Goal: Task Accomplishment & Management: Manage account settings

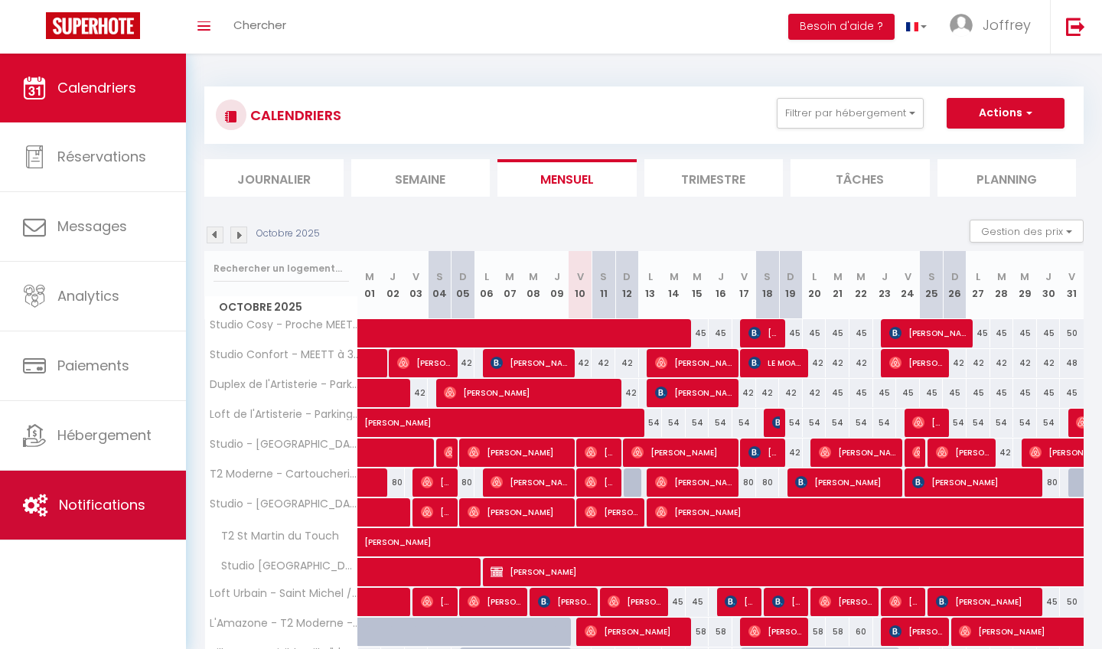
click at [90, 499] on span "Notifications" at bounding box center [102, 504] width 86 height 19
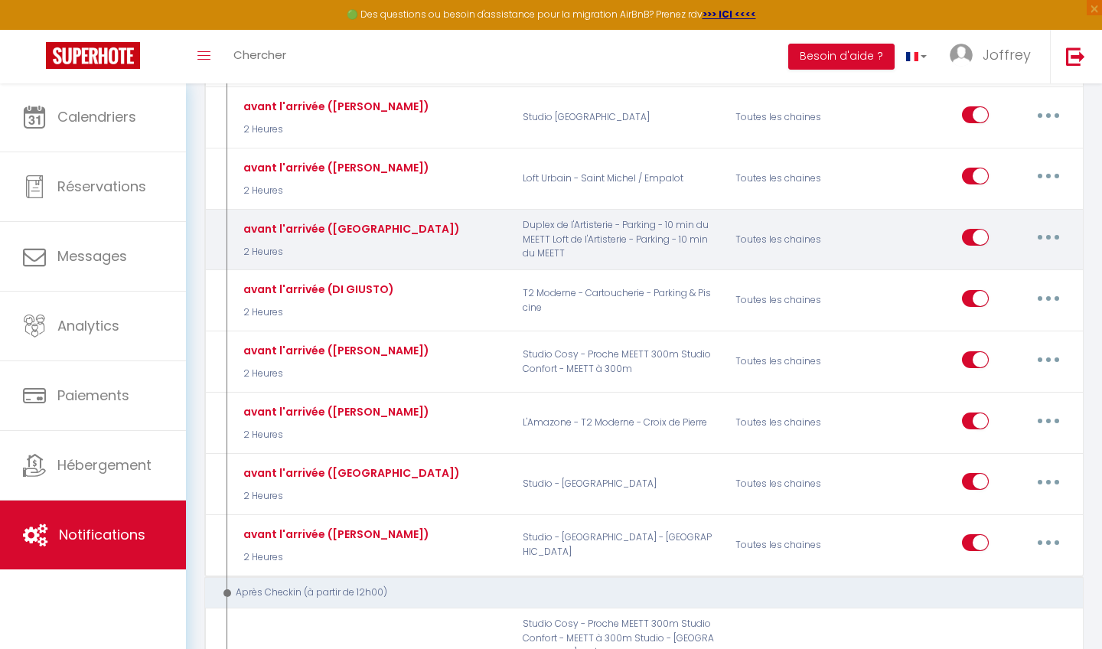
scroll to position [750, 0]
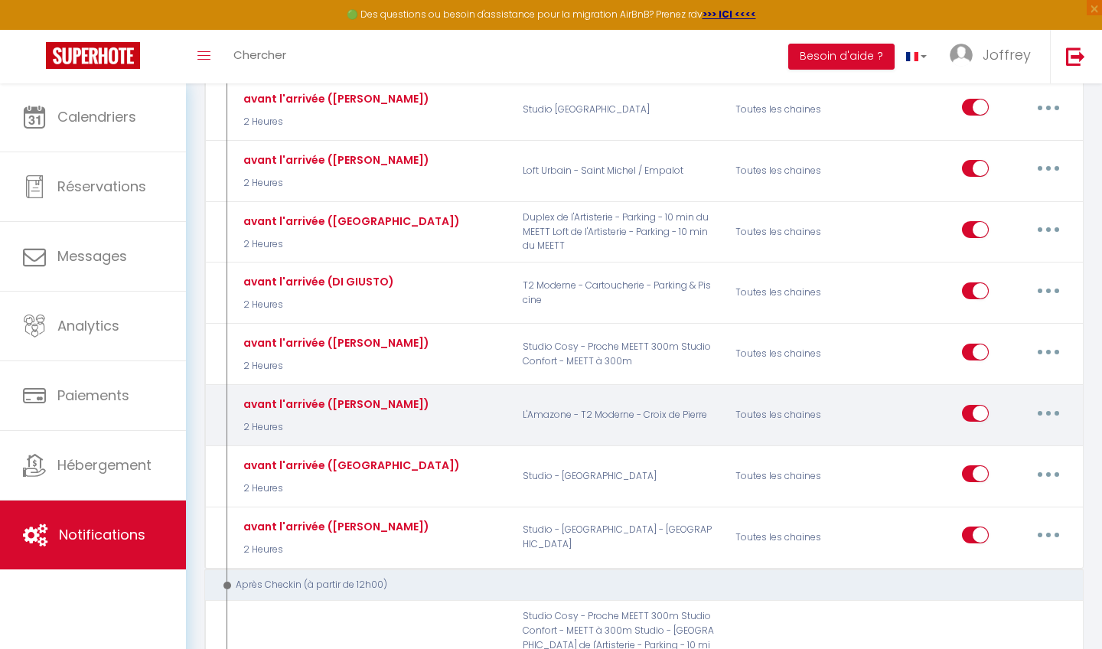
click at [1046, 401] on button "button" at bounding box center [1048, 413] width 43 height 24
click at [1000, 435] on link "Editer" at bounding box center [1008, 448] width 113 height 26
type input "avant l'arrivée ([PERSON_NAME])"
select select "2 Heures"
select select
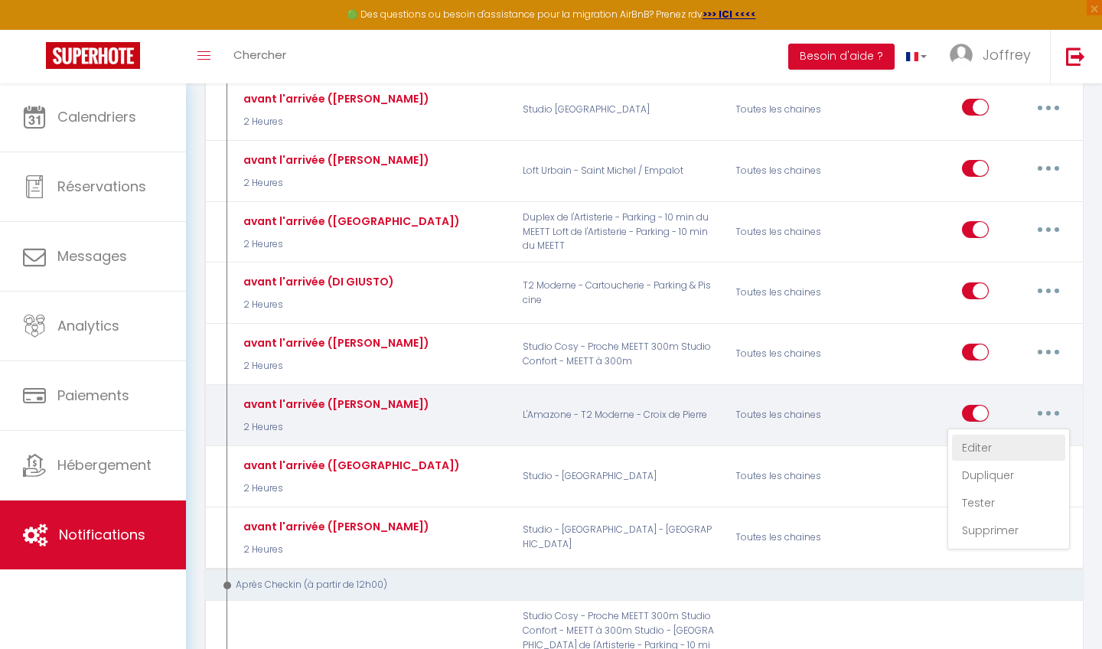
checkbox input "true"
checkbox input "false"
radio input "true"
type input "Informations relatives à votre séjour - [CHECKING:DD-MM-YYYY] - [CHECKOUT:DD-MM…"
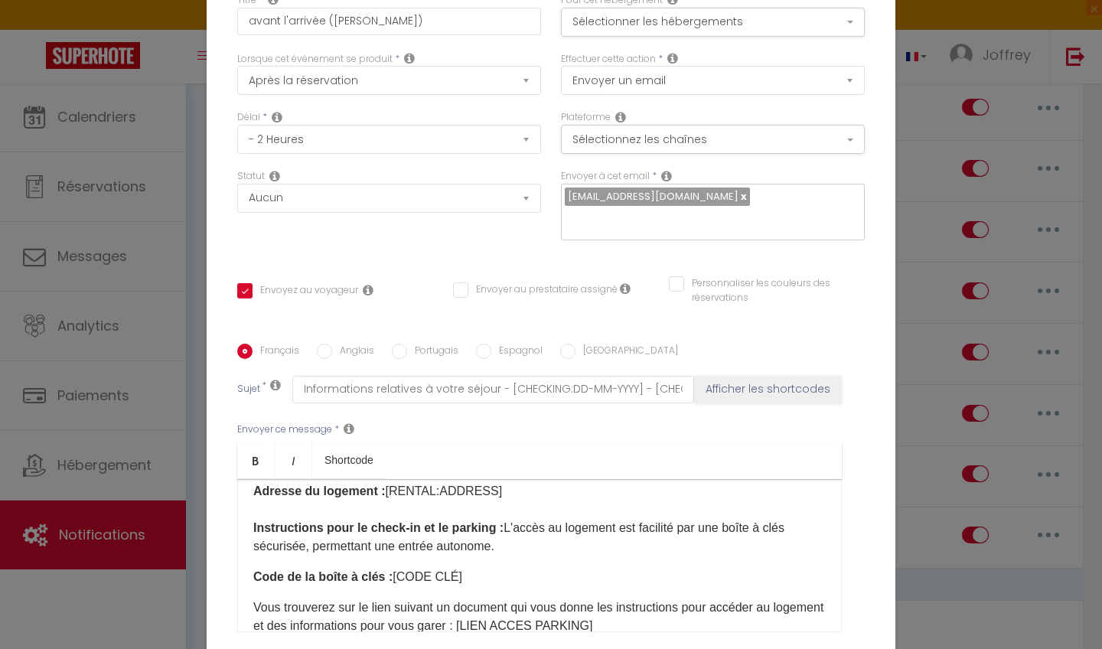
scroll to position [100, 0]
click at [304, 545] on p "Voici plus de détails concernant votre arrivée et votre séjour. Votre heure d'a…" at bounding box center [539, 490] width 573 height 129
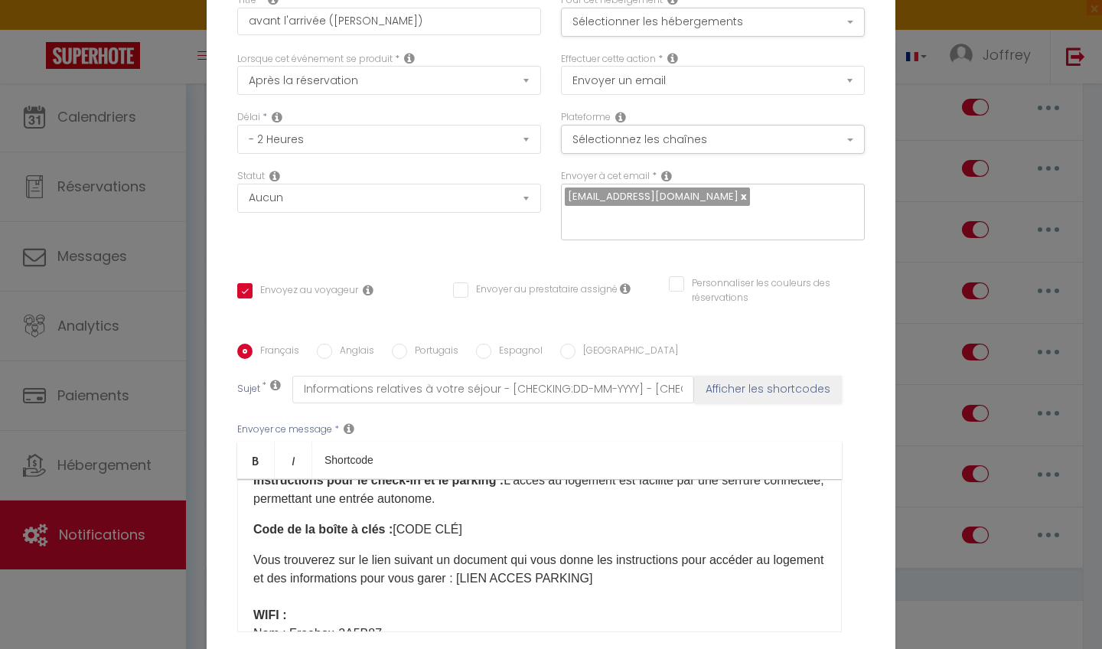
scroll to position [148, 0]
drag, startPoint x: 384, startPoint y: 527, endPoint x: 325, endPoint y: 525, distance: 59.7
click at [325, 525] on b "Code de la boîte à clés :" at bounding box center [322, 527] width 139 height 13
click at [458, 526] on p "Code de la boîte à clés : [CODE CLÉ]" at bounding box center [539, 528] width 573 height 18
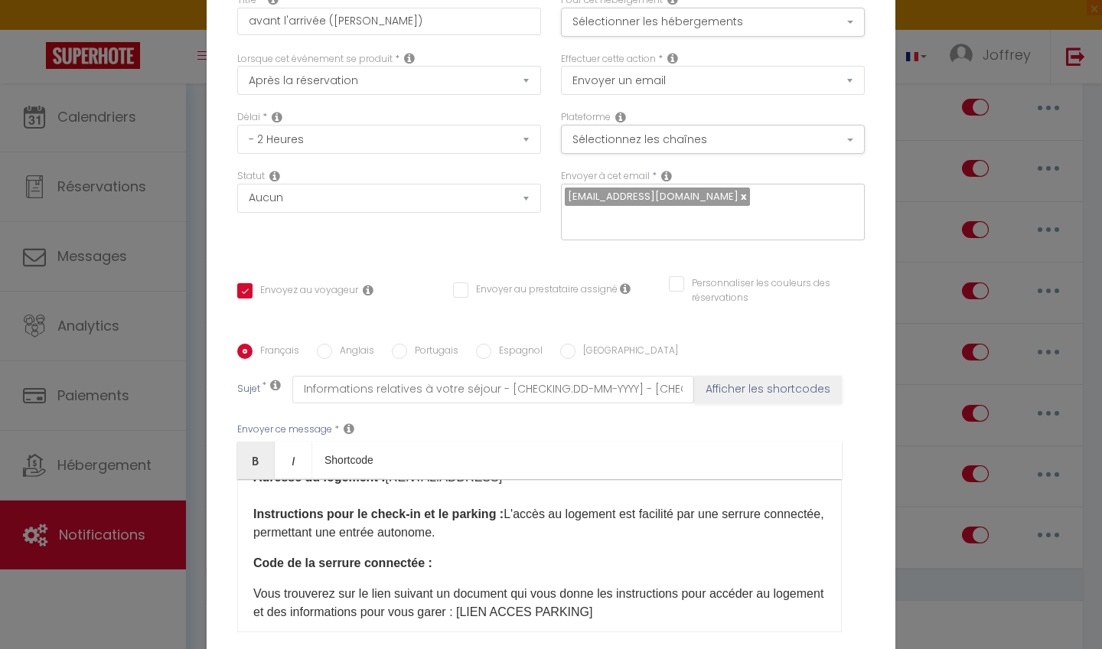
scroll to position [115, 0]
click at [513, 532] on p "Voici plus de détails concernant votre arrivée et votre séjour. Votre heure d'a…" at bounding box center [539, 475] width 573 height 129
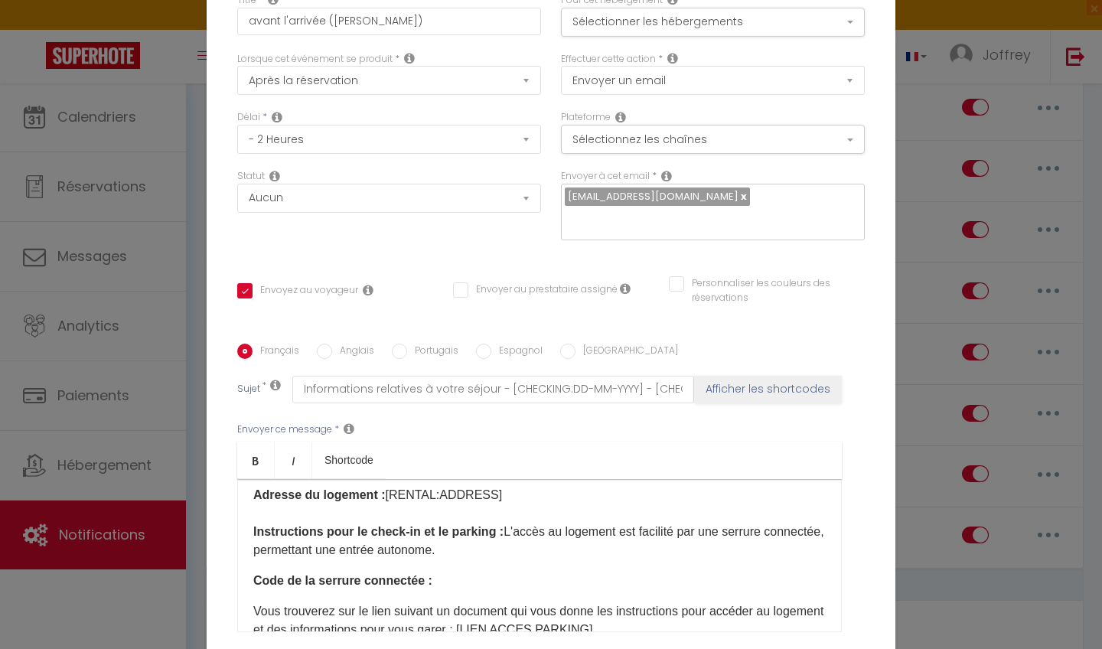
scroll to position [101, 0]
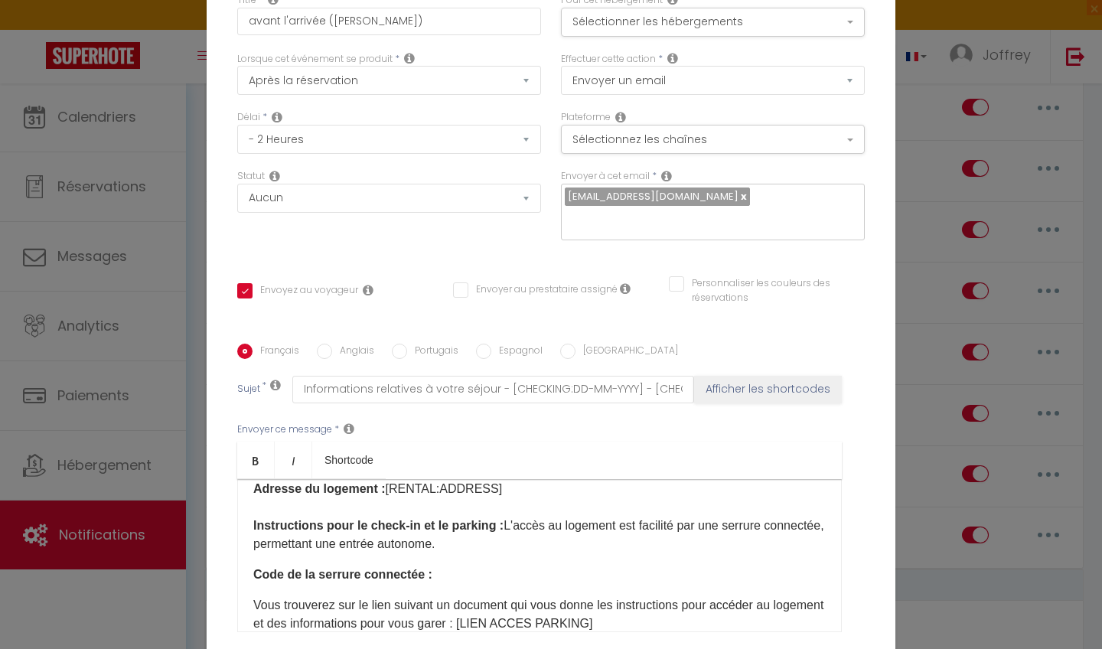
click at [439, 574] on p "Code de la serrure connectée :" at bounding box center [539, 575] width 573 height 18
click at [516, 551] on p "Voici plus de détails concernant votre arrivée et votre séjour. Votre heure d'a…" at bounding box center [539, 489] width 573 height 129
click at [534, 227] on div "Statut Aucun Si la réservation est payée Si réservation non payée Si la caution…" at bounding box center [389, 212] width 324 height 86
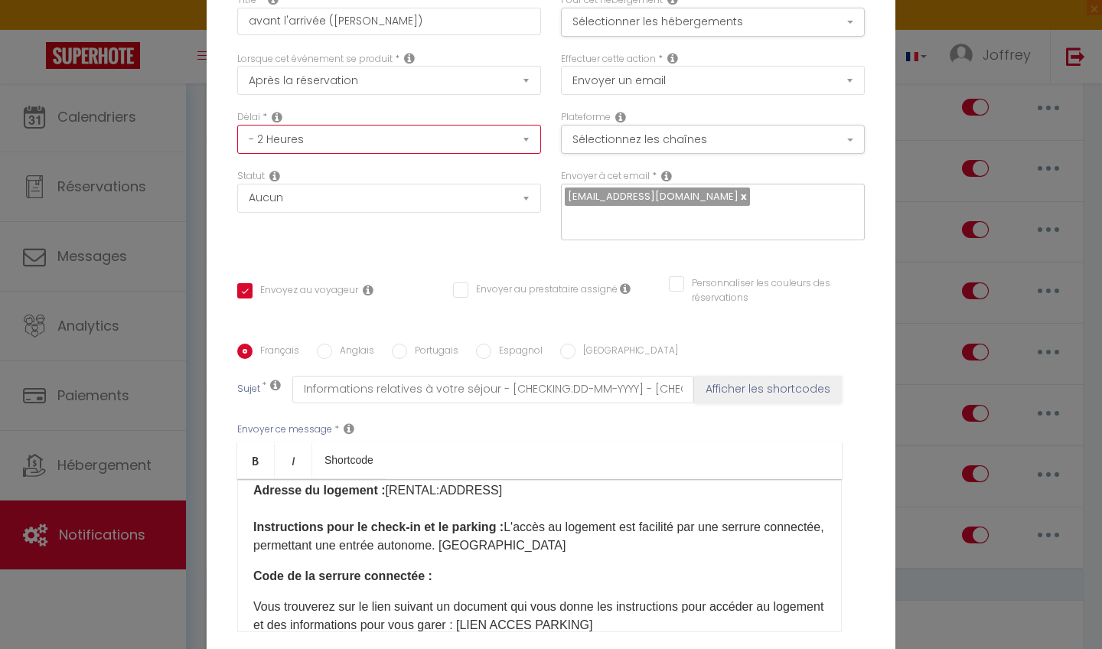
scroll to position [106, 0]
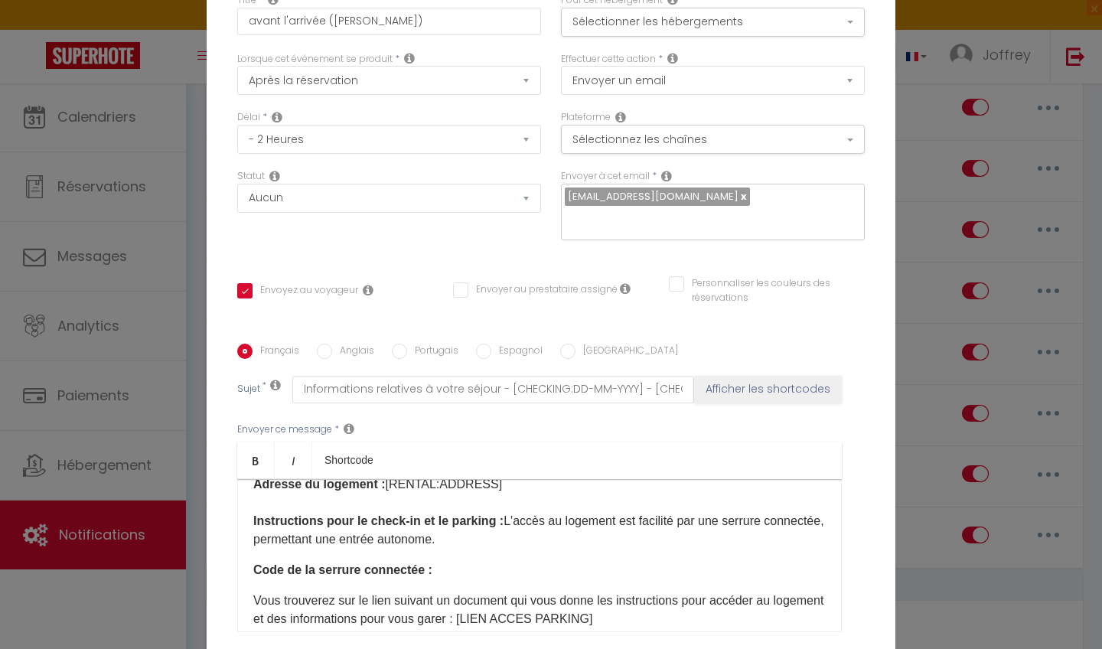
click at [442, 570] on p "Code de la serrure connectée :" at bounding box center [539, 570] width 573 height 18
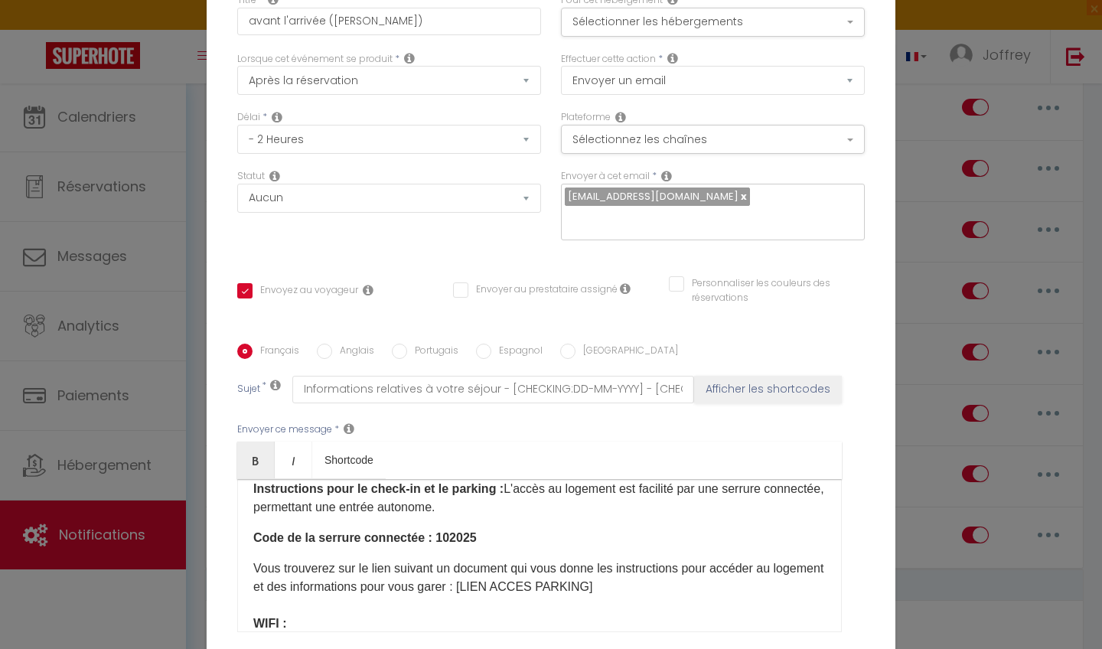
scroll to position [124, 0]
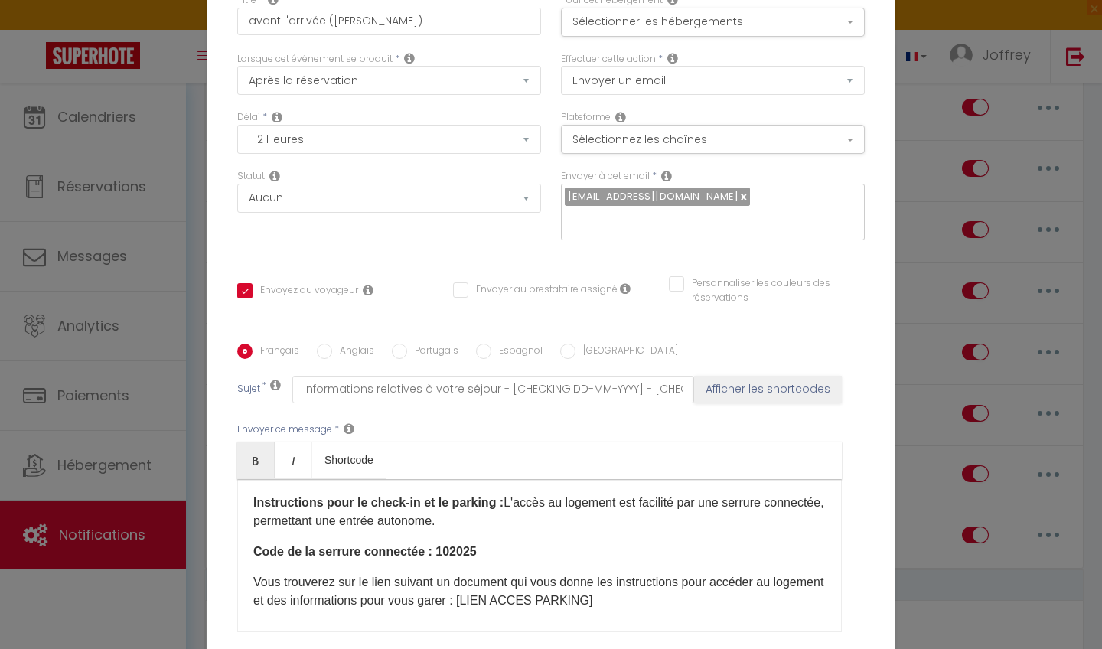
click at [596, 574] on p "Vous trouverez sur le lien suivant un document qui vous donne les instructions …" at bounding box center [539, 628] width 573 height 110
click at [328, 574] on p "Vous trouverez sur le lien suivant un document qui vous explique toutes les ins…" at bounding box center [539, 628] width 573 height 110
click at [348, 574] on p "Vous trouverez sur le lien suivant un document qui vous explique toutes les ins…" at bounding box center [539, 628] width 573 height 110
click at [477, 574] on p "Vous trouverez sur le lien suivant un document qui vous explique toutes les ins…" at bounding box center [539, 628] width 573 height 110
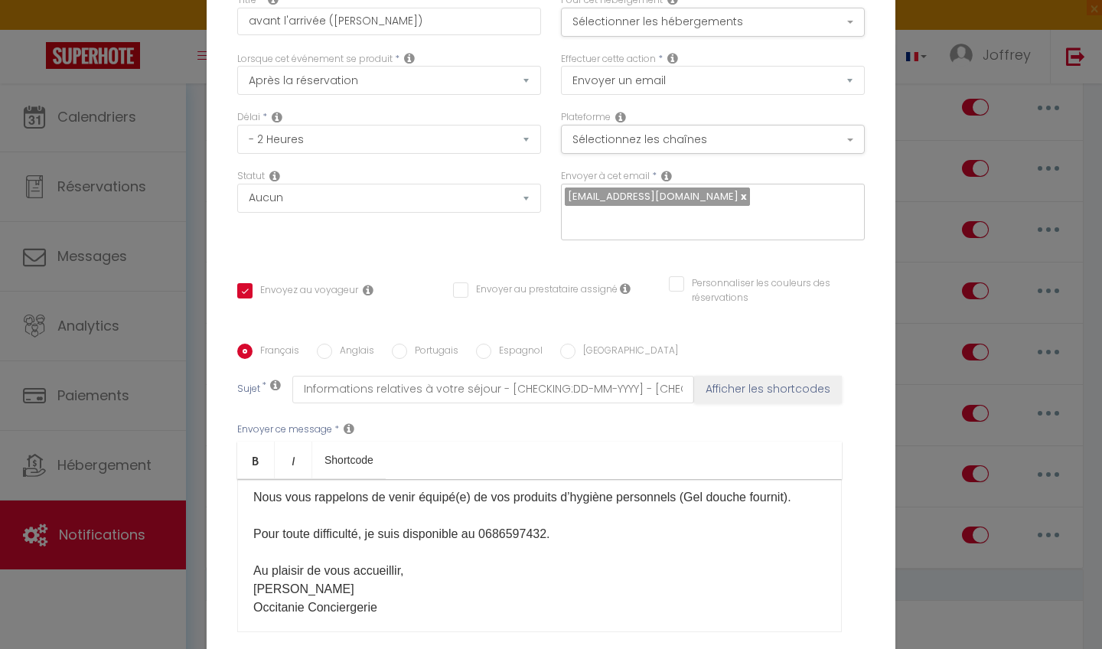
scroll to position [459, 0]
click at [364, 537] on p "À noter : - L'appartement est non-fumeur. Vous pouvez fumer à l'extérieur. - Le…" at bounding box center [539, 498] width 573 height 239
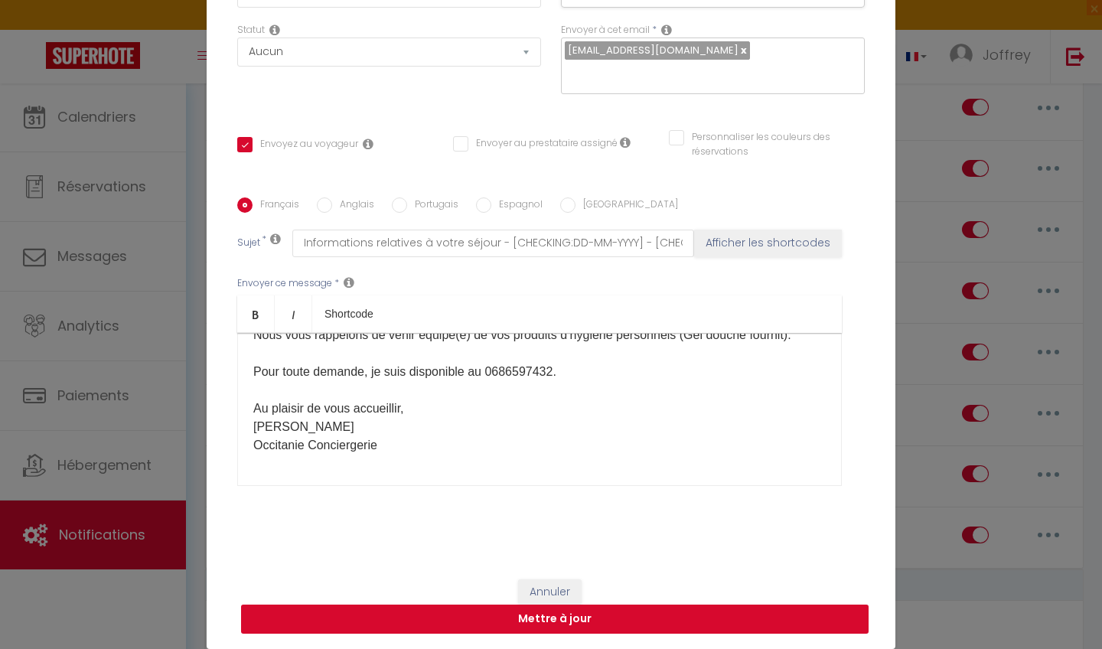
scroll to position [145, 0]
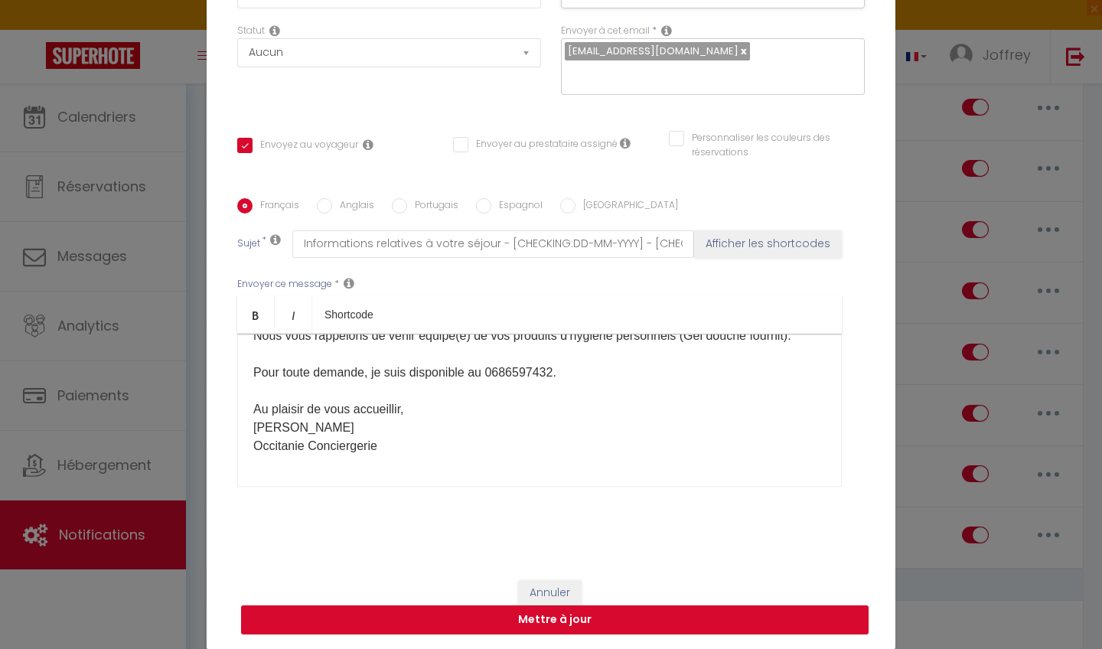
click at [556, 574] on button "Mettre à jour" at bounding box center [555, 619] width 628 height 29
checkbox input "true"
checkbox input "false"
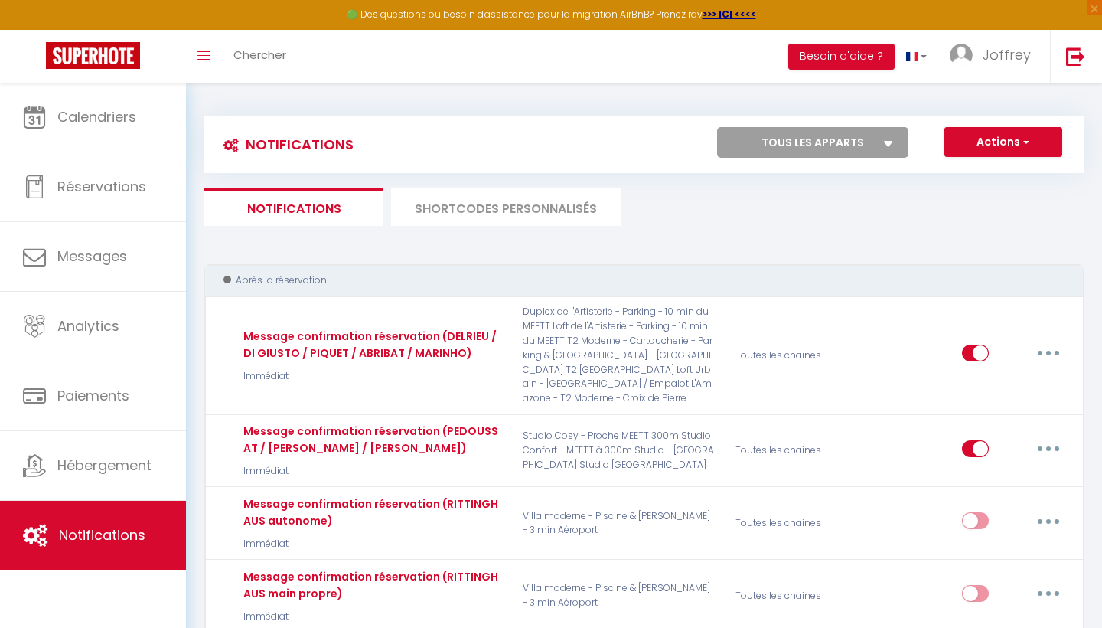
scroll to position [0, 0]
click at [439, 197] on li "SHORTCODES PERSONNALISÉS" at bounding box center [506, 207] width 230 height 38
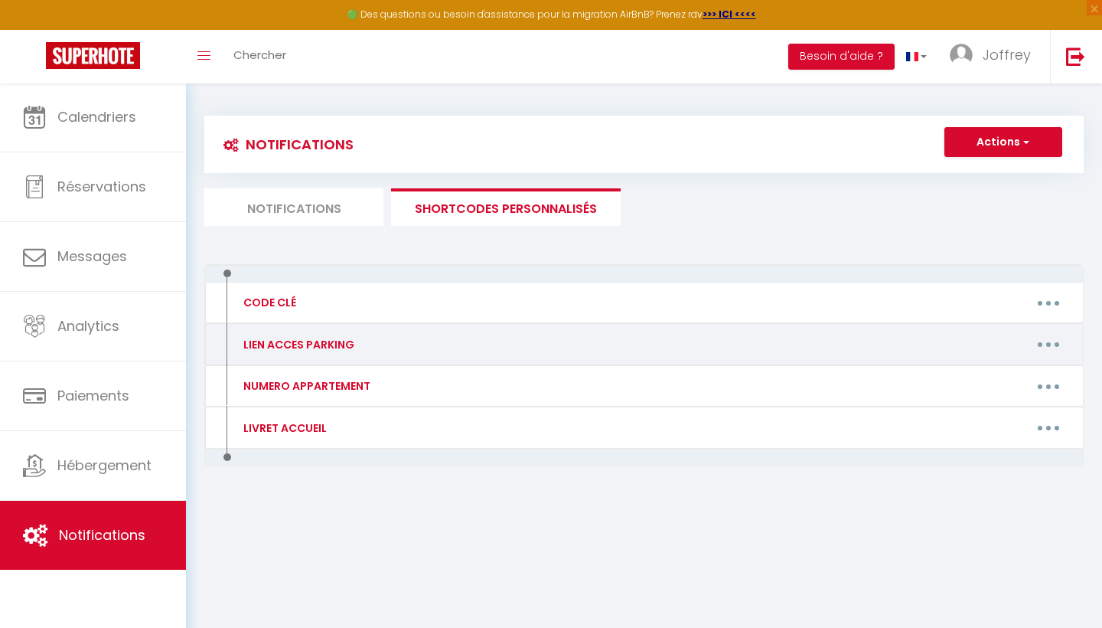
click at [1057, 342] on button "button" at bounding box center [1048, 344] width 43 height 24
click at [993, 373] on link "Editer" at bounding box center [1008, 379] width 113 height 26
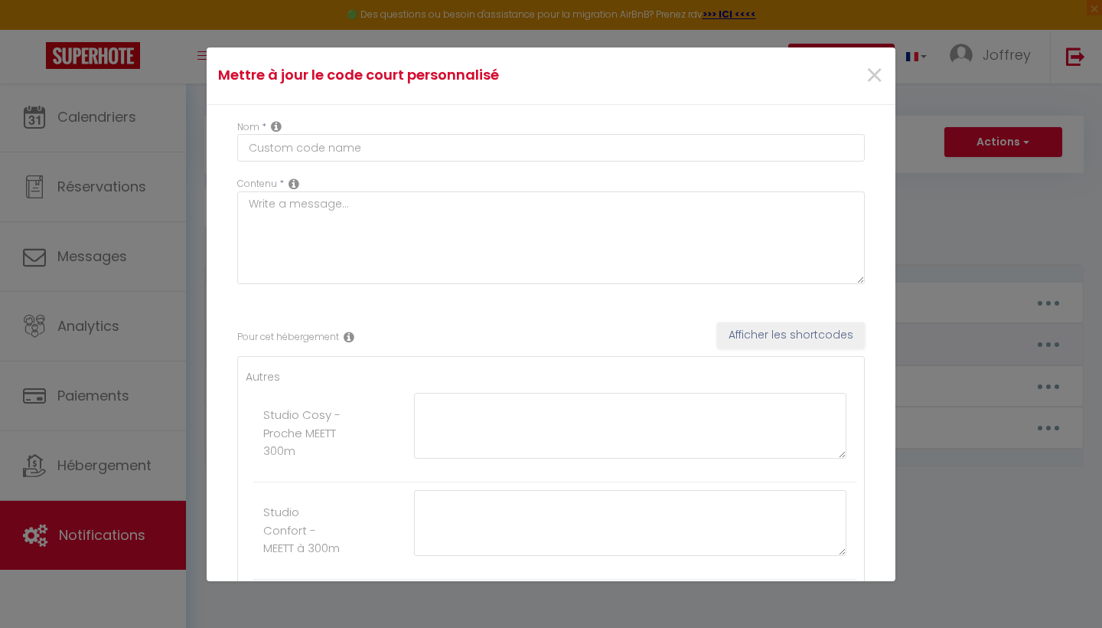
type input "LIEN ACCES PARKING"
type textarea "cliquez ici"
type textarea "[URL][DOMAIN_NAME]"
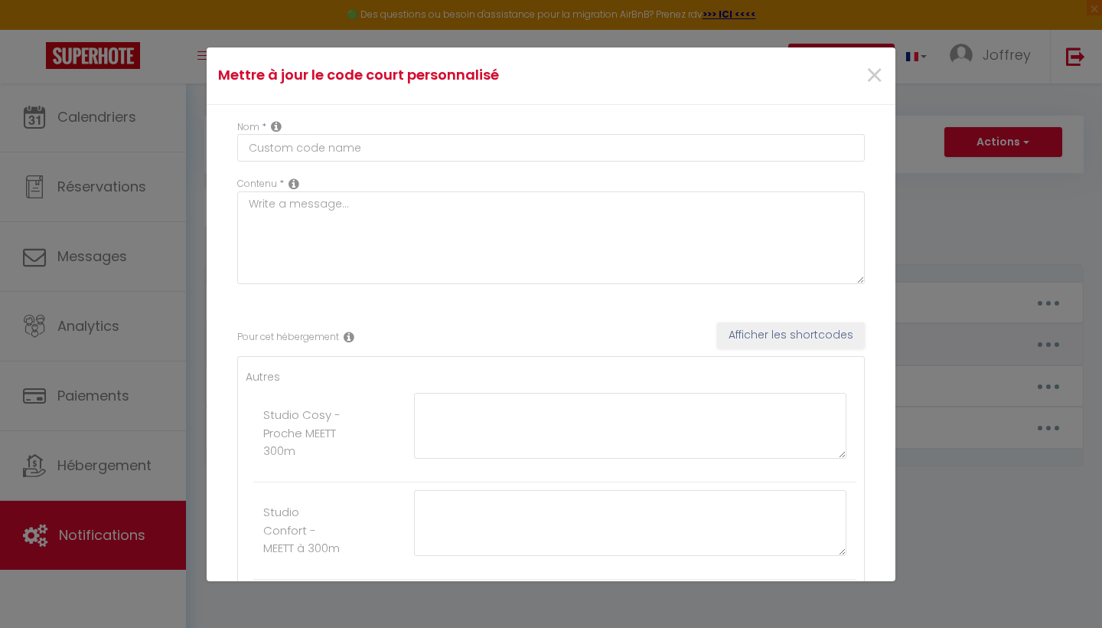
type textarea "[URL][DOMAIN_NAME]"
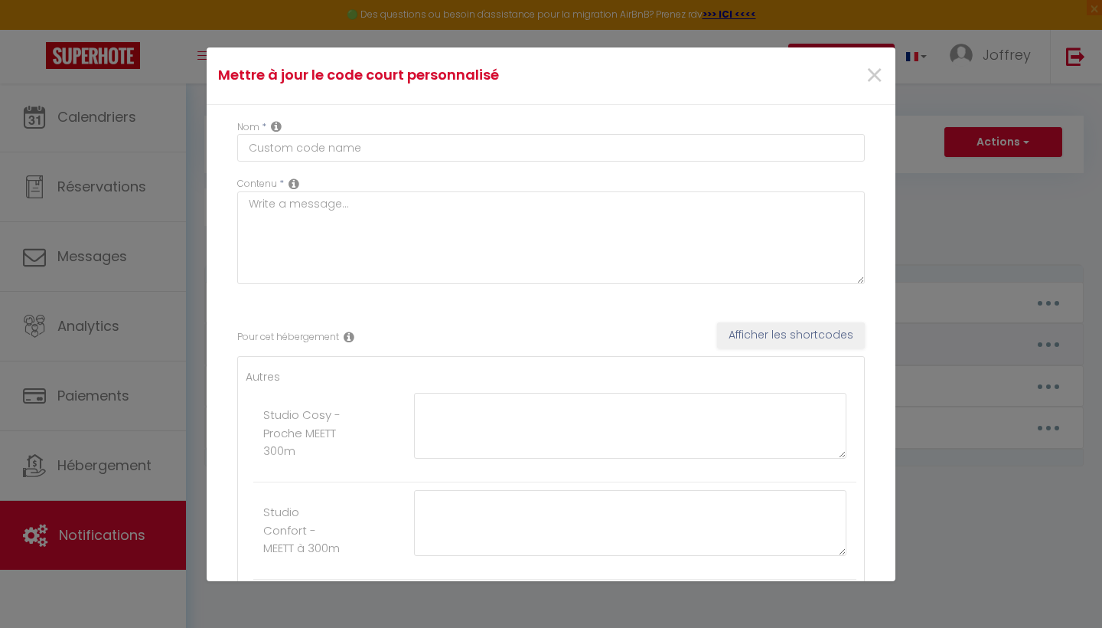
type textarea "[URL][DOMAIN_NAME]"
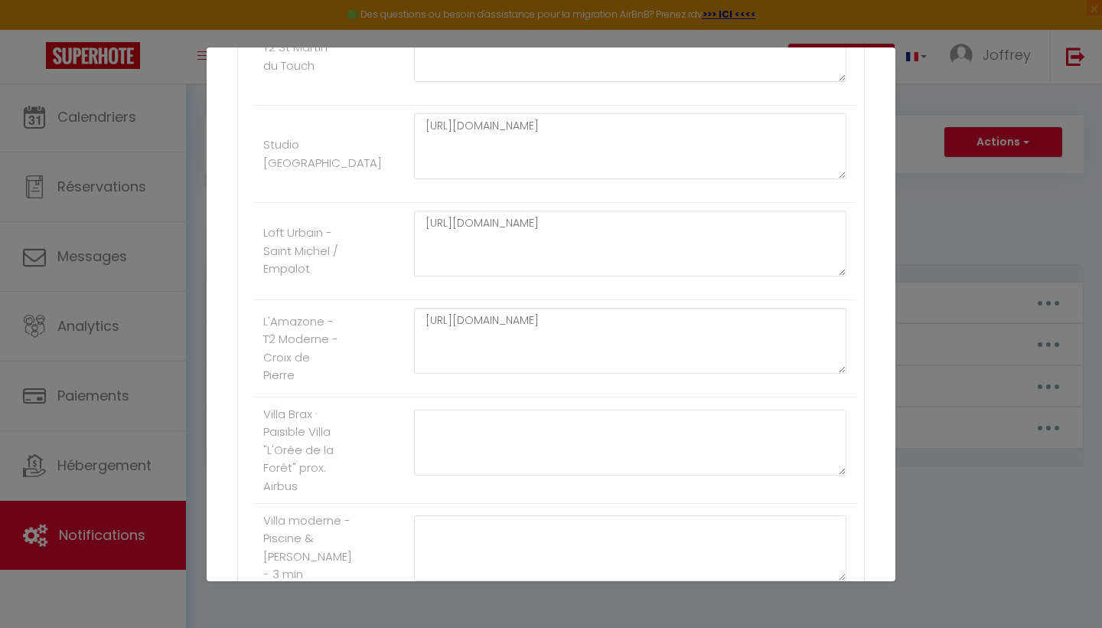
scroll to position [1049, 0]
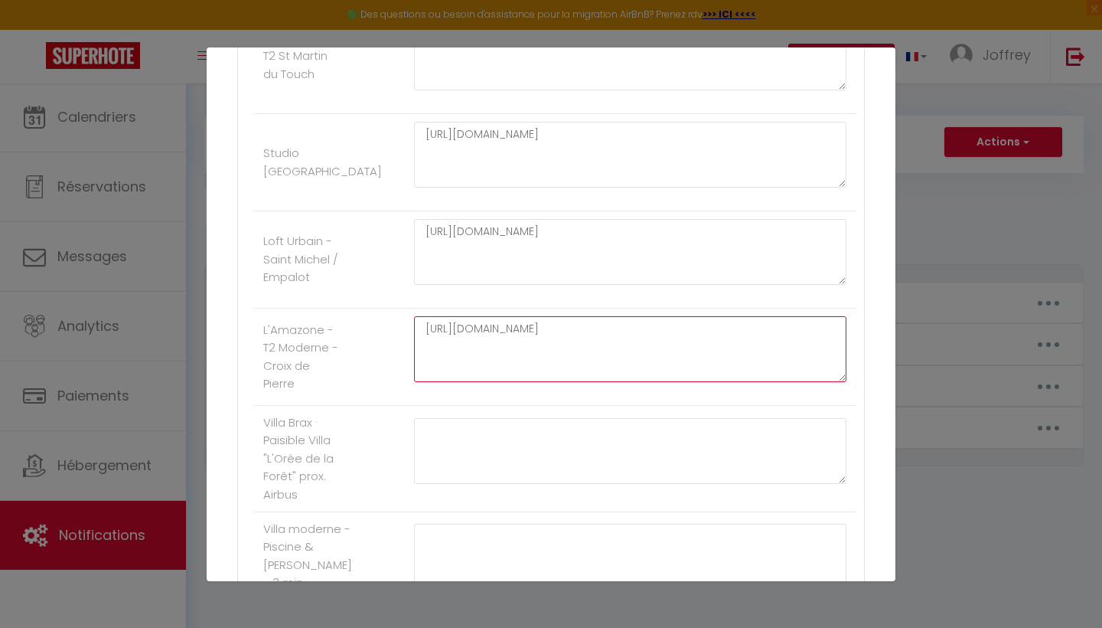
drag, startPoint x: 522, startPoint y: 348, endPoint x: 427, endPoint y: 326, distance: 97.3
click at [427, 326] on textarea "[URL][DOMAIN_NAME]" at bounding box center [630, 349] width 432 height 66
paste textarea "[URL][DOMAIN_NAME]"
type textarea "[URL][DOMAIN_NAME]"
click at [602, 389] on div "[URL][DOMAIN_NAME]" at bounding box center [630, 356] width 452 height 81
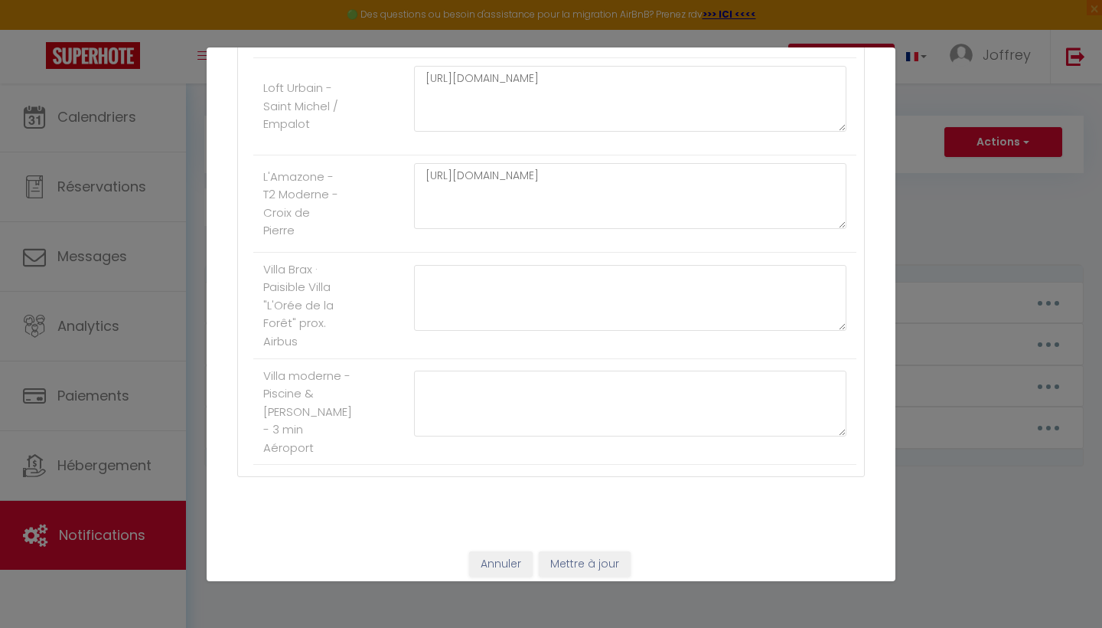
scroll to position [1201, 0]
click at [588, 556] on button "Mettre à jour" at bounding box center [585, 565] width 92 height 26
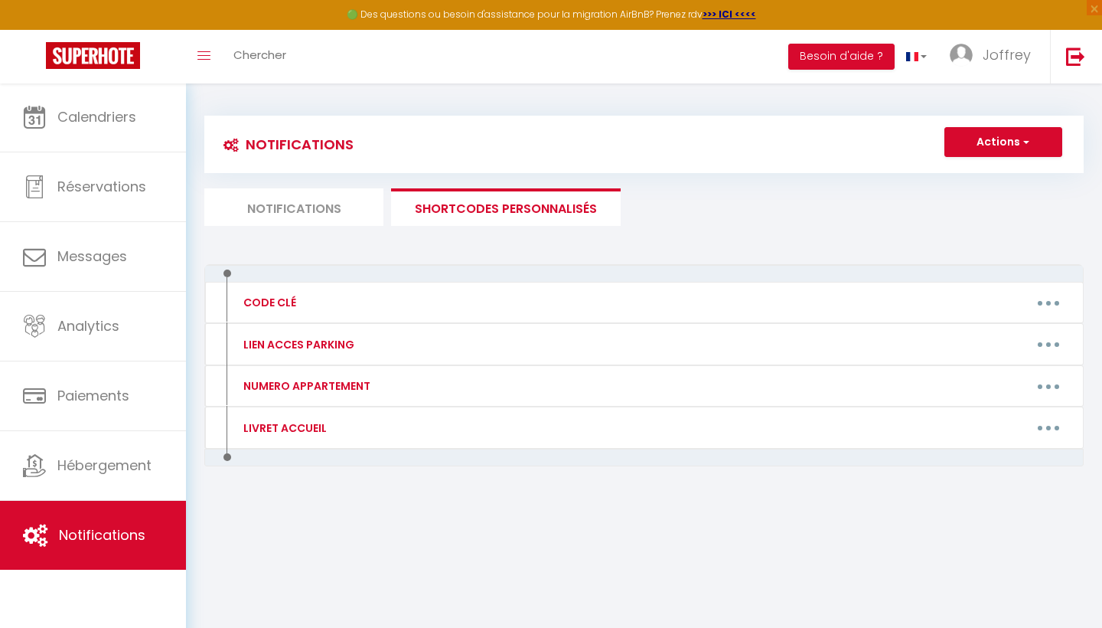
click at [329, 211] on li "Notifications" at bounding box center [293, 207] width 179 height 38
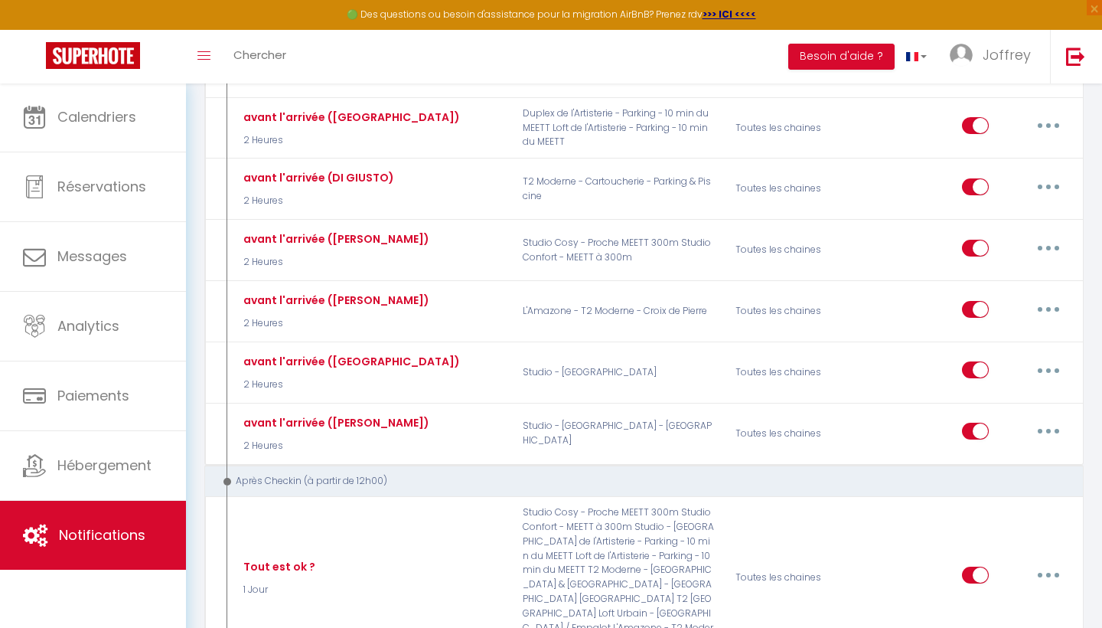
scroll to position [860, 0]
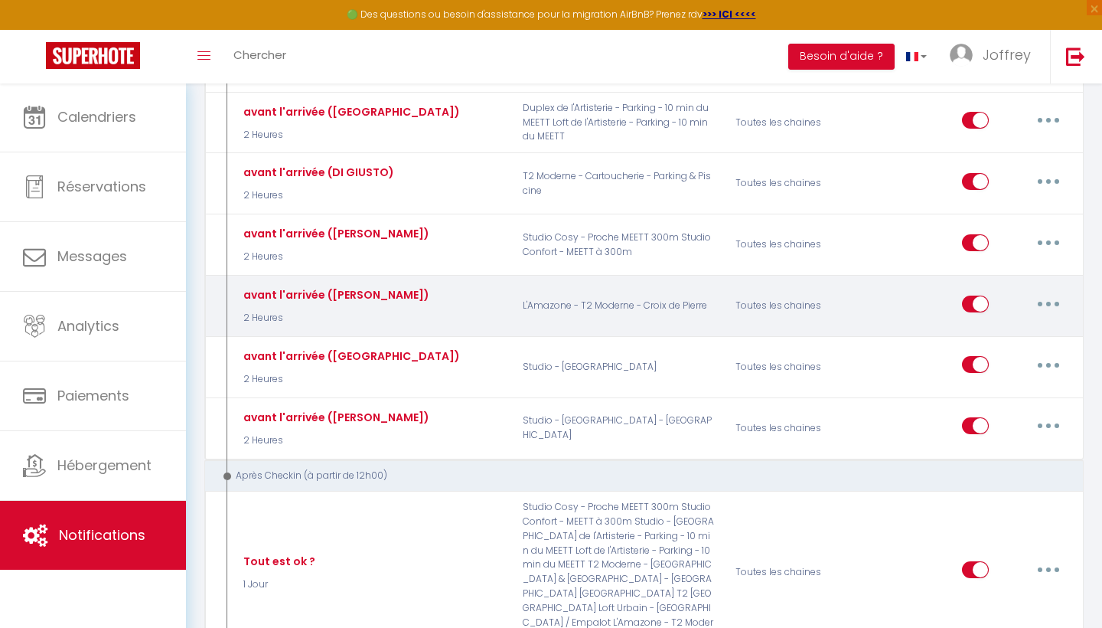
click at [1059, 292] on button "button" at bounding box center [1048, 304] width 43 height 24
click at [992, 325] on link "Editer" at bounding box center [1008, 338] width 113 height 26
type input "avant l'arrivée ([PERSON_NAME])"
select select "2 Heures"
select select
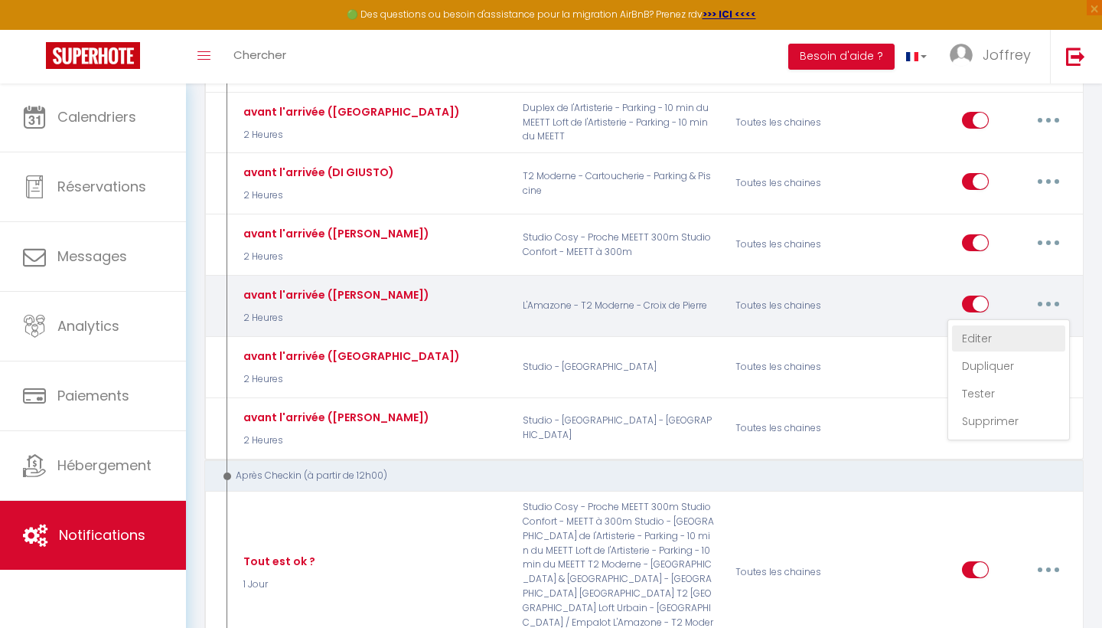
checkbox input "true"
checkbox input "false"
radio input "true"
type input "Informations relatives à votre séjour - [CHECKING:DD-MM-YYYY] - [CHECKOUT:DD-MM…"
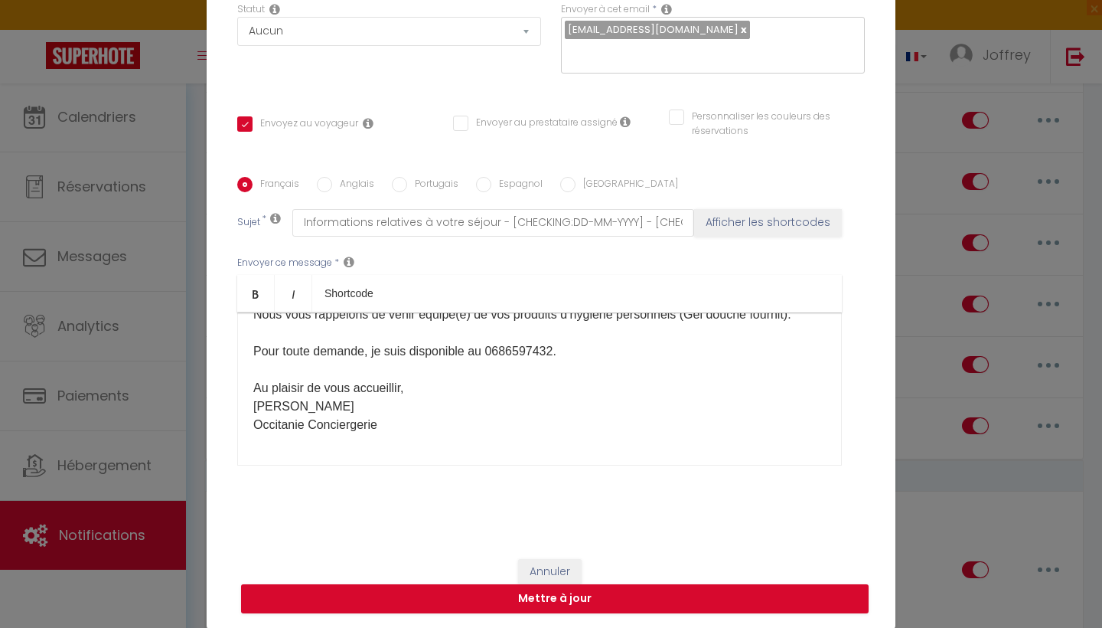
scroll to position [476, 0]
click at [955, 324] on div "Modifier la notification × Titre * avant l'arrivée (MARINHO) Pour cet hébergeme…" at bounding box center [551, 314] width 1102 height 628
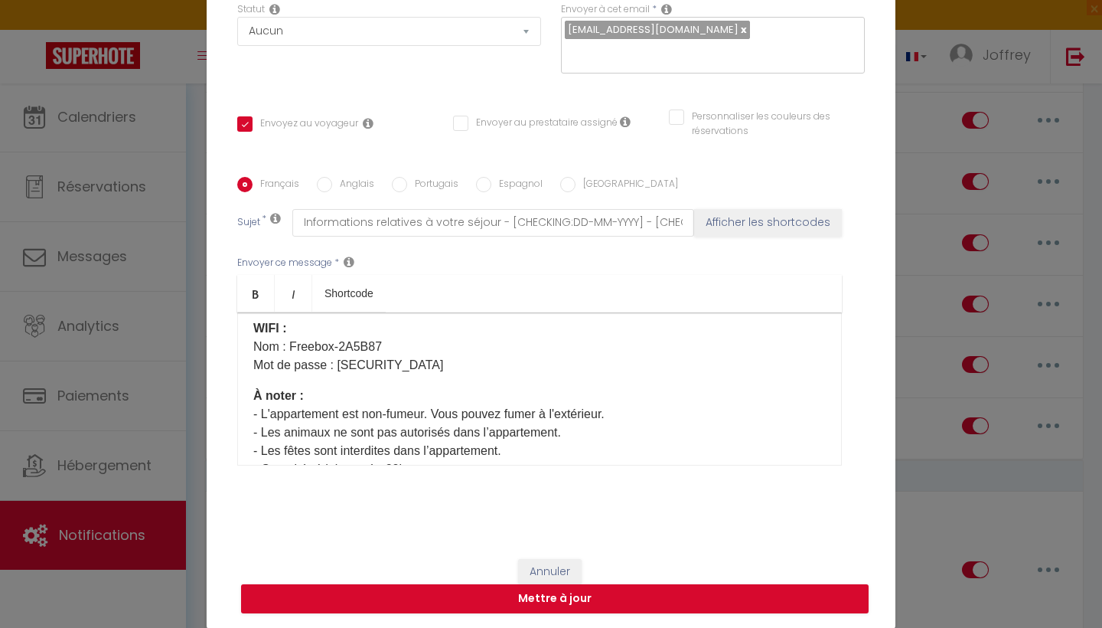
scroll to position [291, 0]
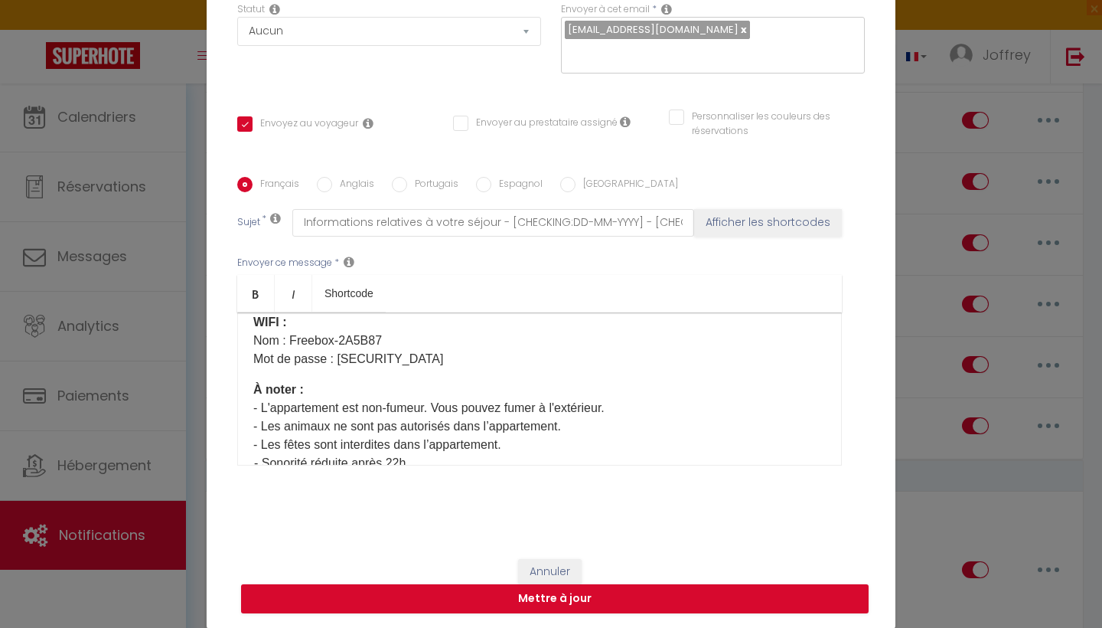
click at [534, 574] on button "Annuler" at bounding box center [550, 572] width 64 height 26
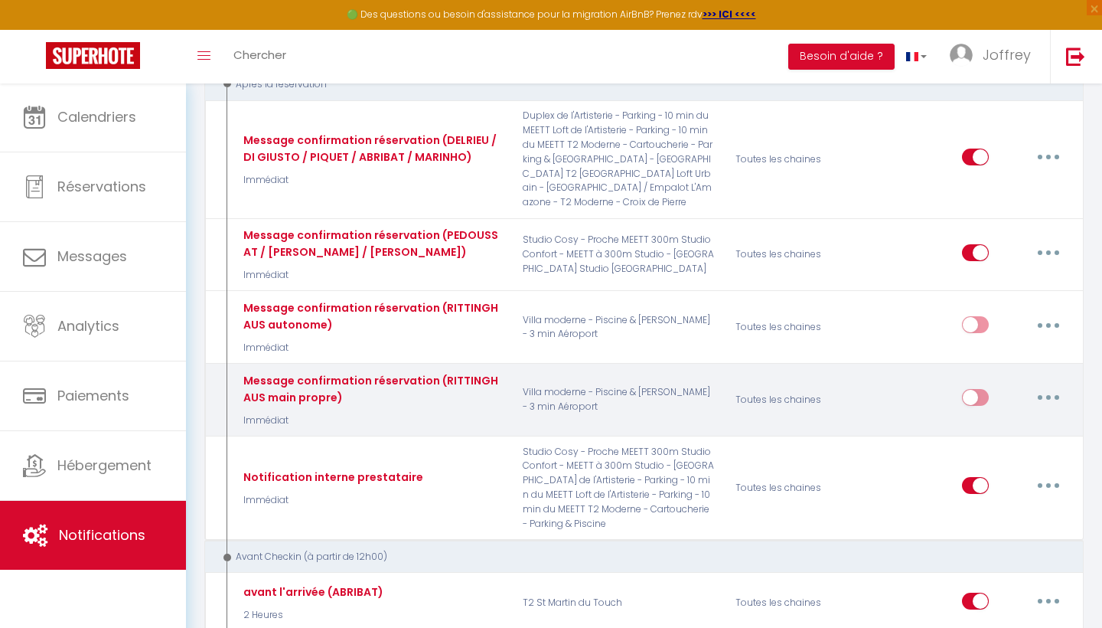
scroll to position [191, 0]
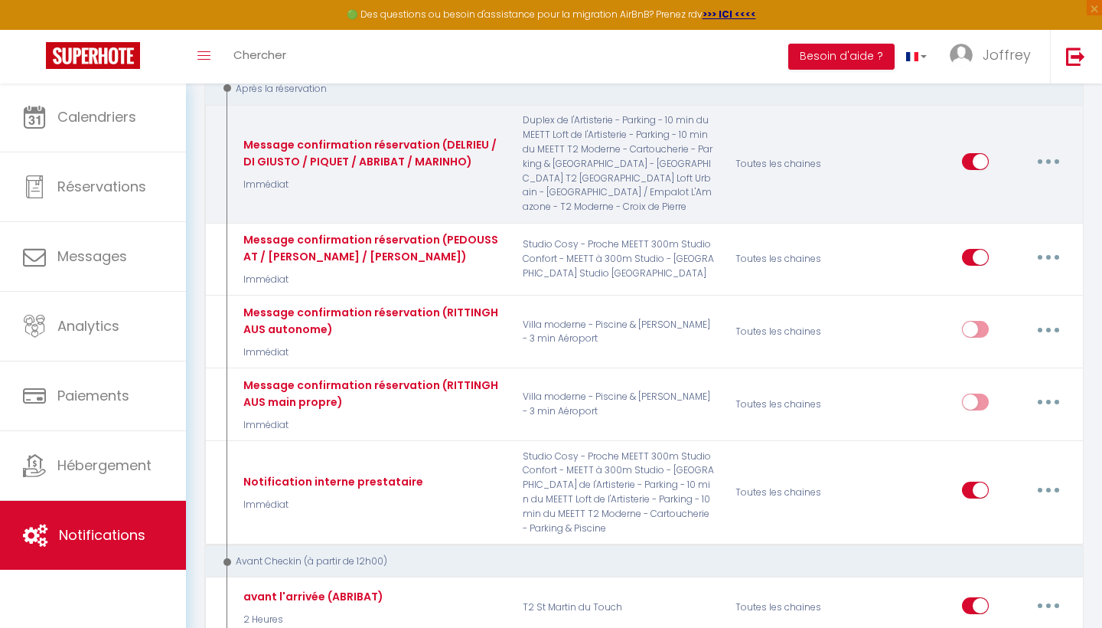
click at [1044, 158] on button "button" at bounding box center [1048, 161] width 43 height 24
click at [1001, 191] on link "Editer" at bounding box center [1008, 197] width 113 height 26
type input "Message confirmation réservation (DELRIEU / DI GIUSTO / PIQUET / ABRIBAT / MARI…"
select select "1"
select select "Immédiat"
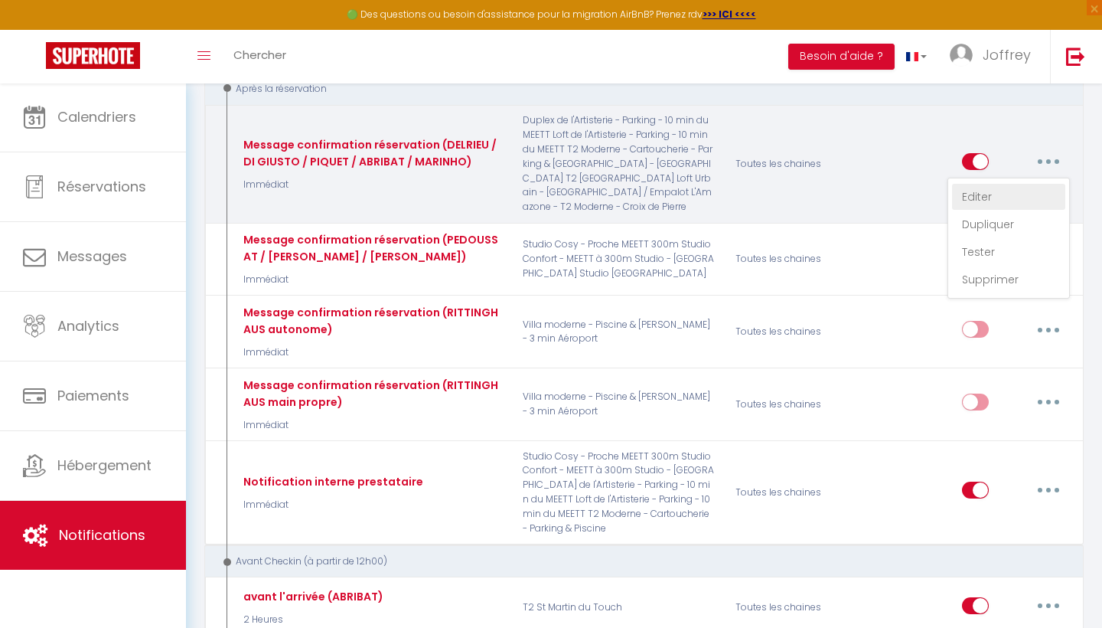
checkbox input "true"
checkbox input "false"
type input "Confirmation de réservation"
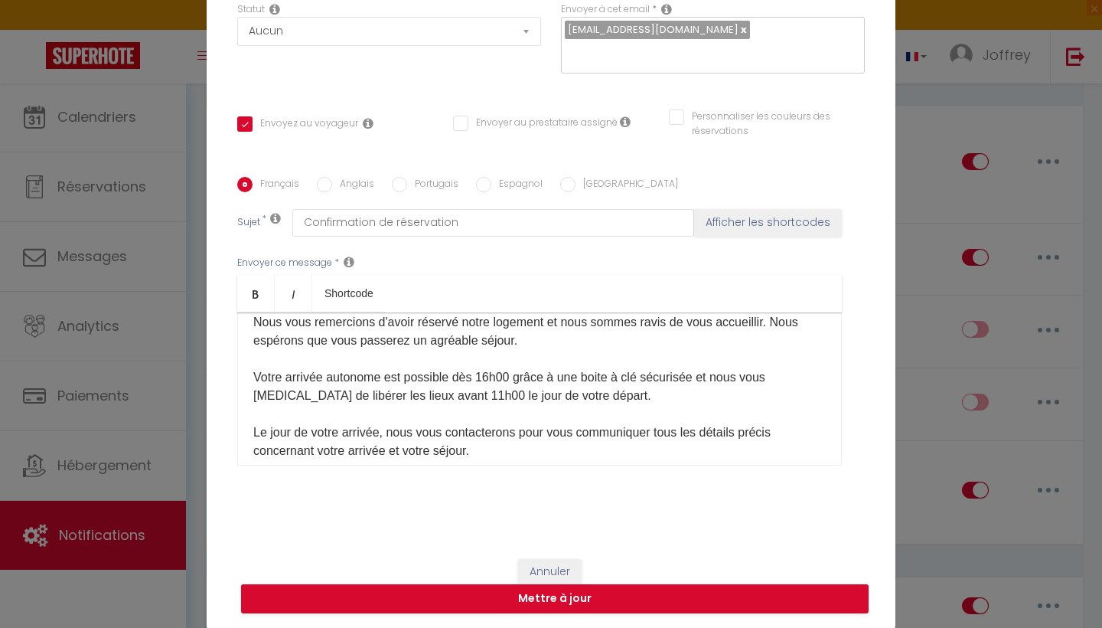
scroll to position [55, 0]
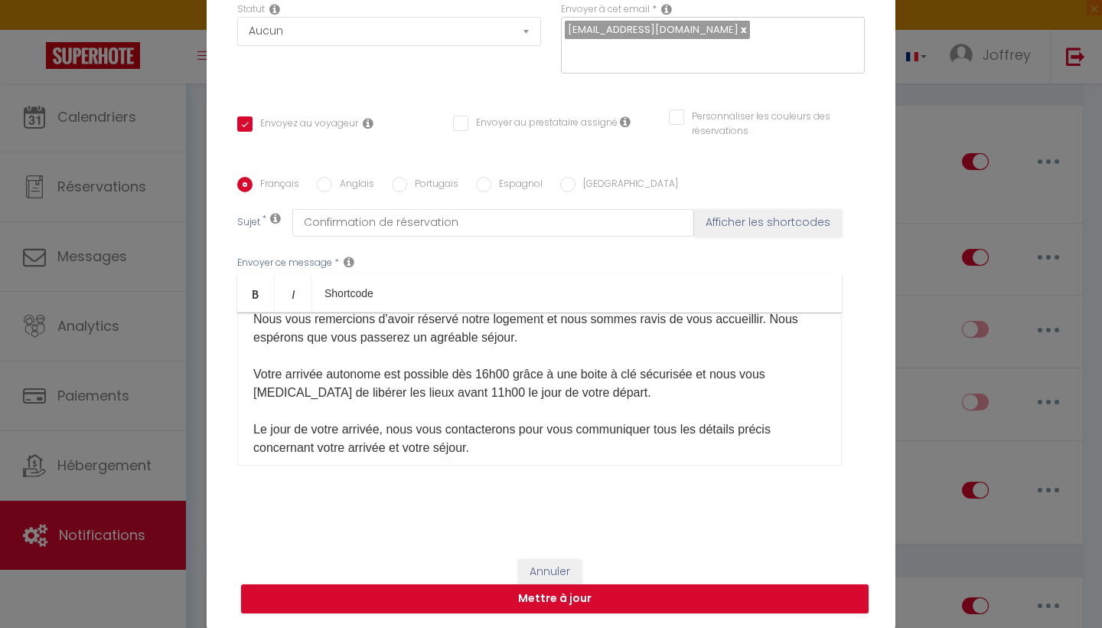
click at [917, 376] on div "Modifier la notification × Titre * Message confirmation réservation (DELRIEU / …" at bounding box center [551, 314] width 1102 height 628
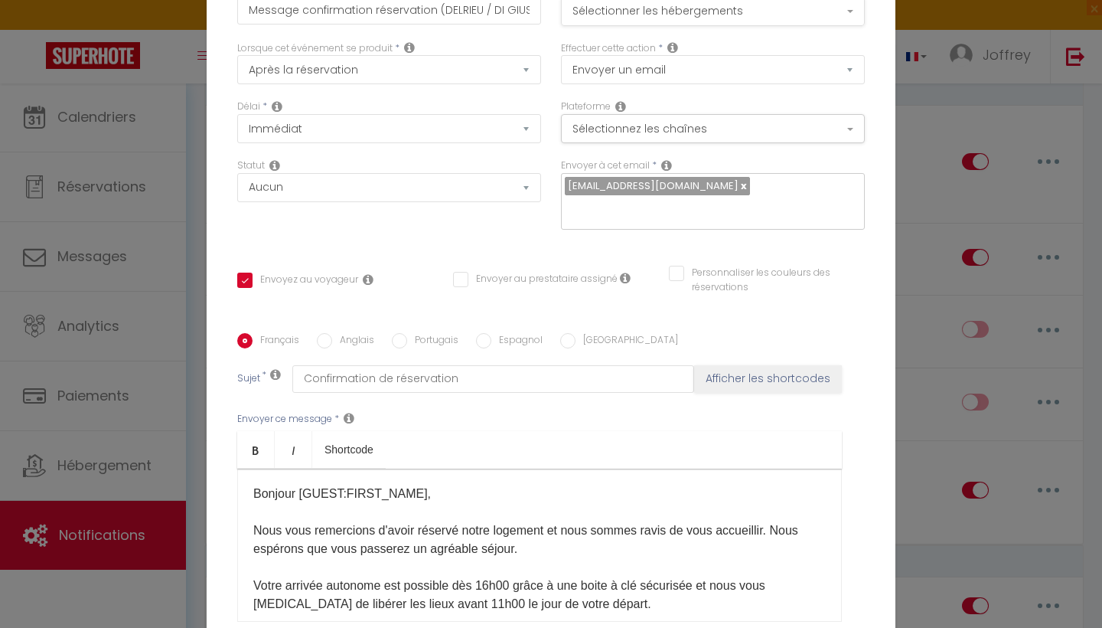
scroll to position [0, 0]
click at [759, 12] on button "Sélectionner les hébergements" at bounding box center [713, 11] width 304 height 29
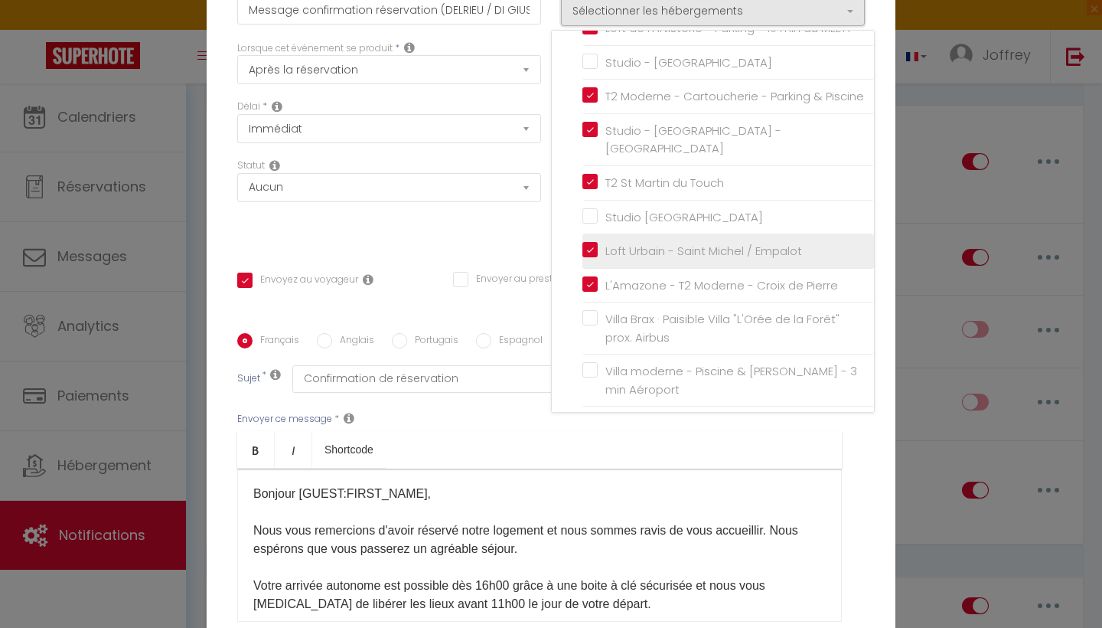
scroll to position [193, 0]
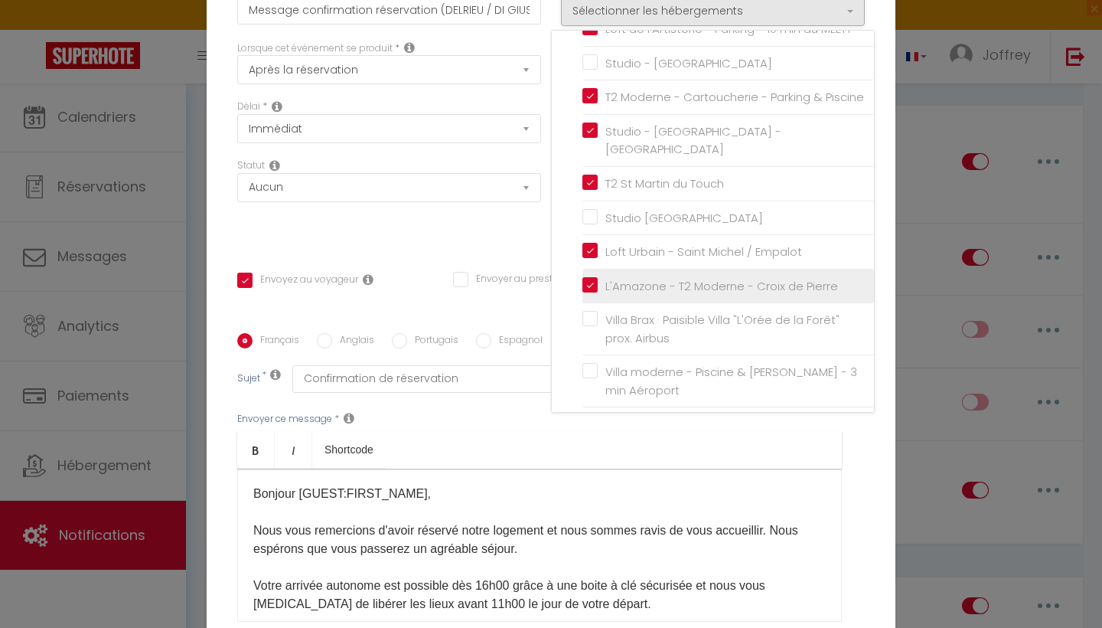
click at [620, 278] on input "L'Amazone - T2 Moderne - Croix de Pierre" at bounding box center [729, 285] width 292 height 15
checkbox input "false"
click at [502, 235] on div "Statut Aucun Si la réservation est payée Si réservation non payée Si la caution…" at bounding box center [389, 201] width 324 height 86
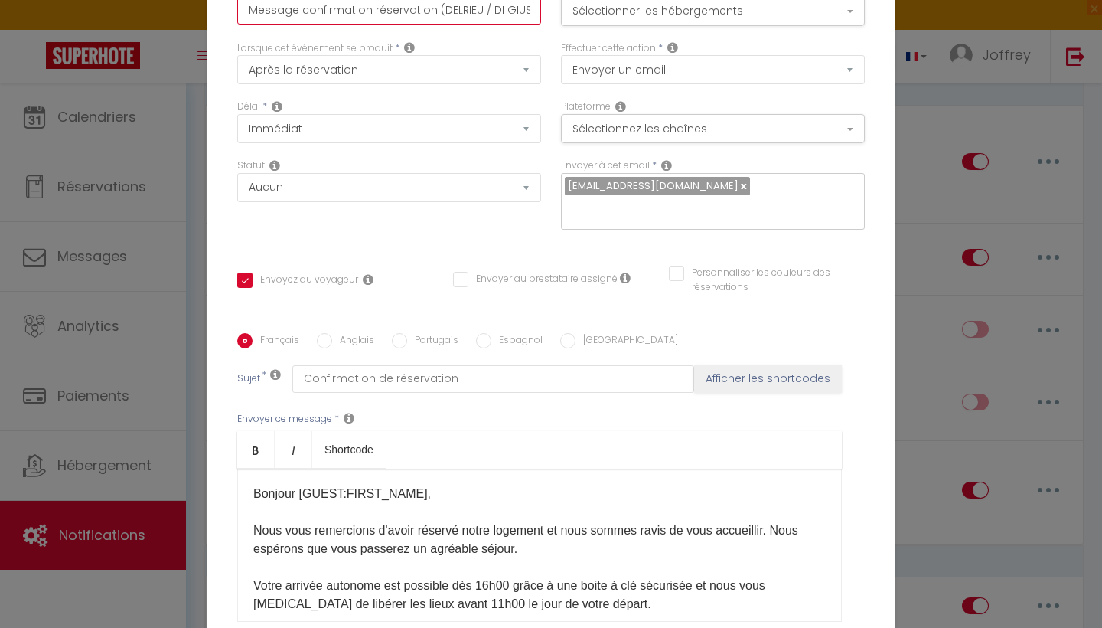
click at [510, 18] on input "Message confirmation réservation (DELRIEU / DI GIUSTO / PIQUET / ABRIBAT / MARI…" at bounding box center [389, 11] width 304 height 28
click at [770, 380] on button "Afficher les shortcodes" at bounding box center [768, 379] width 148 height 28
checkbox input "true"
checkbox input "false"
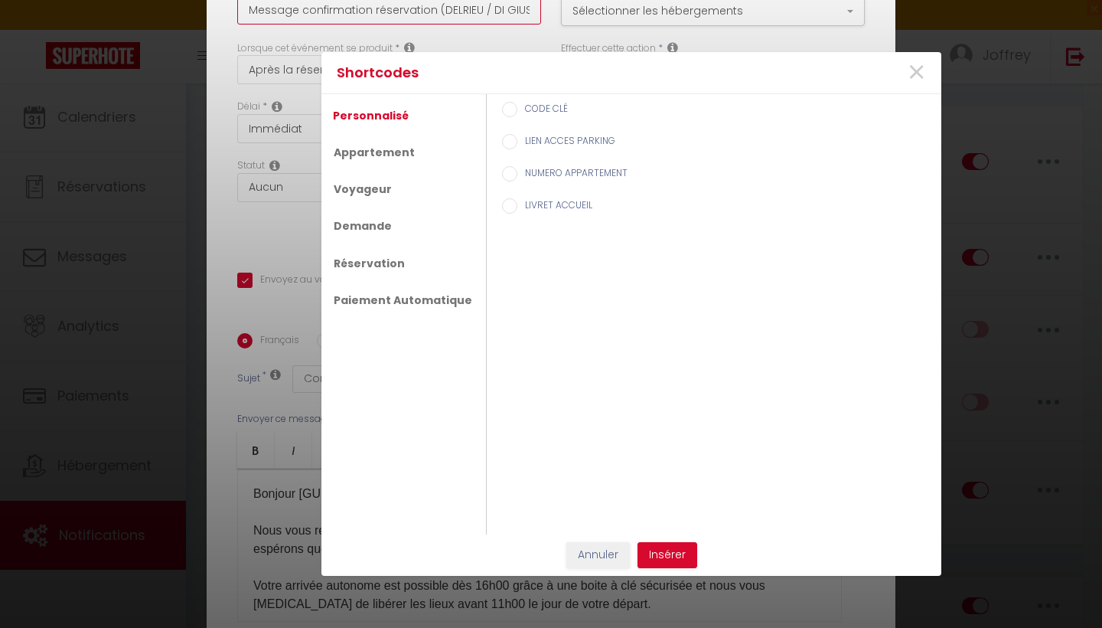
click at [770, 380] on button "Afficher les shortcodes" at bounding box center [768, 379] width 148 height 28
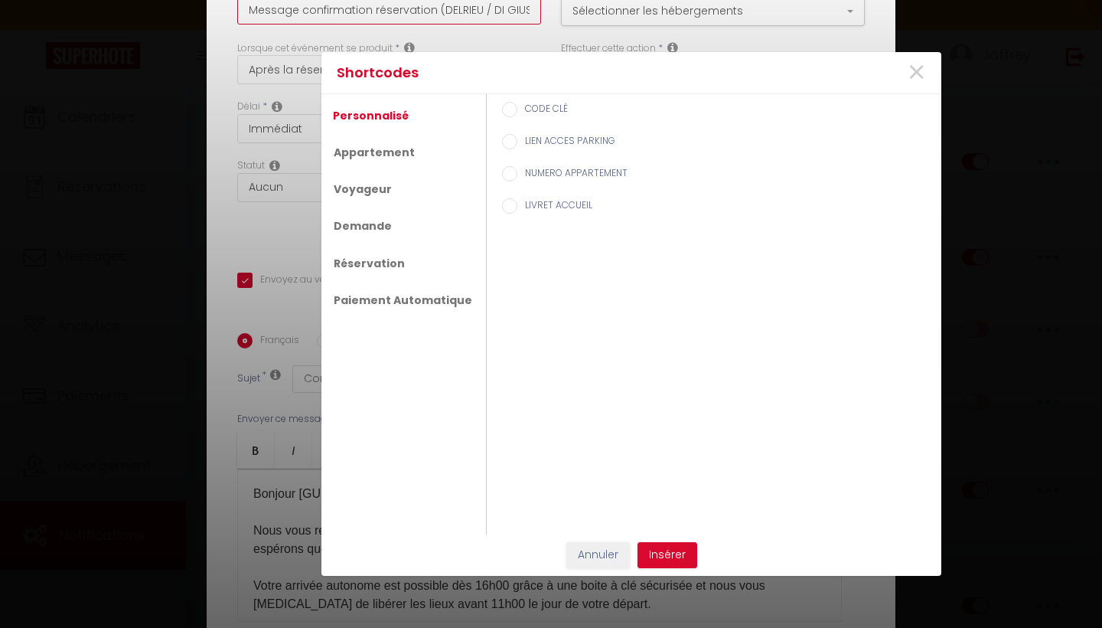
type input "Message confirmation réservation (DELRIEU / DI GIUSTO / PIQUET / ABRIBAT / MARI…"
checkbox input "true"
checkbox input "false"
type input "Message confirmation réservation (DELRIEU / DI GIUSTO / PIQUET / ABRIBAT / MARI…"
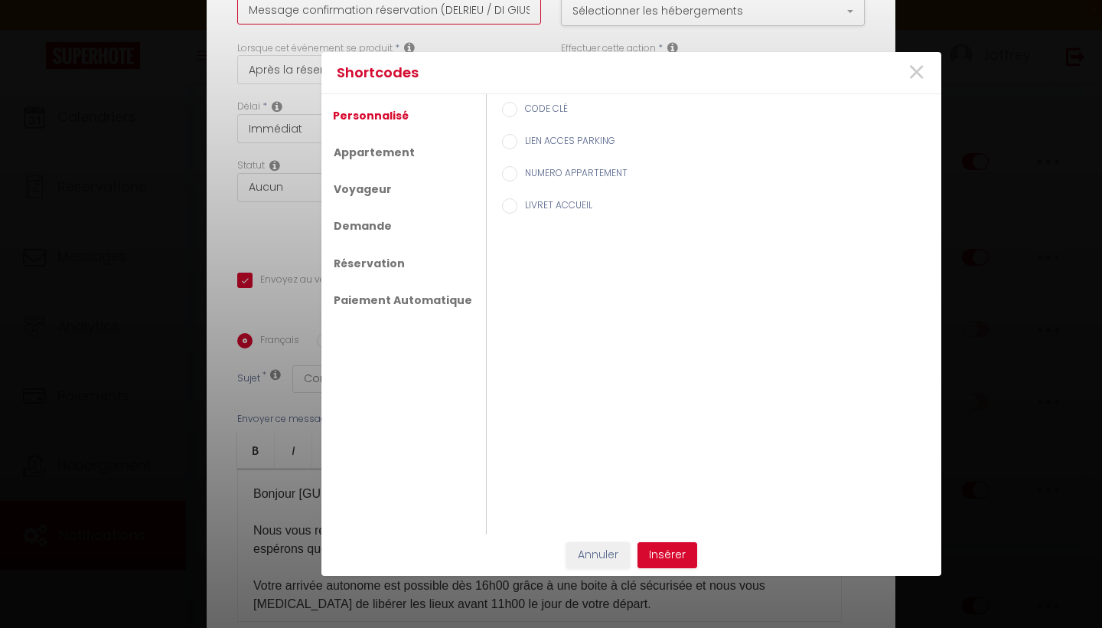
checkbox input "true"
checkbox input "false"
type input "Message confirmation réservation (DELRIEU / DI GIUSTO / PIQUET / ABRIBAT / MARI)"
checkbox input "true"
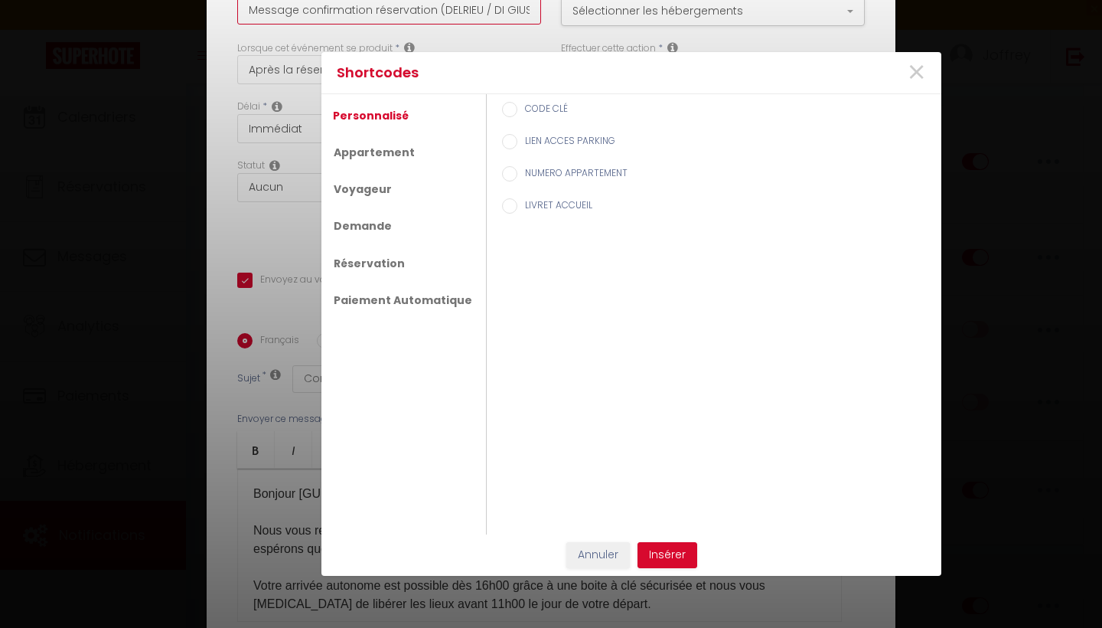
checkbox input "false"
type input "Message confirmation réservation (DELRIEU / DI GIUSTO / PIQUET / ABRIBAT / MAR)"
checkbox input "true"
checkbox input "false"
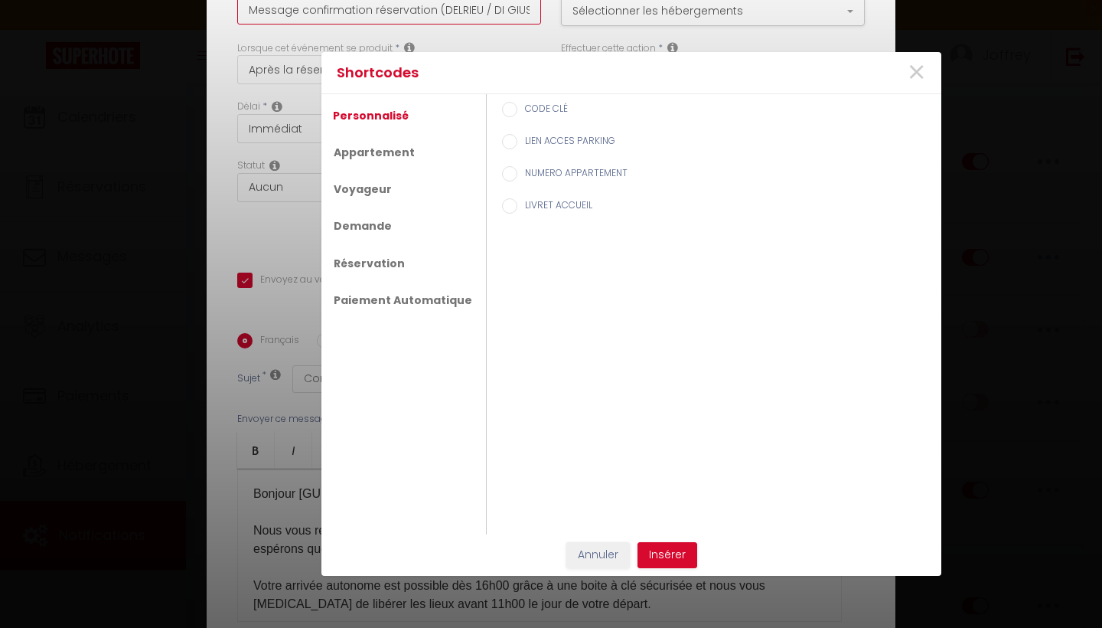
checkbox input "false"
type input "Message confirmation réservation (DELRIEU / DI GIUSTO / PIQUET / ABRIBAT / [GEO…"
checkbox input "true"
checkbox input "false"
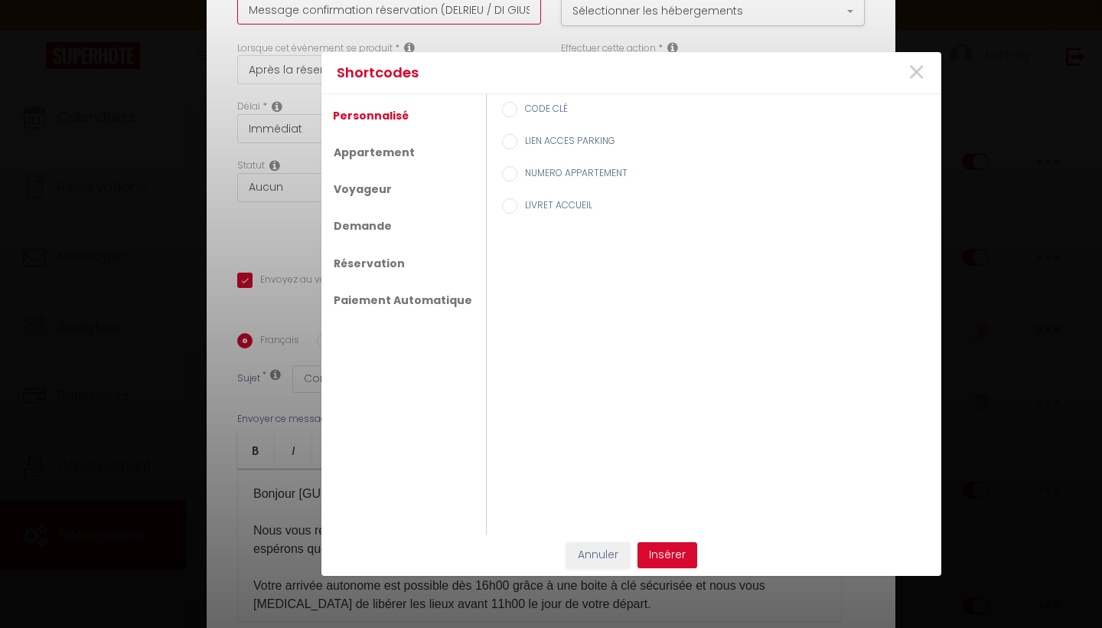
type input "Message confirmation réservation (DELRIEU / DI GIUSTO / PIQUET / ABRIBAT / M)"
checkbox input "true"
checkbox input "false"
type input "Message confirmation réservation (DELRIEU / DI GIUSTO / PIQUET / ABRIBAT / )"
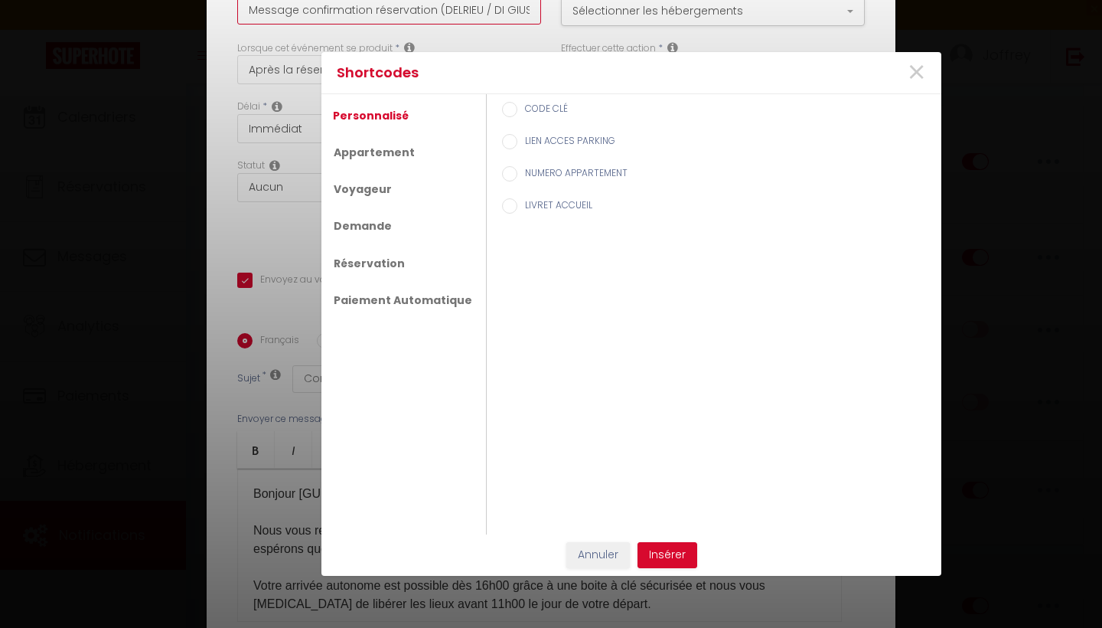
checkbox input "true"
checkbox input "false"
type input "Message confirmation réservation (DELRIEU / DI GIUSTO / PIQUET / ABRIBAT /)"
checkbox input "true"
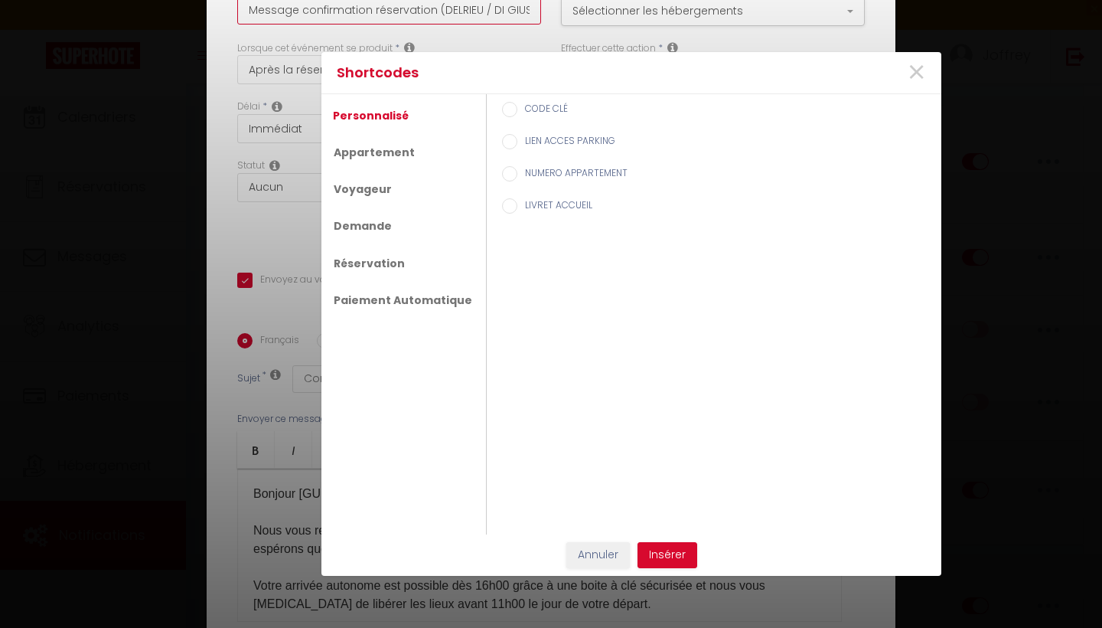
checkbox input "false"
click at [924, 77] on span "×" at bounding box center [916, 73] width 19 height 46
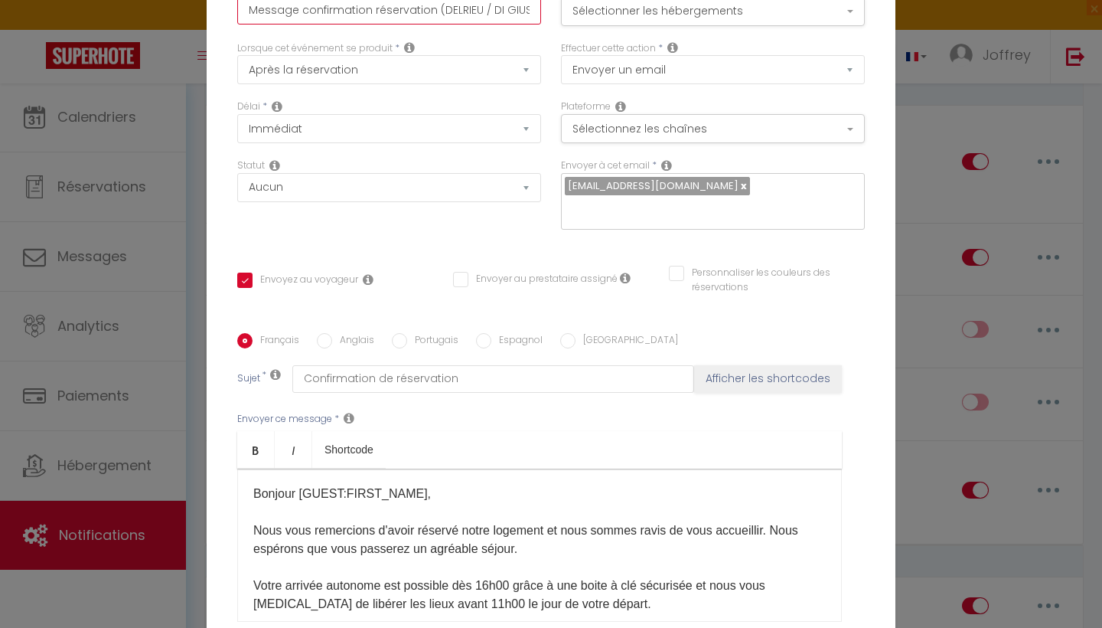
click at [519, 8] on input "Message confirmation réservation (DELRIEU / DI GIUSTO / PIQUET / ABRIBAT /)" at bounding box center [389, 11] width 304 height 28
type input "Message confirmation réservation (DELRIEU / DI GIUSTO / PIQUET / ABRIBAT )"
checkbox input "true"
checkbox input "false"
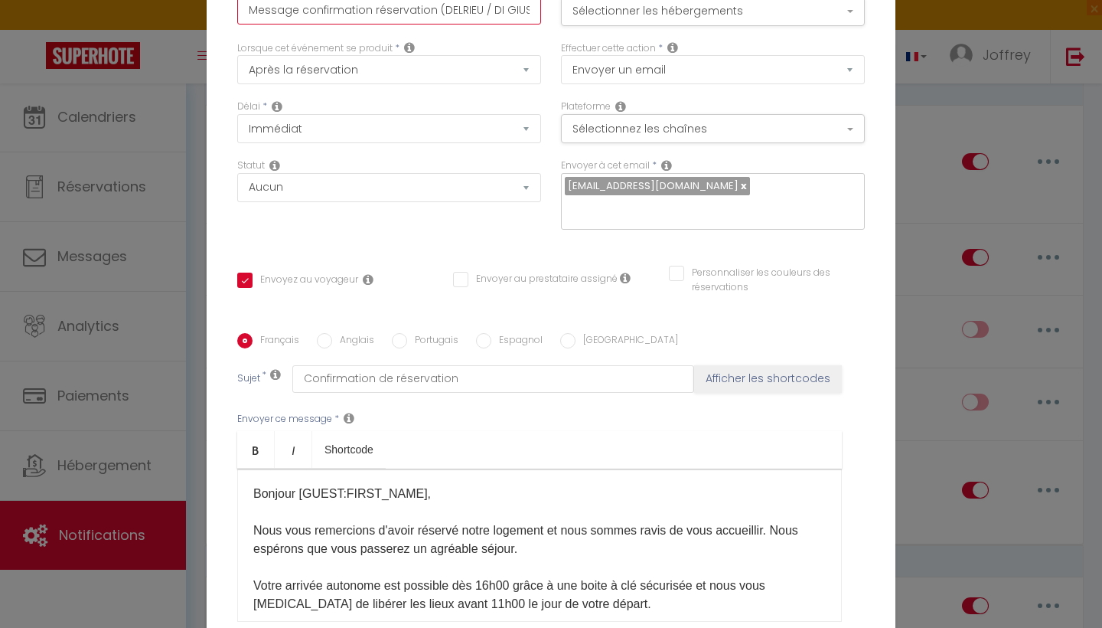
type input "Message confirmation réservation (DELRIEU / DI GIUSTO / PIQUET / ABRIBAT)"
checkbox input "true"
checkbox input "false"
type input "Message confirmation réservation (DELRIEU / DI GIUSTO / PIQUET / ABRIBAT)"
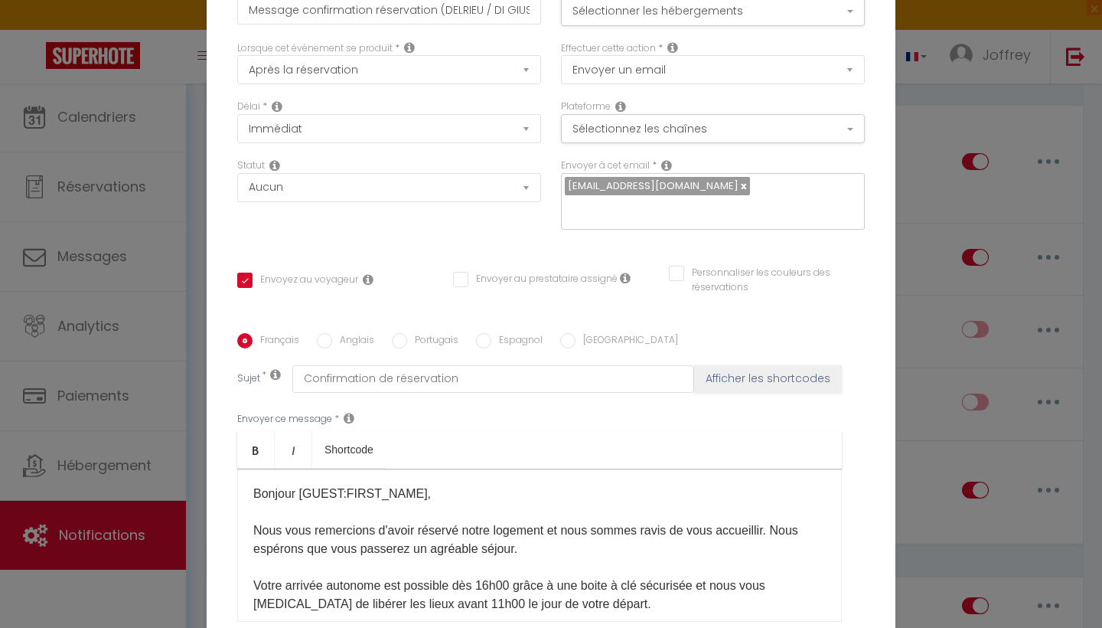
drag, startPoint x: 539, startPoint y: 37, endPoint x: 543, endPoint y: 66, distance: 29.3
click at [543, 66] on div "Lorsque cet événement se produit * Après la réservation Avant Checkin (à partir…" at bounding box center [389, 70] width 324 height 59
click at [510, 8] on input "Message confirmation réservation (DELRIEU / DI GIUSTO / PIQUET / ABRIBAT)" at bounding box center [389, 11] width 304 height 28
click at [712, 7] on button "Sélectionner les hébergements" at bounding box center [713, 11] width 304 height 29
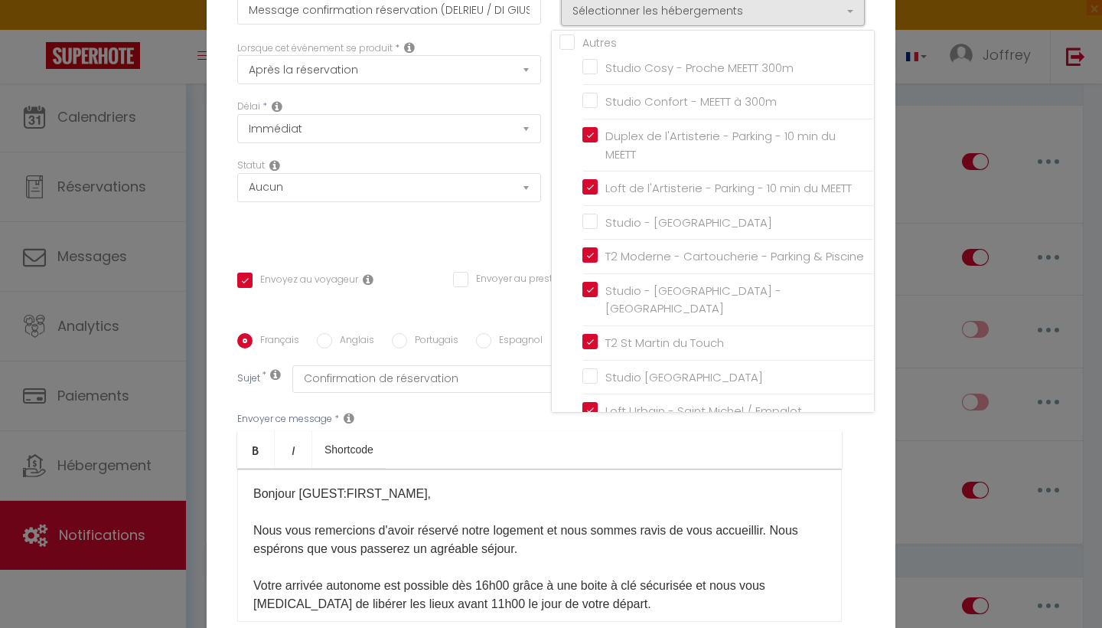
scroll to position [0, 0]
click at [534, 230] on div "Statut Aucun Si la réservation est payée Si réservation non payée Si la caution…" at bounding box center [389, 201] width 324 height 86
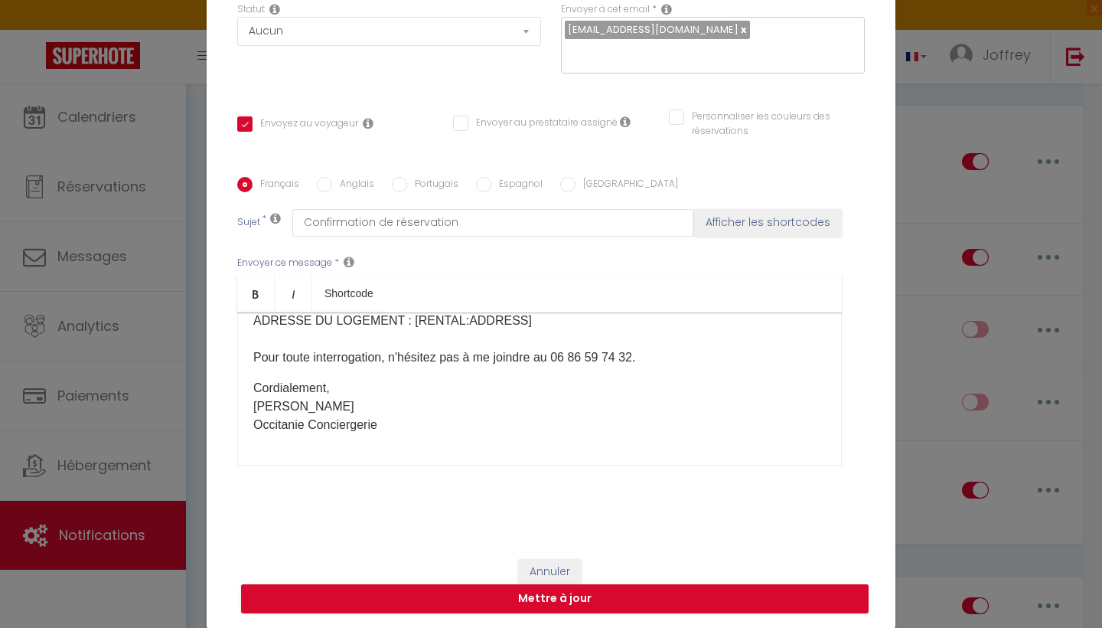
scroll to position [274, 0]
click at [615, 574] on button "Mettre à jour" at bounding box center [555, 598] width 628 height 29
checkbox input "true"
checkbox input "false"
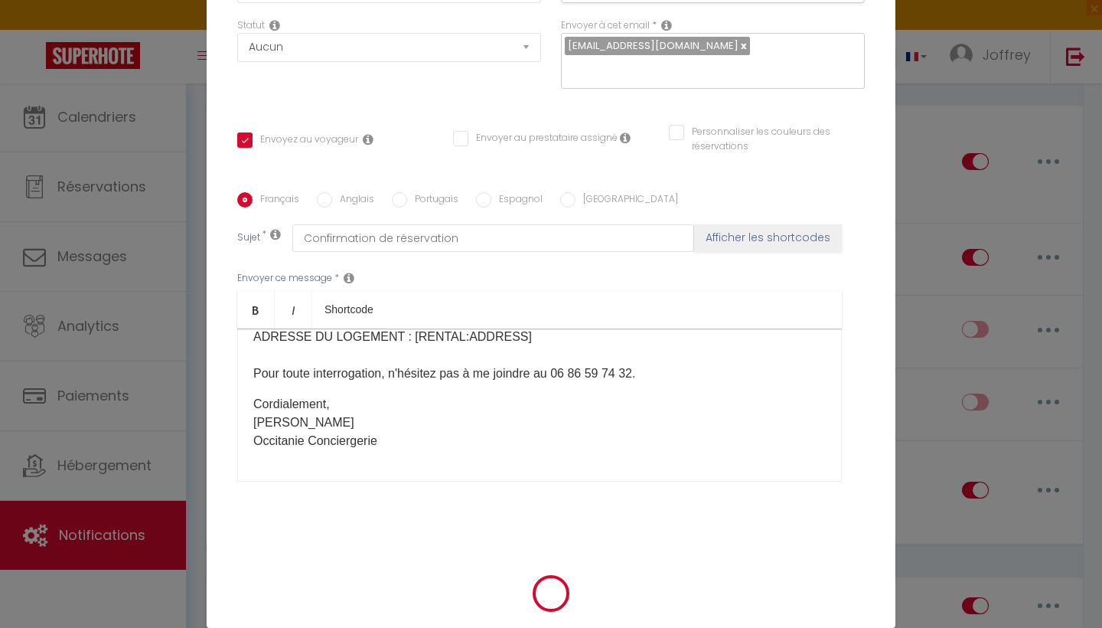
scroll to position [148, 0]
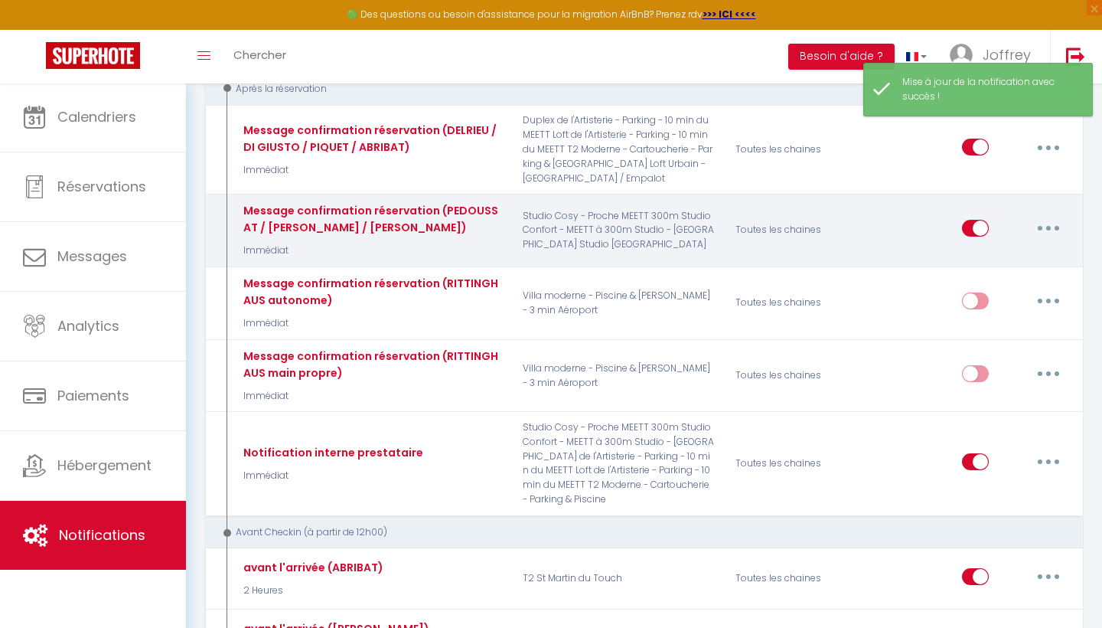
click at [1041, 240] on button "button" at bounding box center [1048, 228] width 43 height 24
click at [968, 276] on link "Editer" at bounding box center [1008, 263] width 113 height 26
type input "Message confirmation réservation (PEDOUSSAT / [PERSON_NAME] / [PERSON_NAME])"
select select "Immédiat"
select select
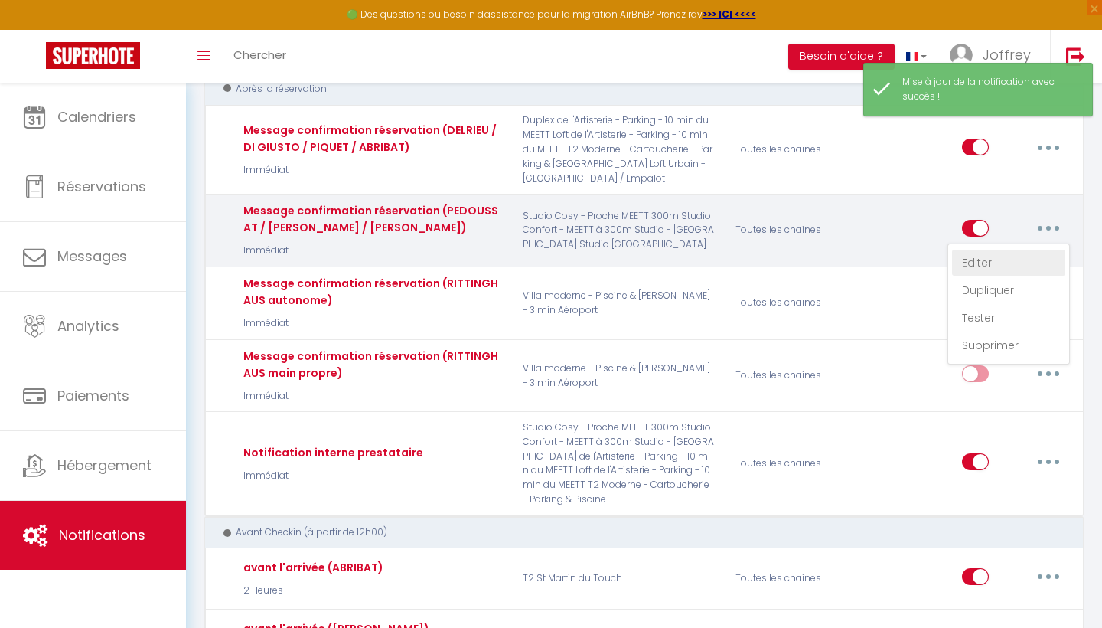
checkbox input "true"
checkbox input "false"
radio input "true"
type input "Confirmation de réservation"
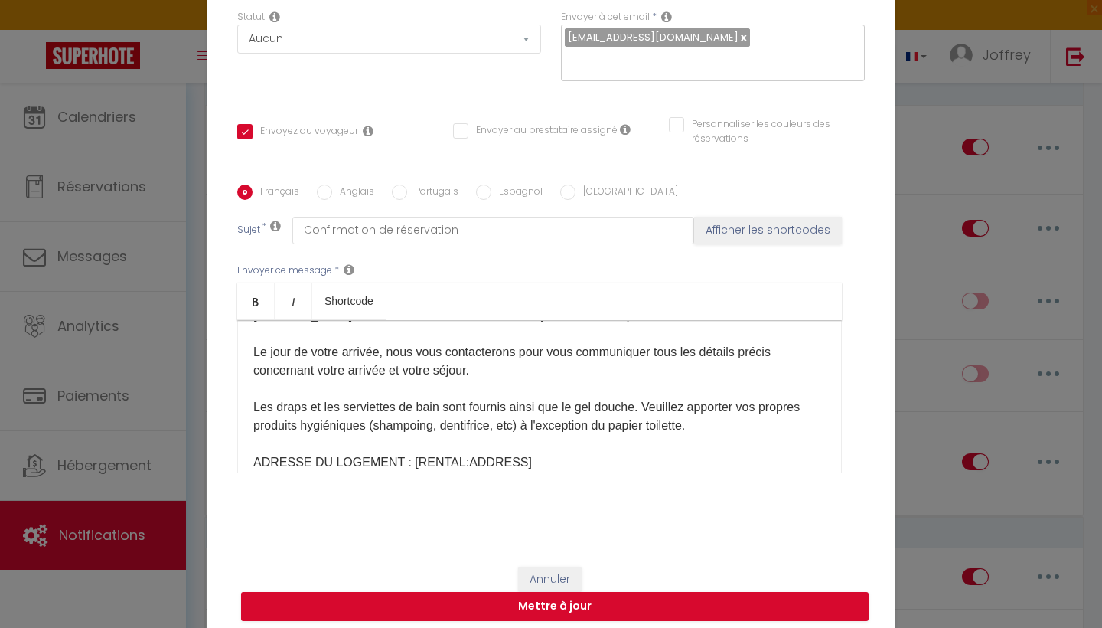
scroll to position [137, 0]
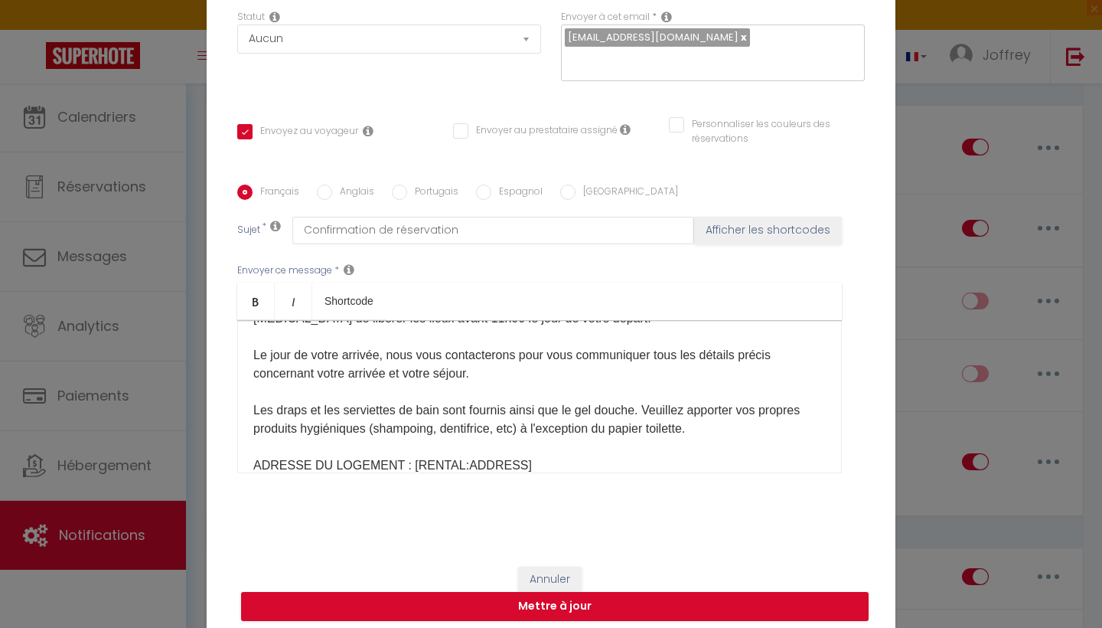
click at [987, 264] on div "Modifier la notification × Titre * Message confirmation réservation (PEDOUSSAT …" at bounding box center [551, 314] width 1102 height 628
click at [1039, 163] on div "Modifier la notification × Titre * Message confirmation réservation (PEDOUSSAT …" at bounding box center [551, 314] width 1102 height 628
click at [553, 573] on button "Annuler" at bounding box center [550, 579] width 64 height 26
checkbox input "true"
checkbox input "false"
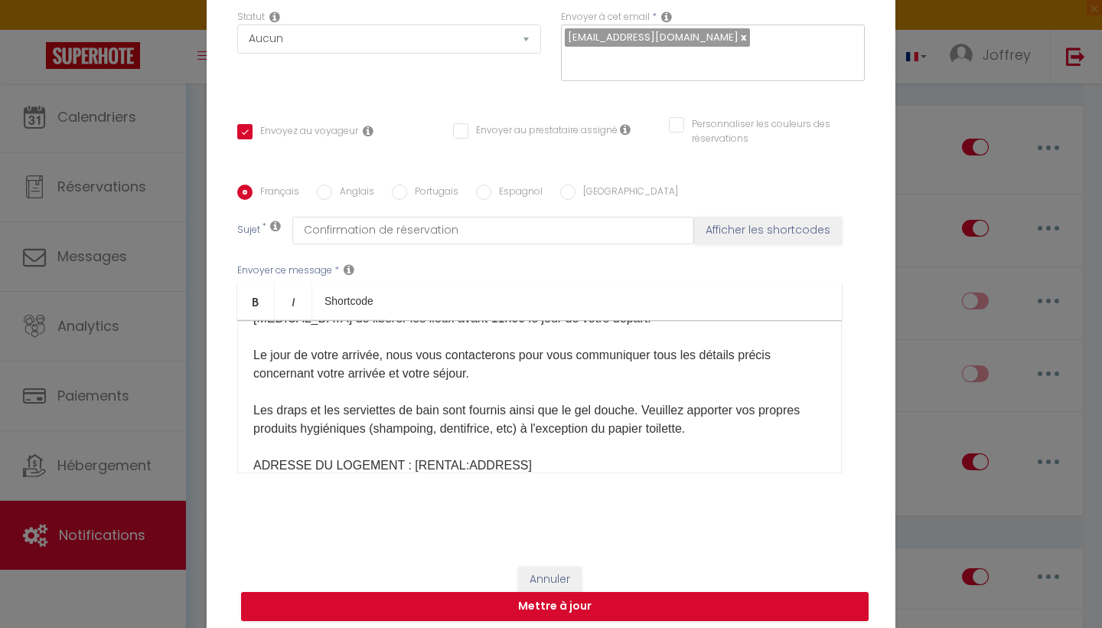
checkbox input "false"
radio input "true"
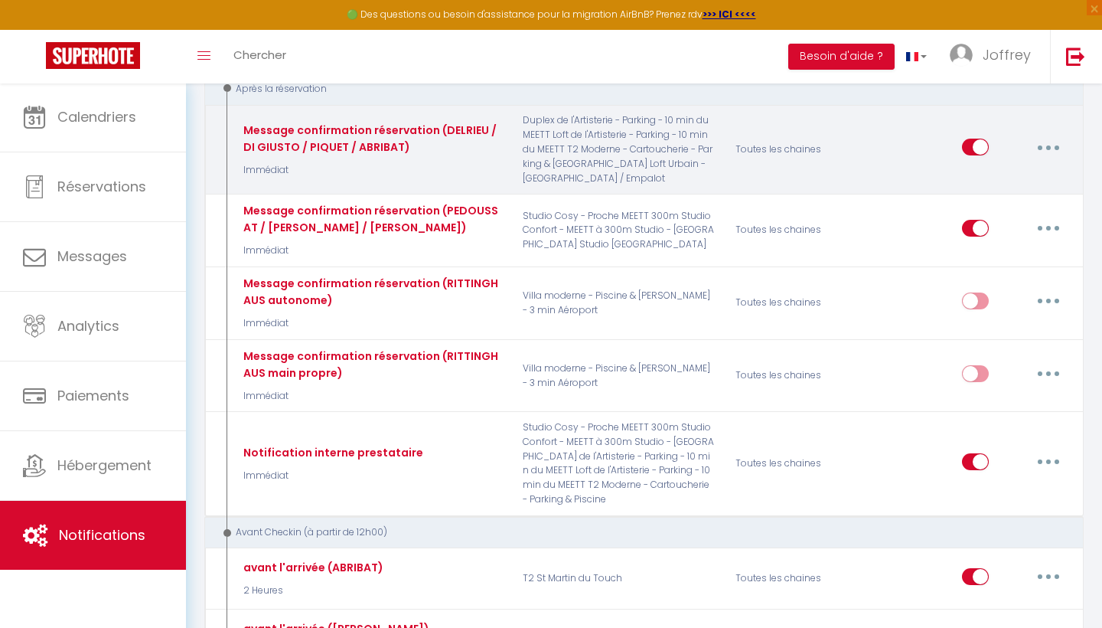
click at [1040, 155] on button "button" at bounding box center [1048, 147] width 43 height 24
click at [995, 187] on link "Editer" at bounding box center [1008, 182] width 113 height 26
type input "Message confirmation réservation (DELRIEU / DI GIUSTO / PIQUET / ABRIBAT)"
checkbox input "true"
checkbox input "false"
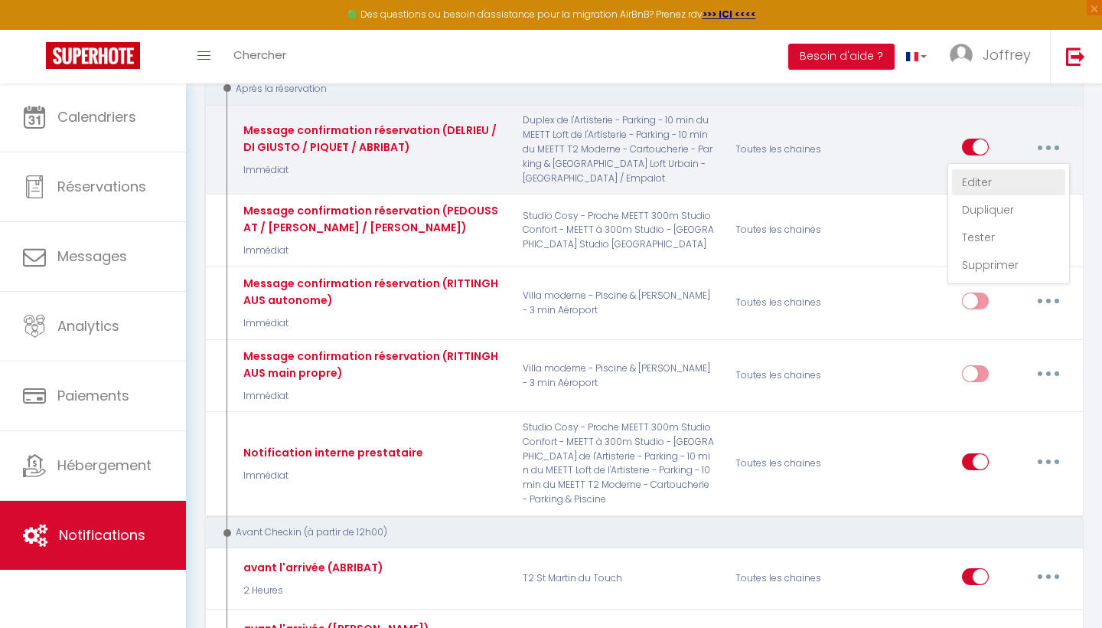
checkbox input "false"
type input "Confirmation de réservation"
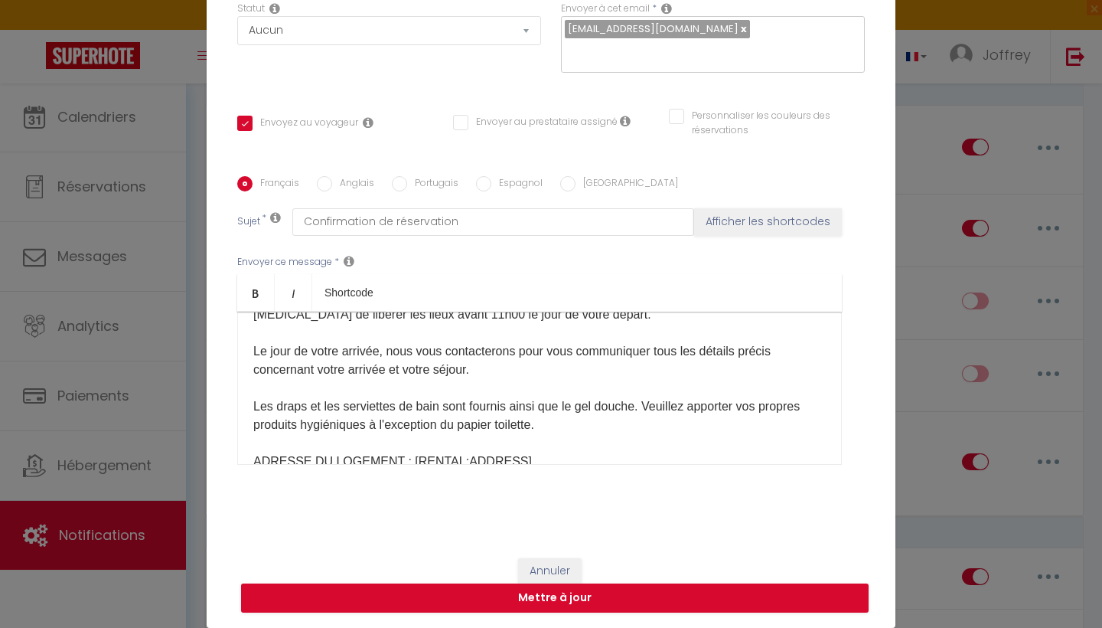
scroll to position [156, 0]
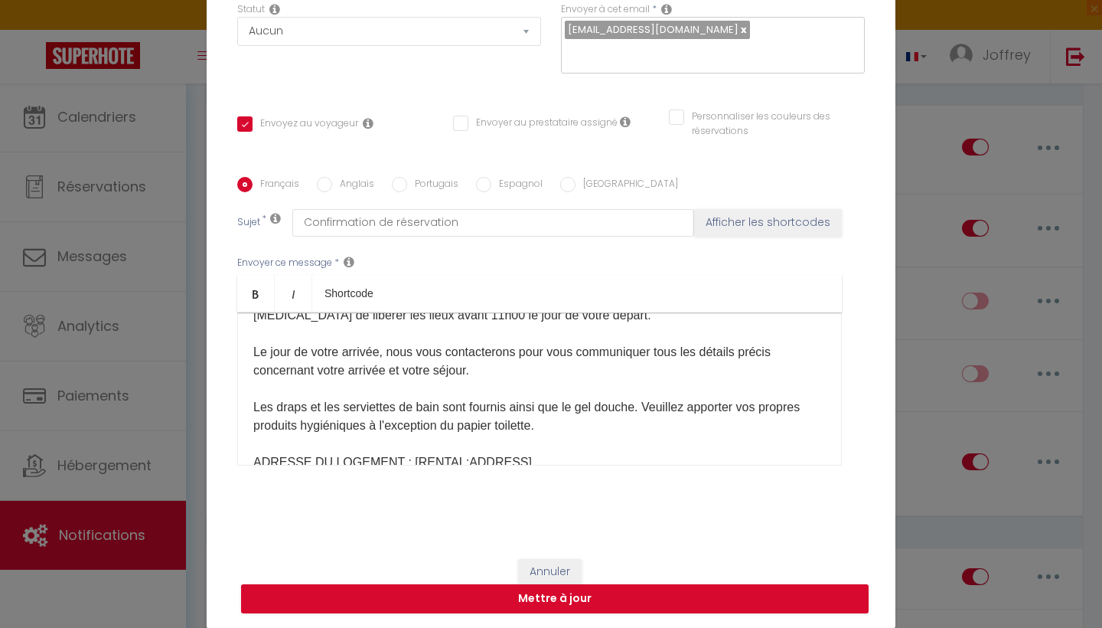
click at [540, 567] on button "Annuler" at bounding box center [550, 572] width 64 height 26
checkbox input "true"
checkbox input "false"
radio input "true"
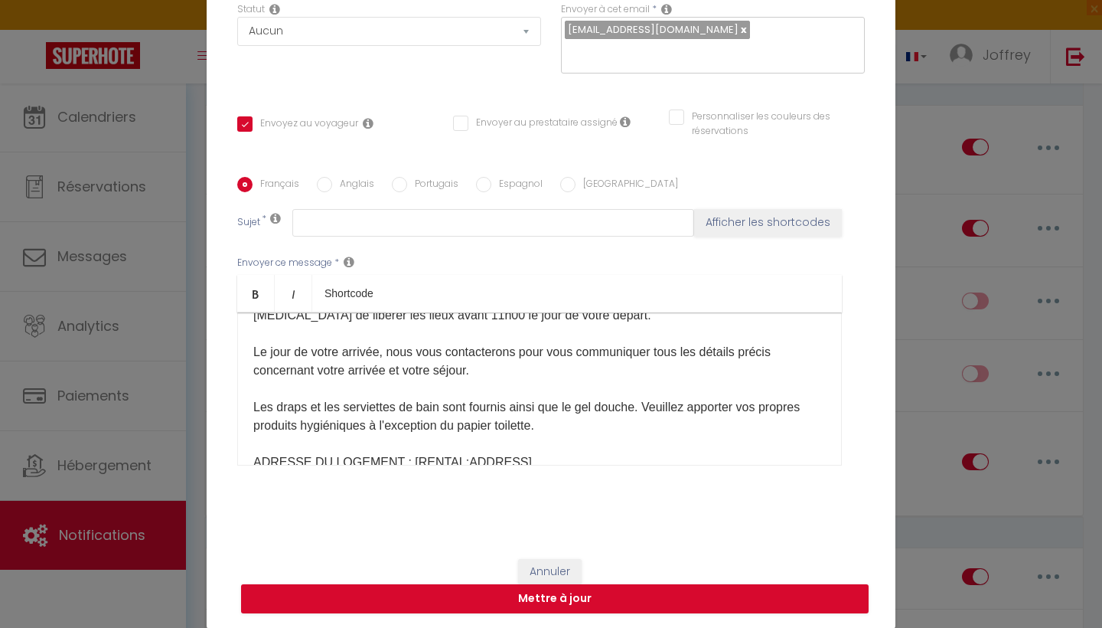
type input "Message confirmation réservation (DELRIEU / DI GIUSTO / PIQUET / ABRIBAT)"
checkbox input "true"
checkbox input "false"
type input "Confirmation de réservation"
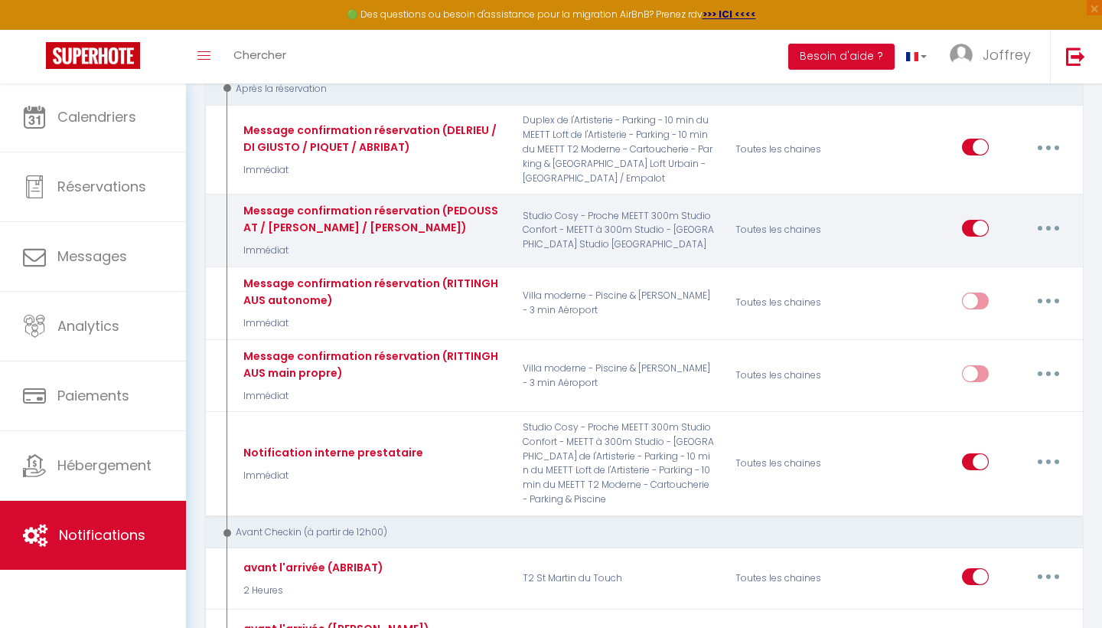
click at [1041, 240] on button "button" at bounding box center [1048, 228] width 43 height 24
click at [980, 276] on link "Editer" at bounding box center [1008, 263] width 113 height 26
type input "Message confirmation réservation (PEDOUSSAT / [PERSON_NAME] / [PERSON_NAME])"
checkbox input "true"
checkbox input "false"
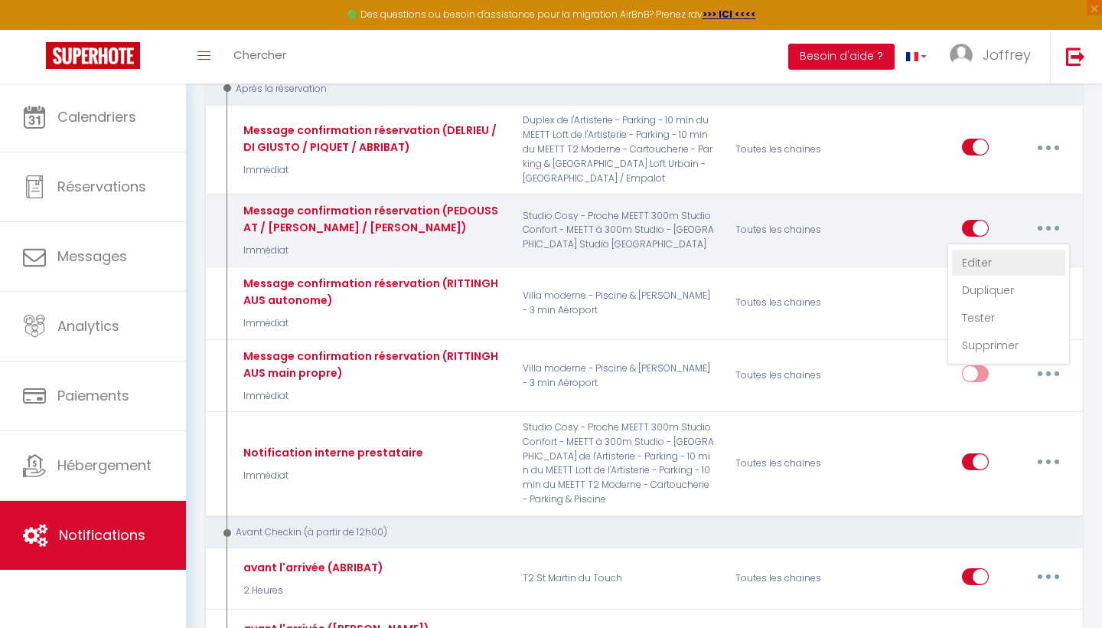
checkbox input "false"
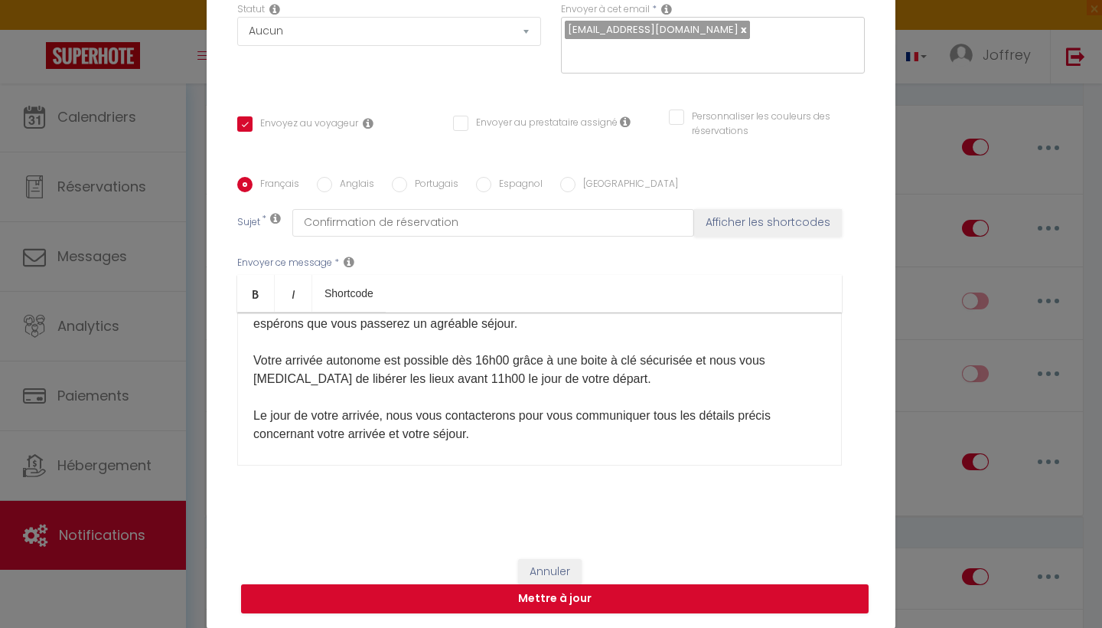
scroll to position [72, 0]
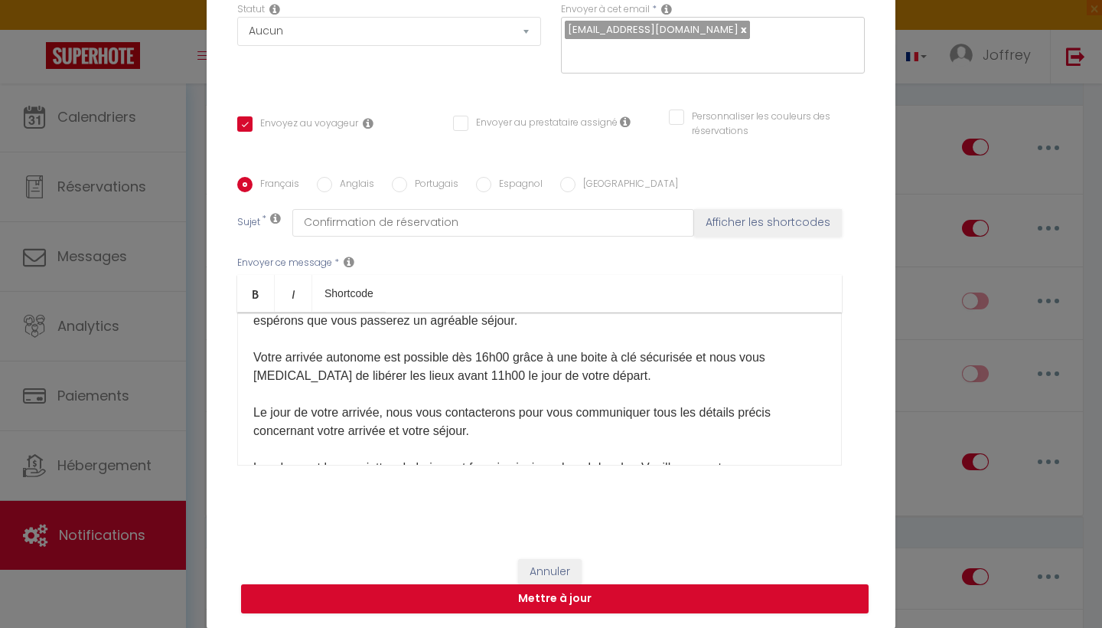
click at [555, 566] on button "Annuler" at bounding box center [550, 572] width 64 height 26
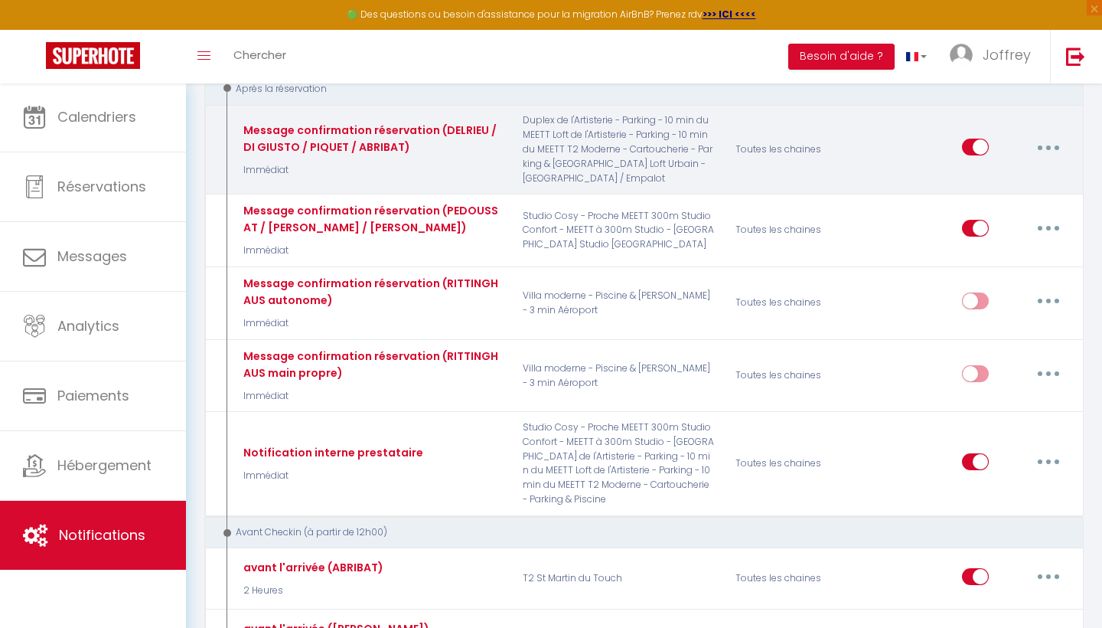
click at [1040, 158] on button "button" at bounding box center [1048, 147] width 43 height 24
click at [994, 192] on link "Editer" at bounding box center [1008, 182] width 113 height 26
type input "Message confirmation réservation (DELRIEU / DI GIUSTO / PIQUET / ABRIBAT)"
checkbox input "true"
checkbox input "false"
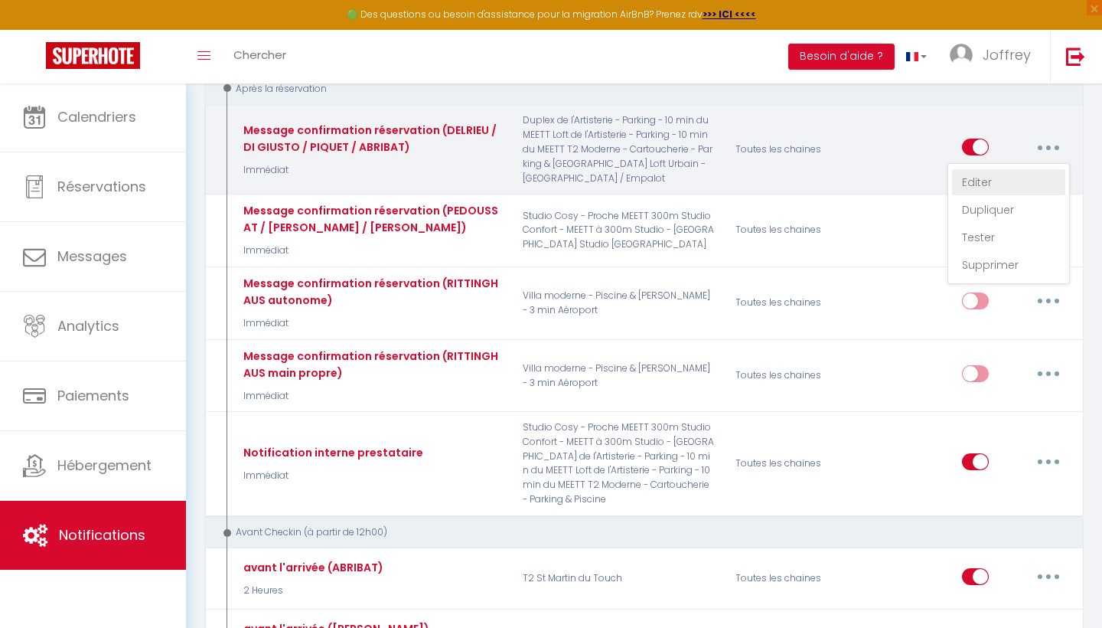
checkbox input "false"
type input "Confirmation de réservation"
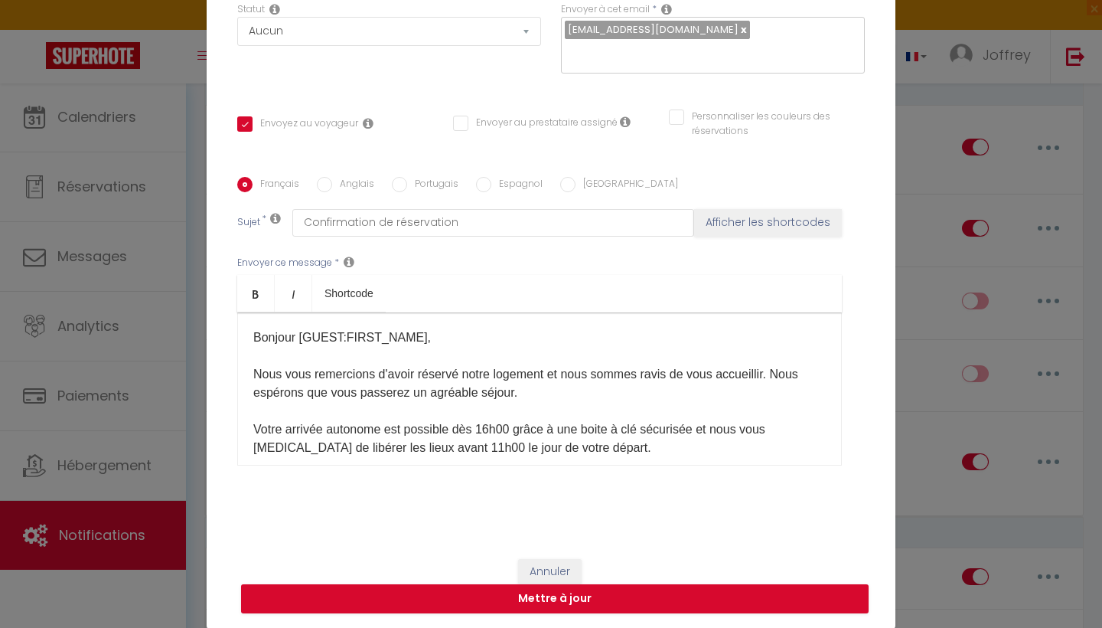
scroll to position [0, 0]
click at [553, 573] on button "Annuler" at bounding box center [550, 572] width 64 height 26
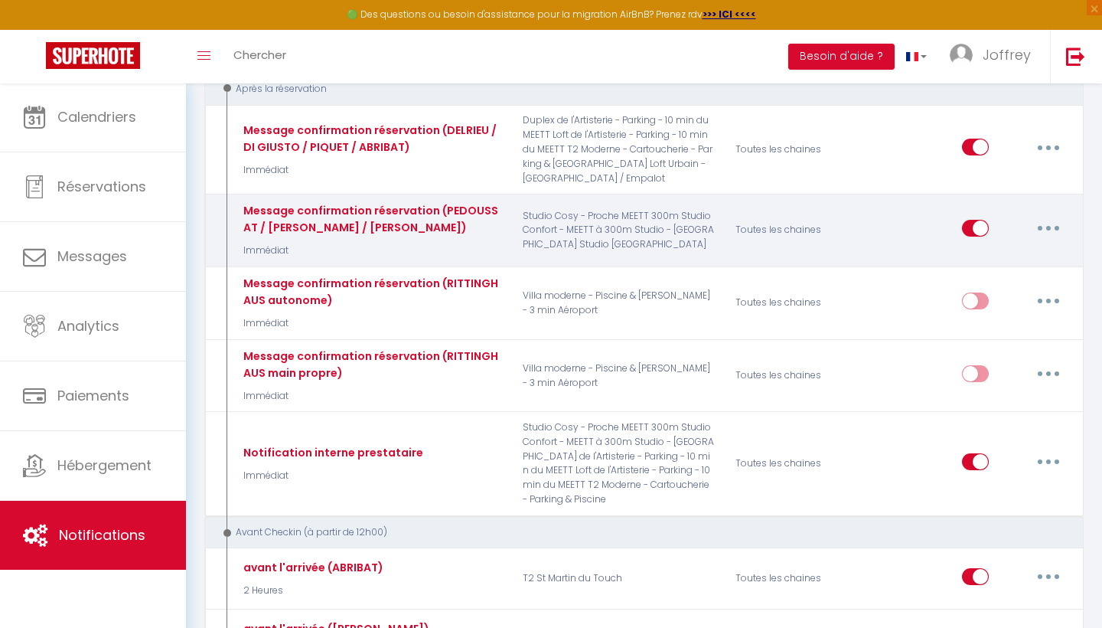
click at [1052, 240] on button "button" at bounding box center [1048, 228] width 43 height 24
click at [1014, 300] on link "Dupliquer" at bounding box center [1008, 290] width 113 height 26
select select
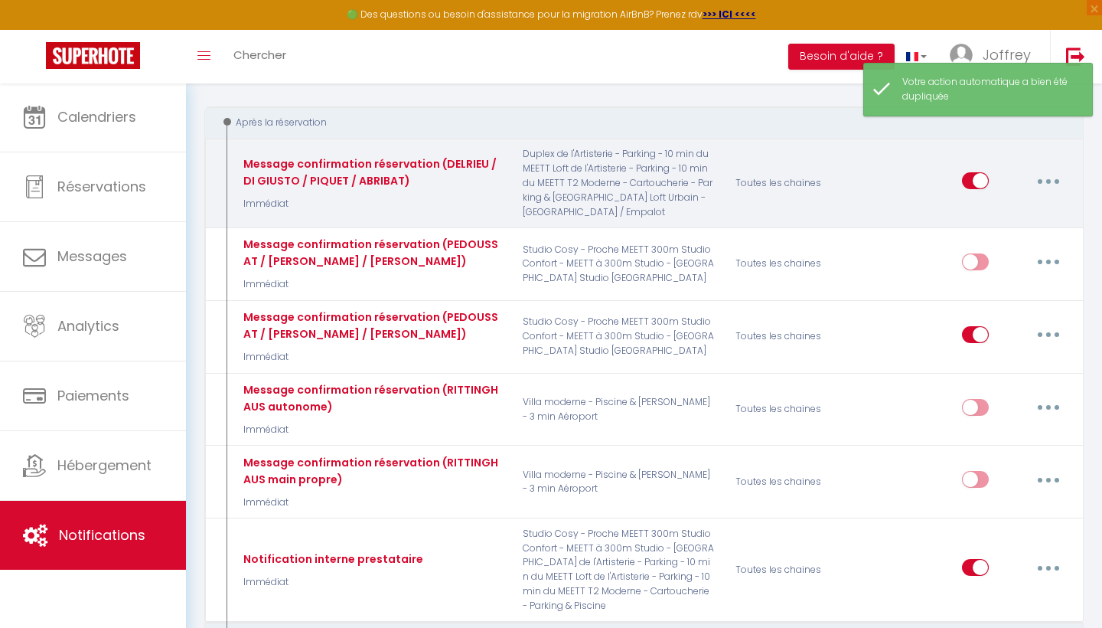
scroll to position [159, 0]
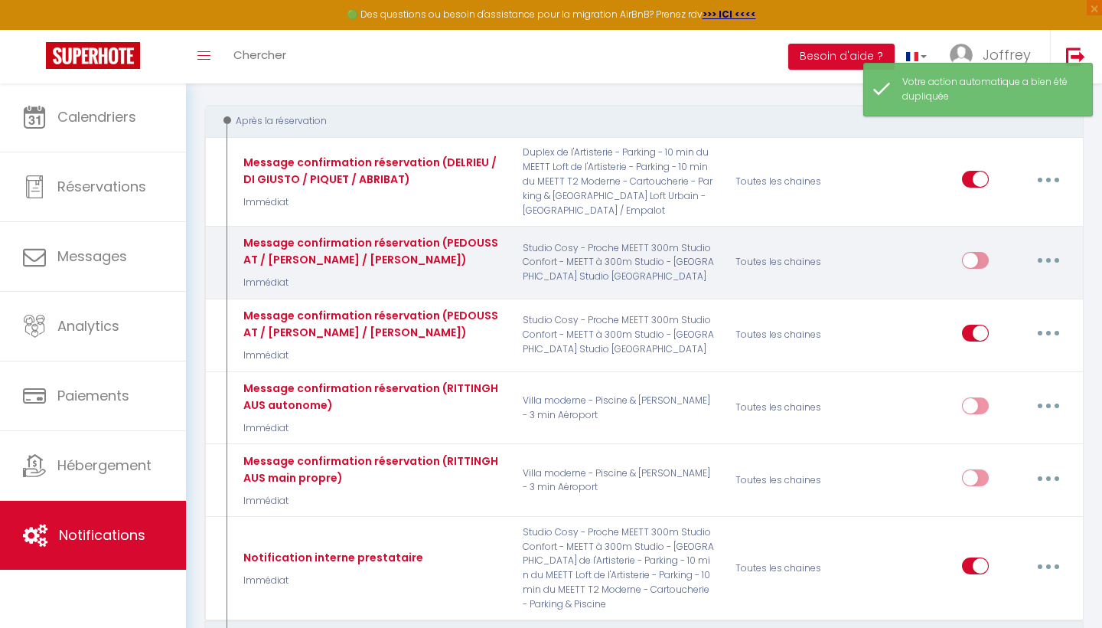
click at [1050, 273] on button "button" at bounding box center [1048, 260] width 43 height 24
click at [1015, 305] on link "Editer" at bounding box center [1008, 295] width 113 height 26
type input "Message confirmation réservation (PEDOUSSAT / [PERSON_NAME] / [PERSON_NAME])"
select select "Immédiat"
select select
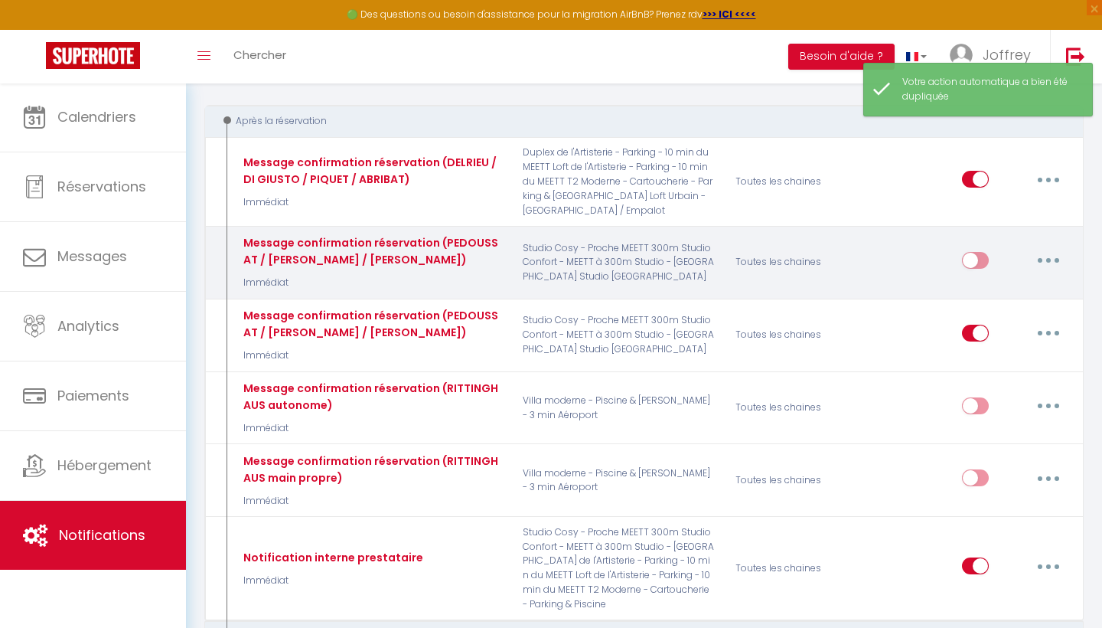
checkbox input "true"
checkbox input "false"
radio input "true"
type input "Confirmation de réservation"
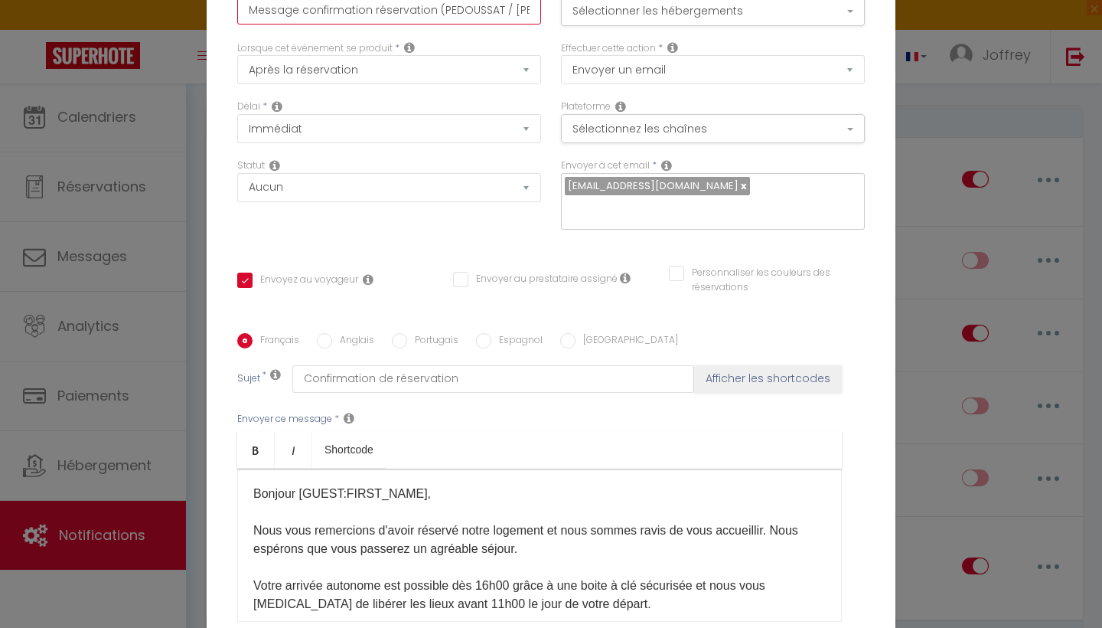
click at [492, 13] on input "Message confirmation réservation (PEDOUSSAT / [PERSON_NAME] / [PERSON_NAME])" at bounding box center [389, 11] width 304 height 28
type input "Message confirmation réservation (PEDOUSST / [PERSON_NAME] / [PERSON_NAME])"
checkbox input "true"
checkbox input "false"
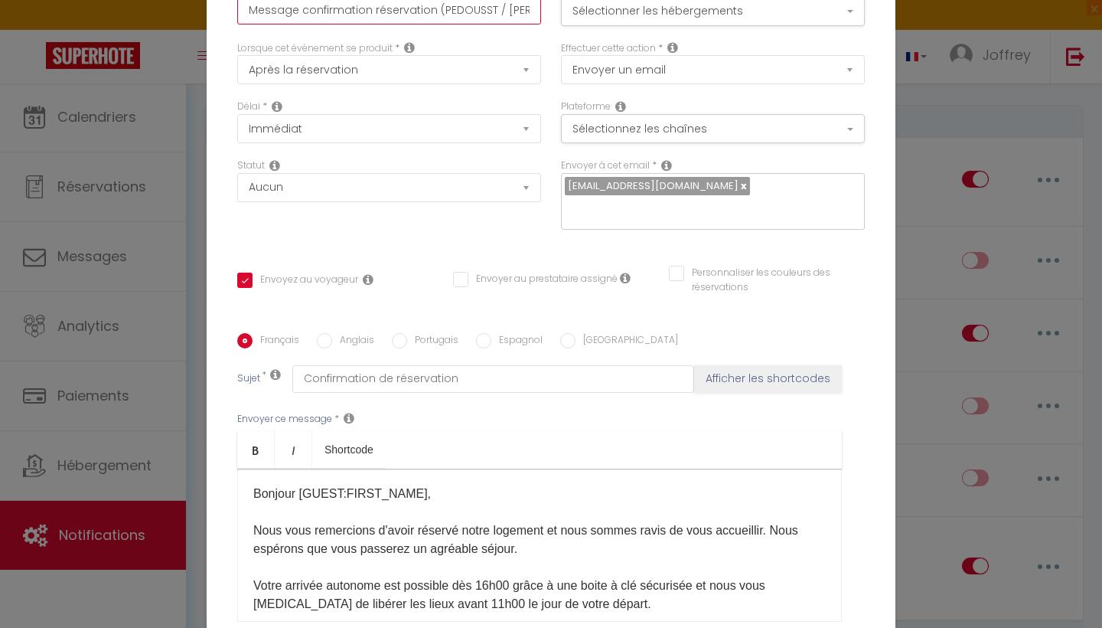
type input "Message confirmation réservation ([PERSON_NAME] / [PERSON_NAME] / [PERSON_NAME])"
checkbox input "true"
checkbox input "false"
type input "Message confirmation réservation ([PERSON_NAME] / [PERSON_NAME] / [PERSON_NAME])"
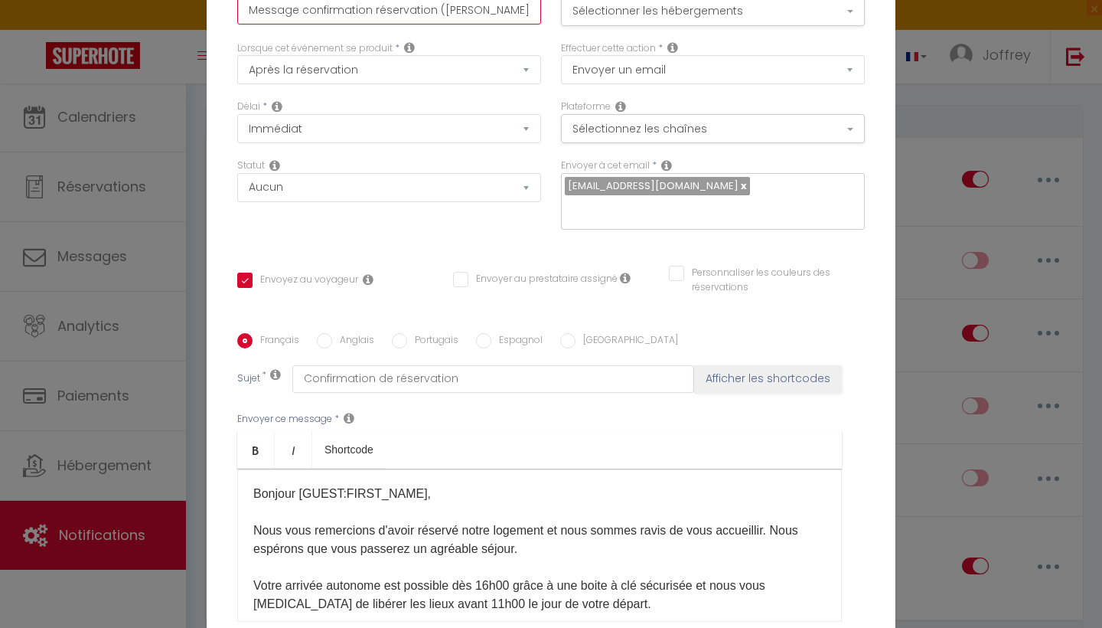
checkbox input "true"
checkbox input "false"
type input "Message confirmation réservation (PEDOT / [PERSON_NAME] / [PERSON_NAME])"
checkbox input "true"
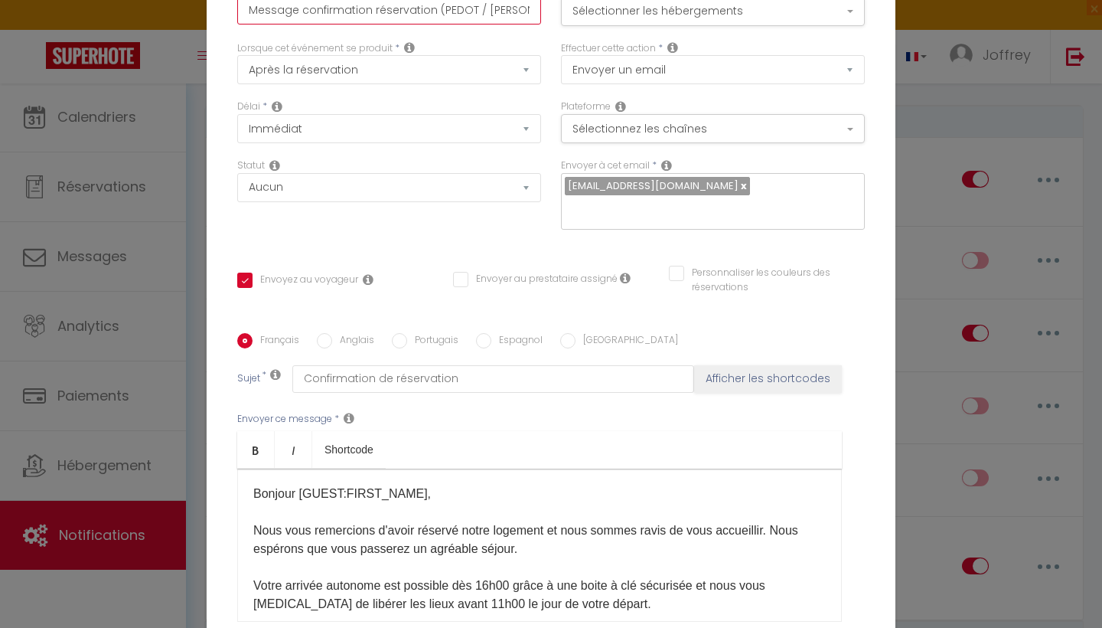
checkbox input "false"
type input "Message confirmation réservation (PEDT / [PERSON_NAME] / [PERSON_NAME])"
checkbox input "true"
checkbox input "false"
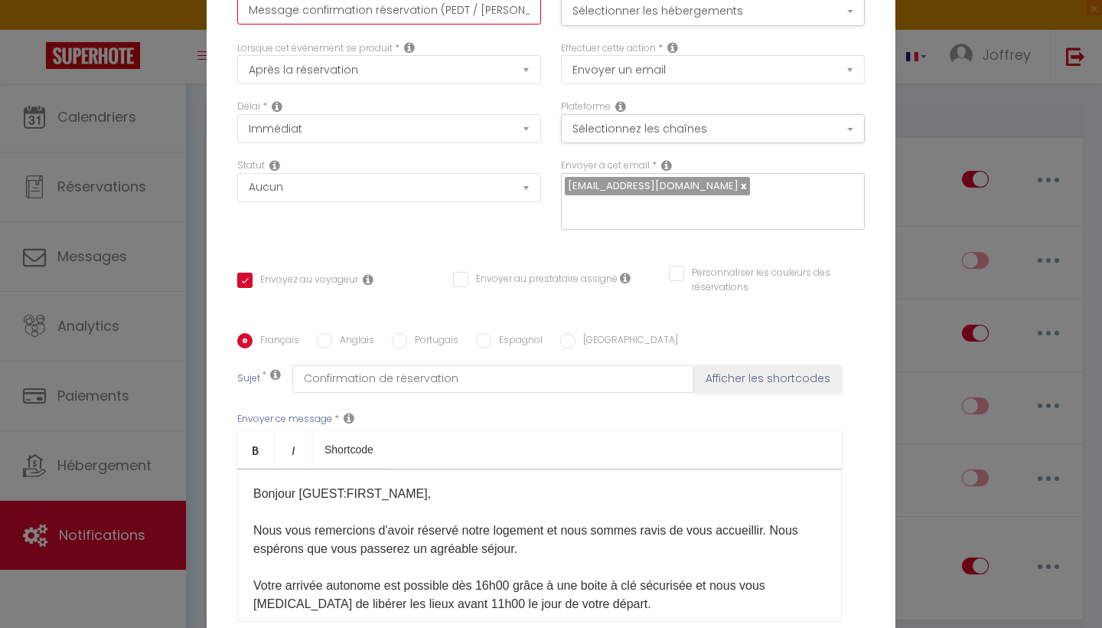
checkbox input "false"
type input "Message confirmation réservation (PET / [PERSON_NAME] / [PERSON_NAME])"
checkbox input "true"
checkbox input "false"
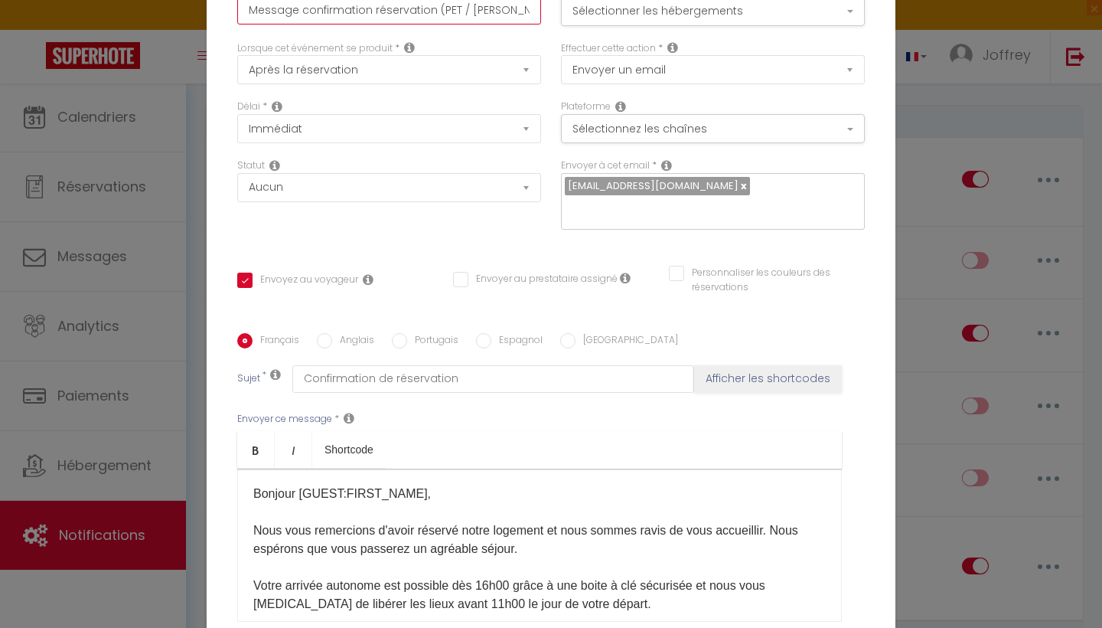
type input "Message confirmation réservation (PT / [PERSON_NAME] / [PERSON_NAME])"
checkbox input "true"
checkbox input "false"
type input "Message confirmation réservation (PT / [PERSON_NAME] / [PERSON_NAME])"
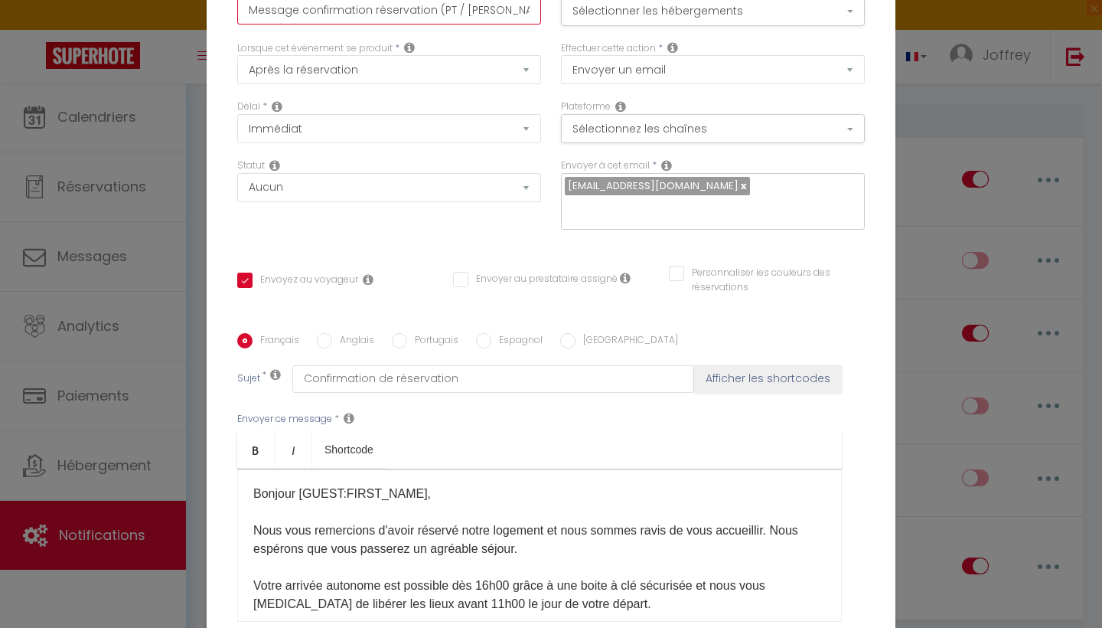
checkbox input "true"
checkbox input "false"
type input "Message confirmation réservation (PT / [PERSON_NAME] / [PERSON_NAME])"
checkbox input "true"
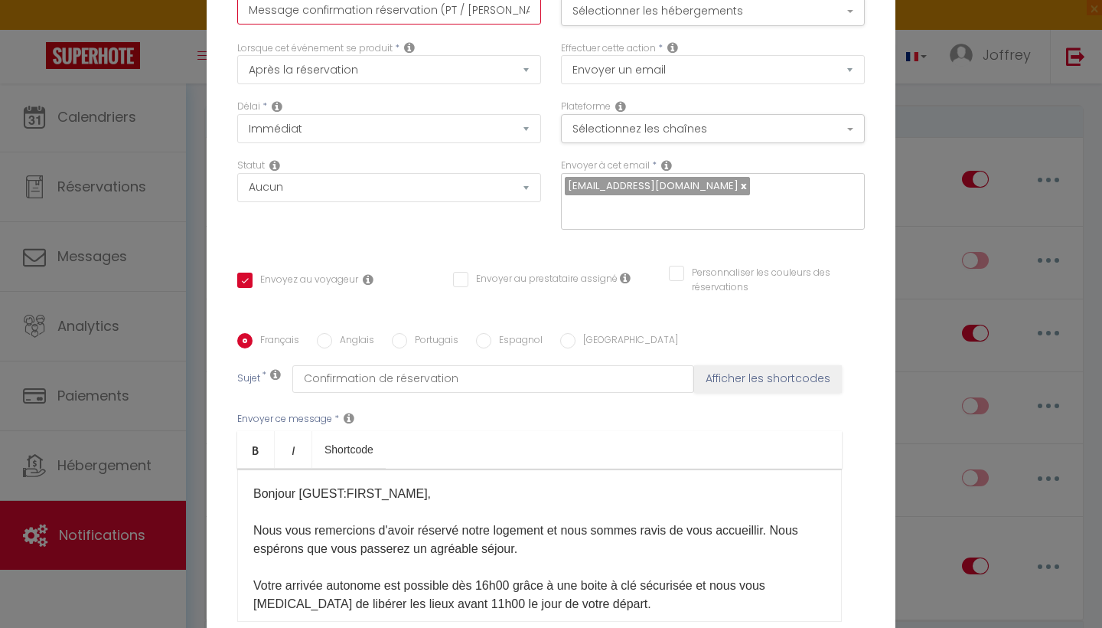
checkbox input "false"
type input "Message confirmation réservation (PT / [PERSON_NAME] / BAS)"
checkbox input "true"
checkbox input "false"
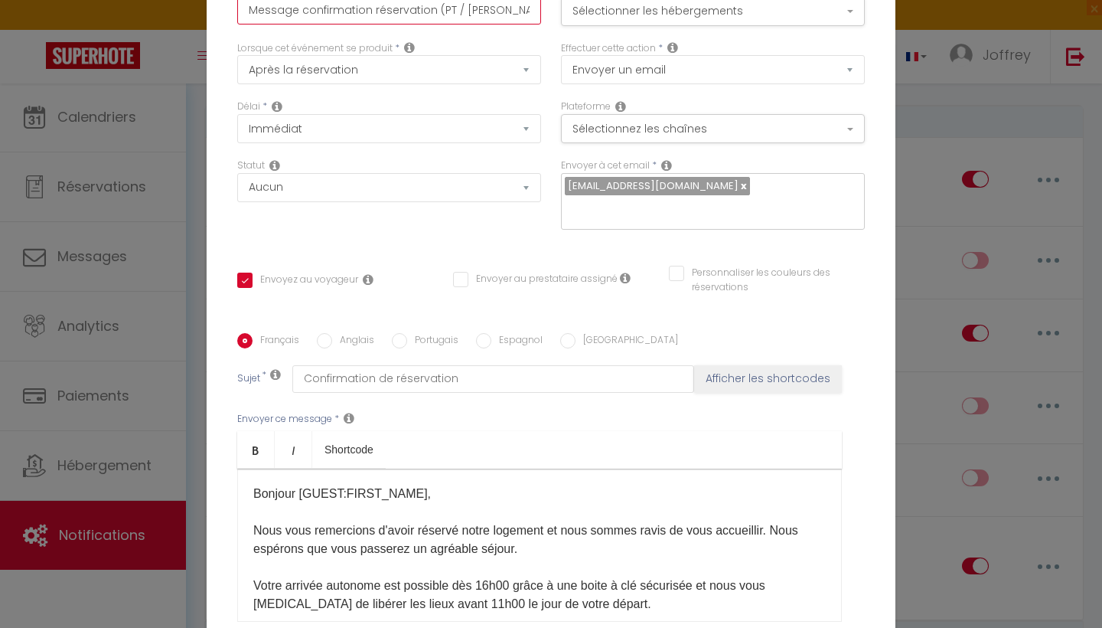
checkbox input "false"
type input "Message confirmation réservation (PT / [PERSON_NAME] / BA)"
checkbox input "true"
checkbox input "false"
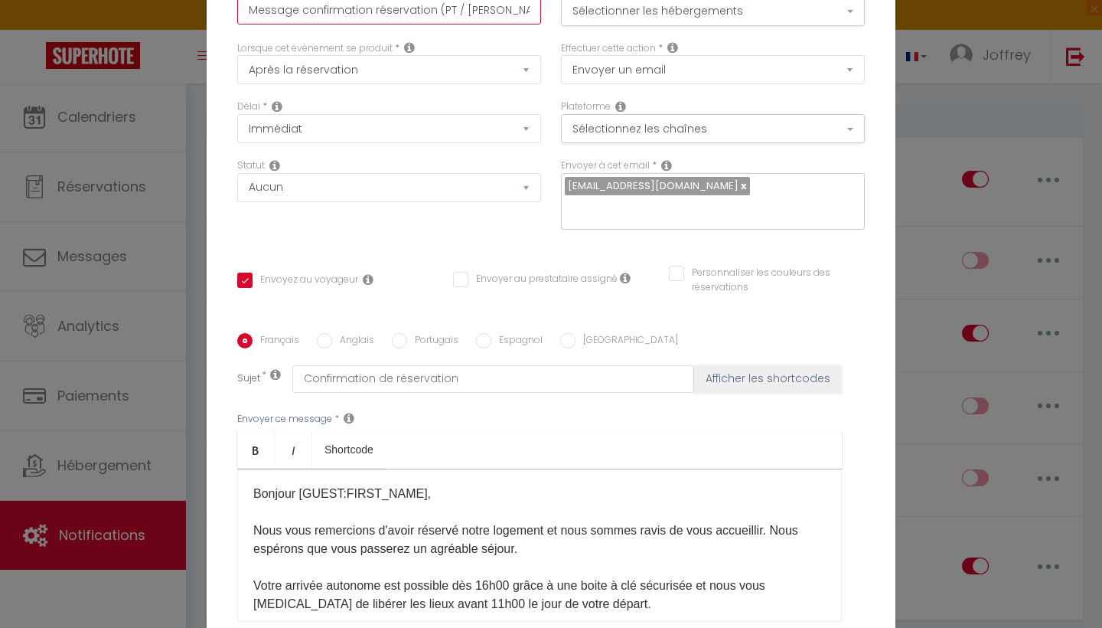
type input "Message confirmation réservation (PT / [PERSON_NAME] / B)"
checkbox input "true"
checkbox input "false"
type input "Message confirmation réservation (PT / [PERSON_NAME] / )"
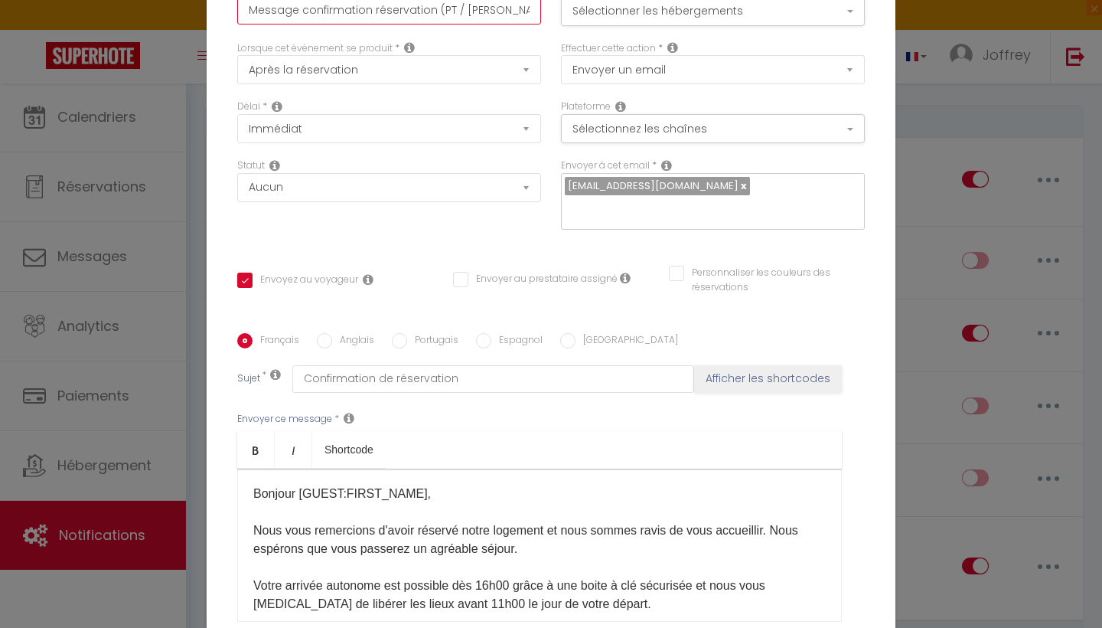
checkbox input "true"
checkbox input "false"
type input "Message confirmation réservation (PT / [PERSON_NAME] /)"
checkbox input "true"
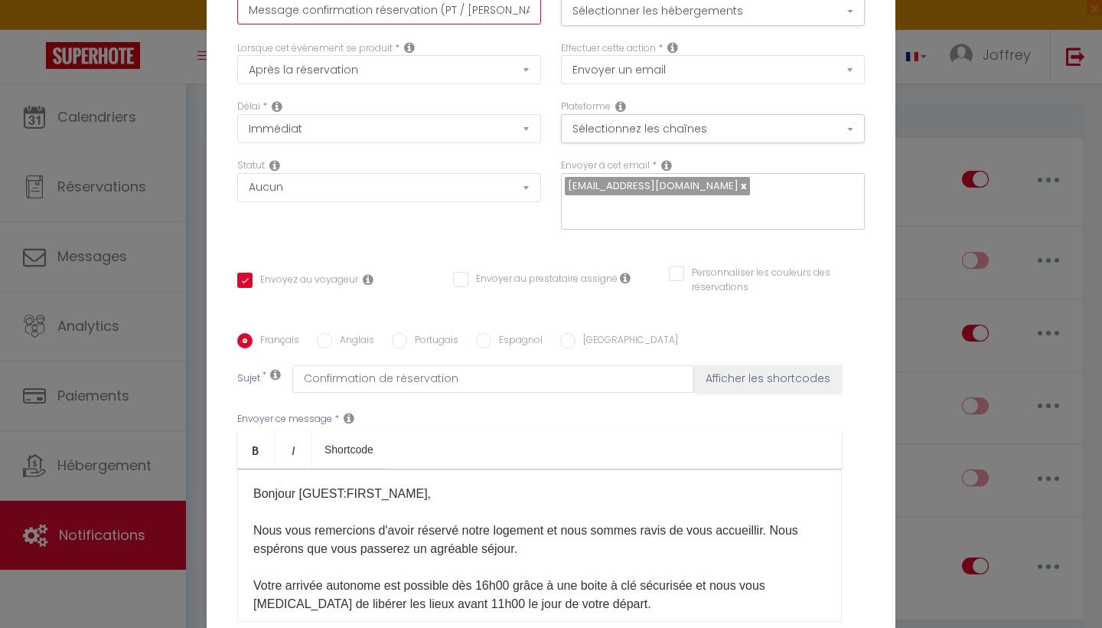
checkbox input "false"
type input "Message confirmation réservation (PT / [PERSON_NAME] )"
checkbox input "true"
checkbox input "false"
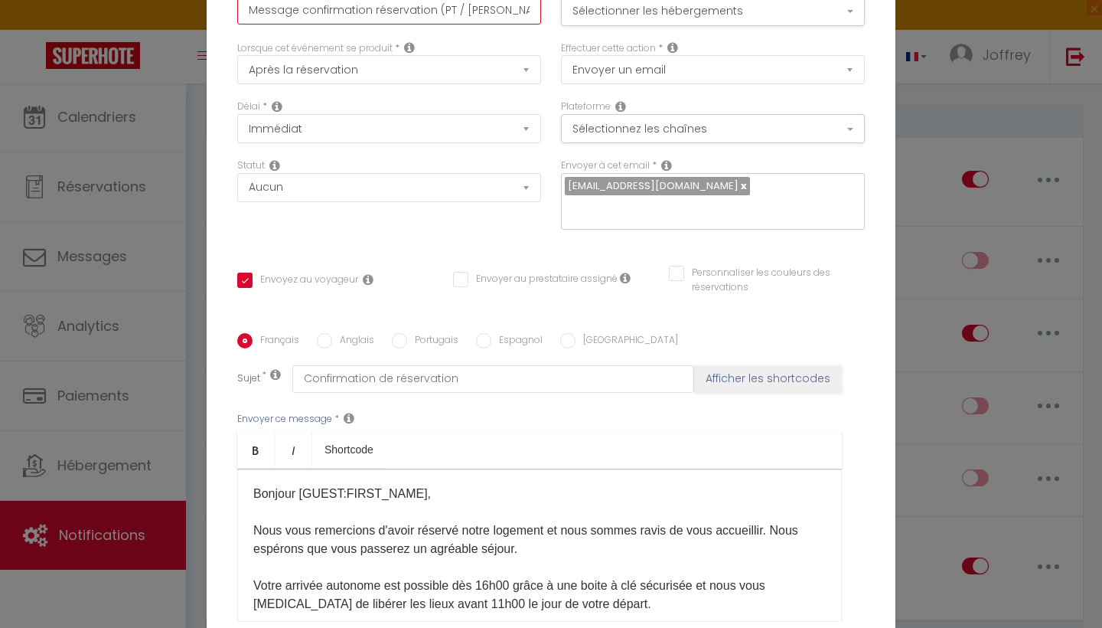
checkbox input "false"
type input "Message confirmation réservation (PT / [PERSON_NAME])"
checkbox input "true"
checkbox input "false"
click at [723, 12] on button "Sélectionner les hébergements" at bounding box center [713, 11] width 304 height 29
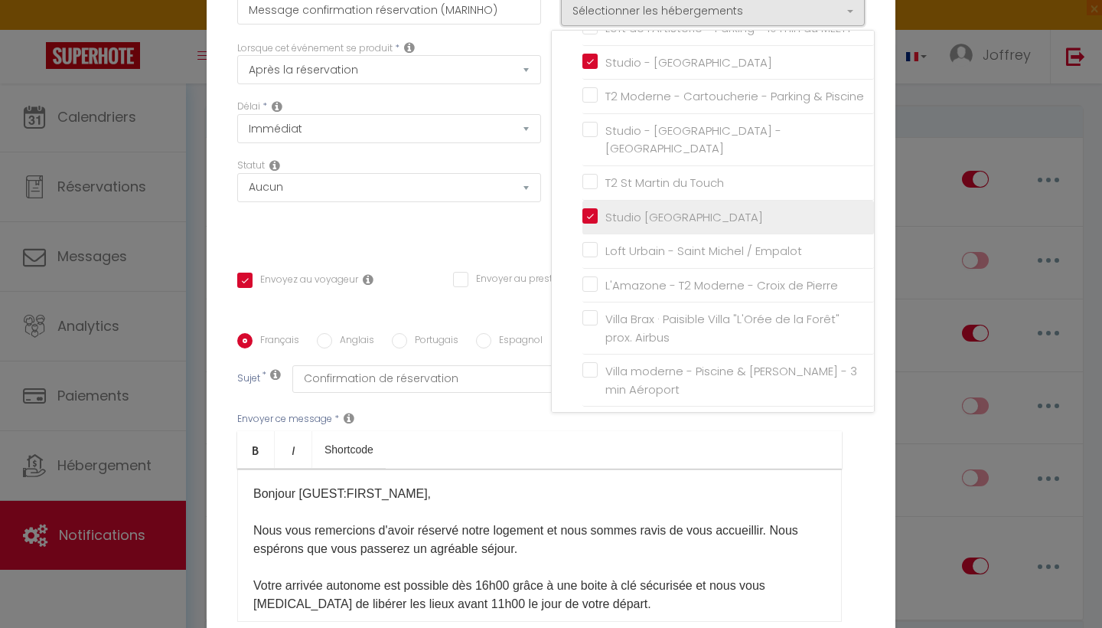
scroll to position [193, 0]
click at [595, 214] on input "Studio [GEOGRAPHIC_DATA]" at bounding box center [729, 217] width 292 height 15
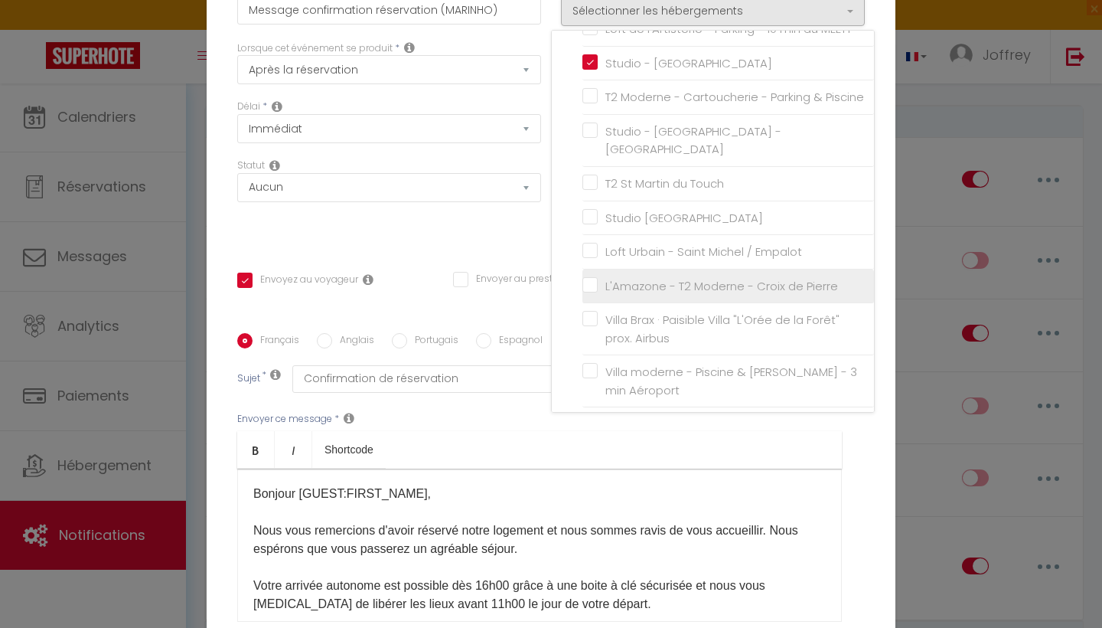
click at [589, 284] on input "L'Amazone - T2 Moderne - Croix de Pierre" at bounding box center [729, 285] width 292 height 15
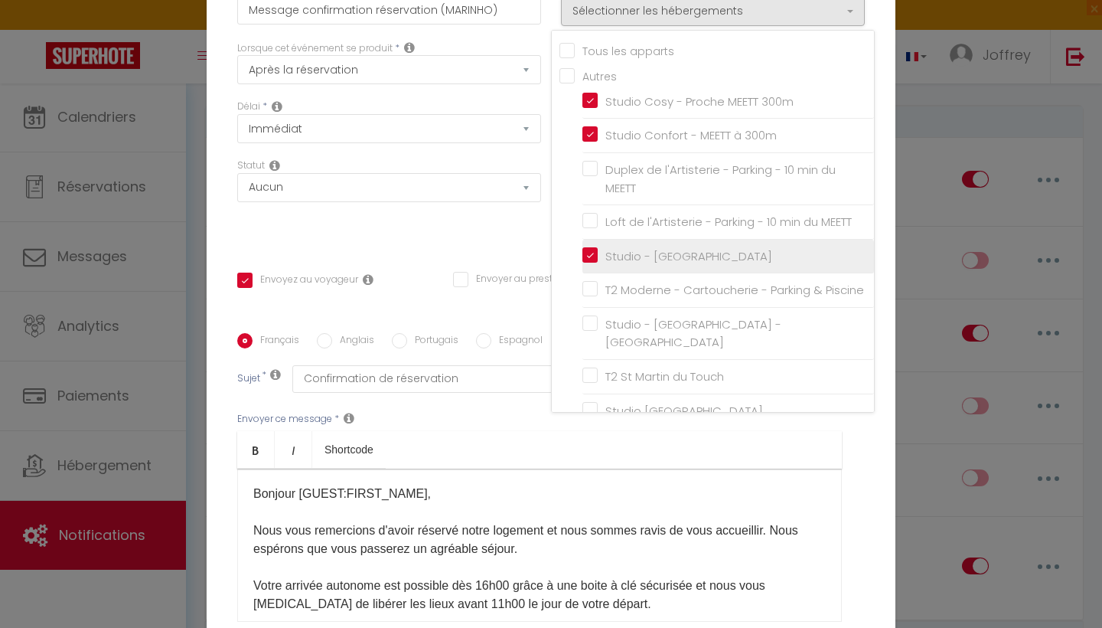
scroll to position [0, 0]
click at [592, 249] on input "Studio - [GEOGRAPHIC_DATA]" at bounding box center [729, 256] width 292 height 15
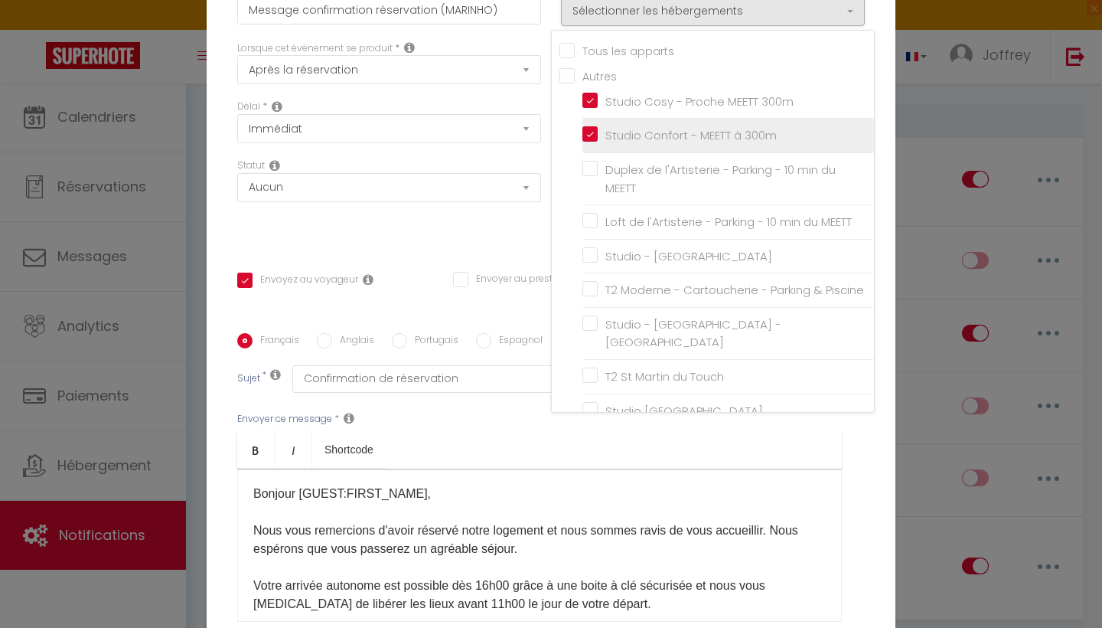
click at [596, 129] on input "Studio Confort - MEETT à 300m" at bounding box center [729, 135] width 292 height 15
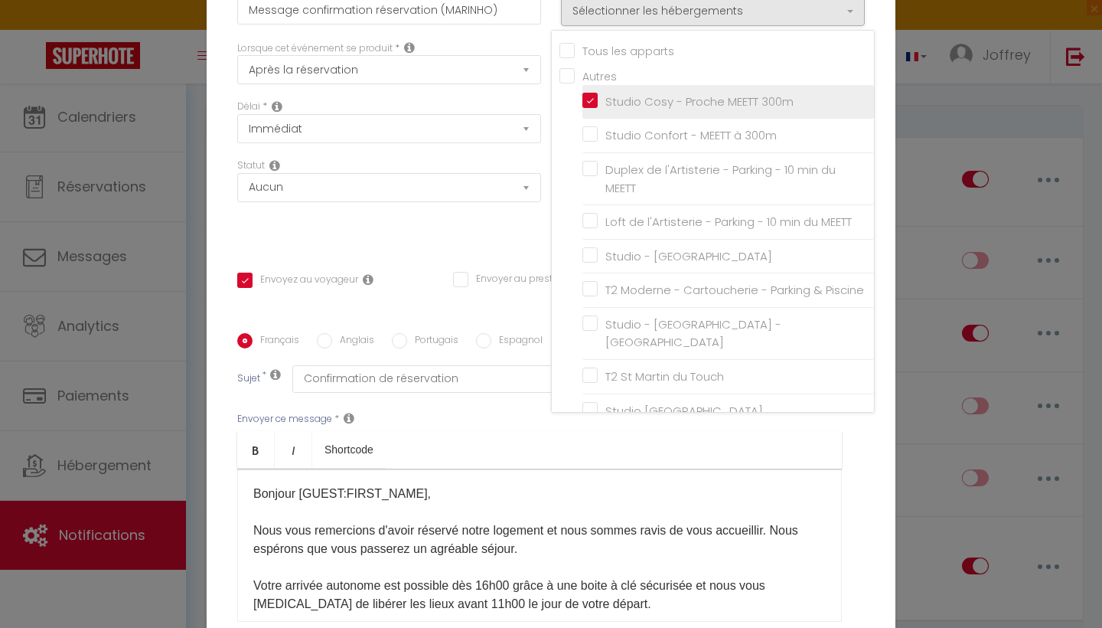
click at [596, 108] on input "Studio Cosy - Proche MEETT 300m" at bounding box center [729, 101] width 292 height 15
click at [534, 171] on div "Statut Aucun Si la réservation est payée Si réservation non payée Si la caution…" at bounding box center [389, 180] width 304 height 44
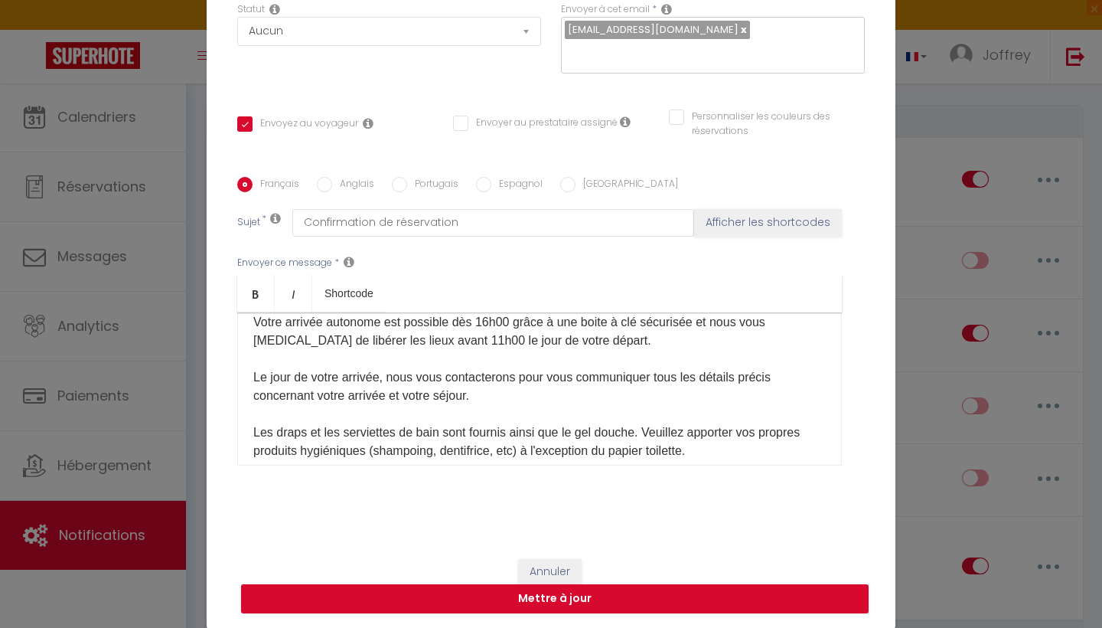
scroll to position [98, 0]
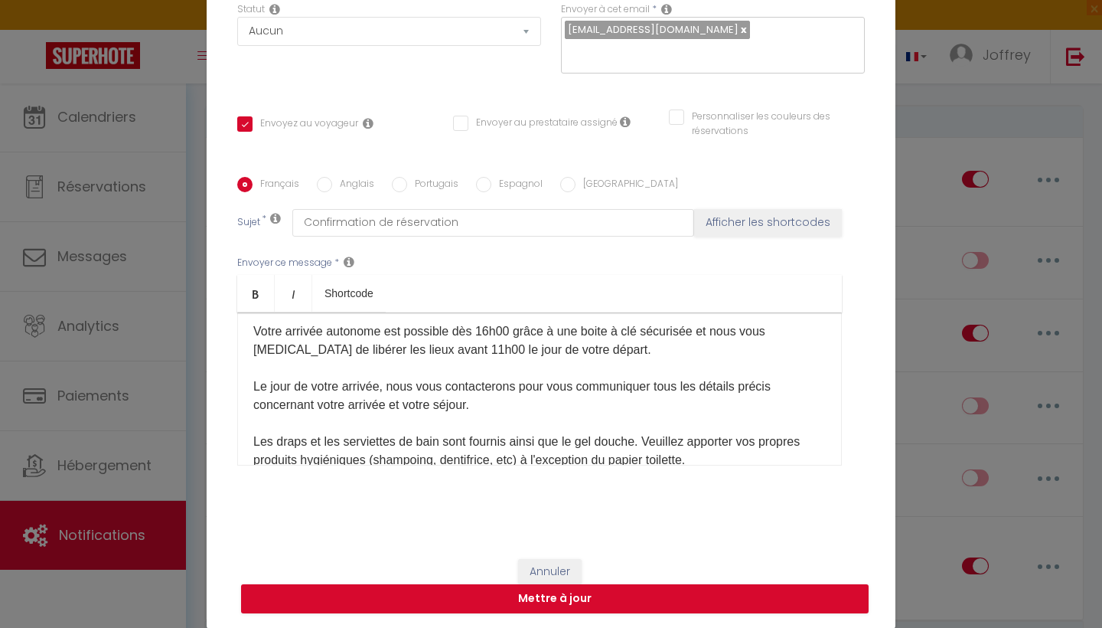
click at [694, 335] on p "Bonjour [GUEST:FIRST_NAME]​, Nous vous remercions d'avoir réservé notre logemen…" at bounding box center [539, 423] width 573 height 386
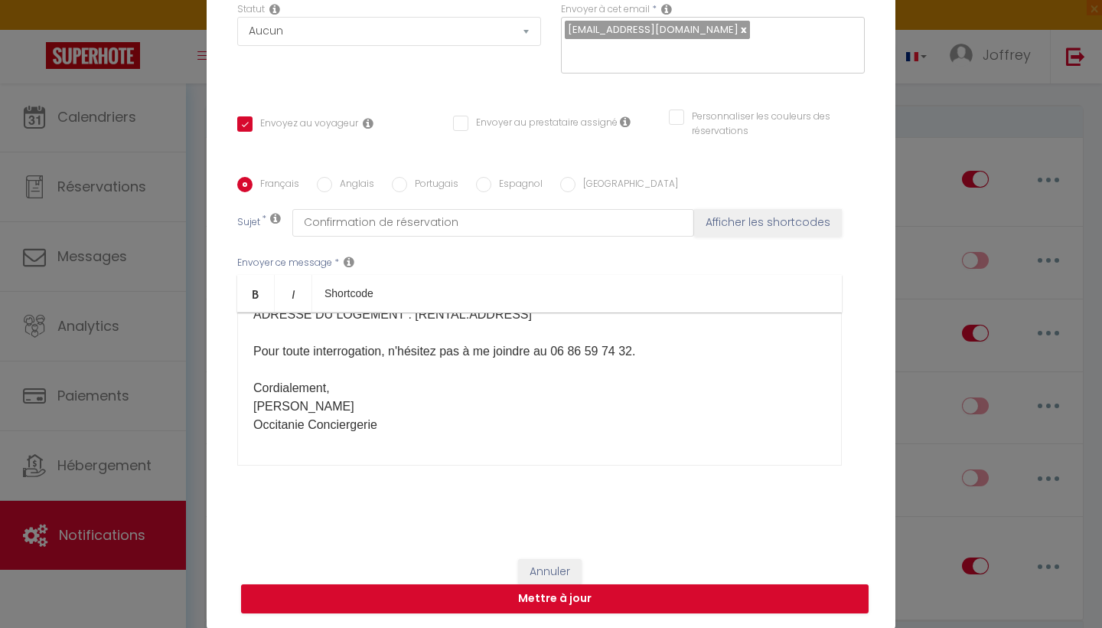
scroll to position [265, 0]
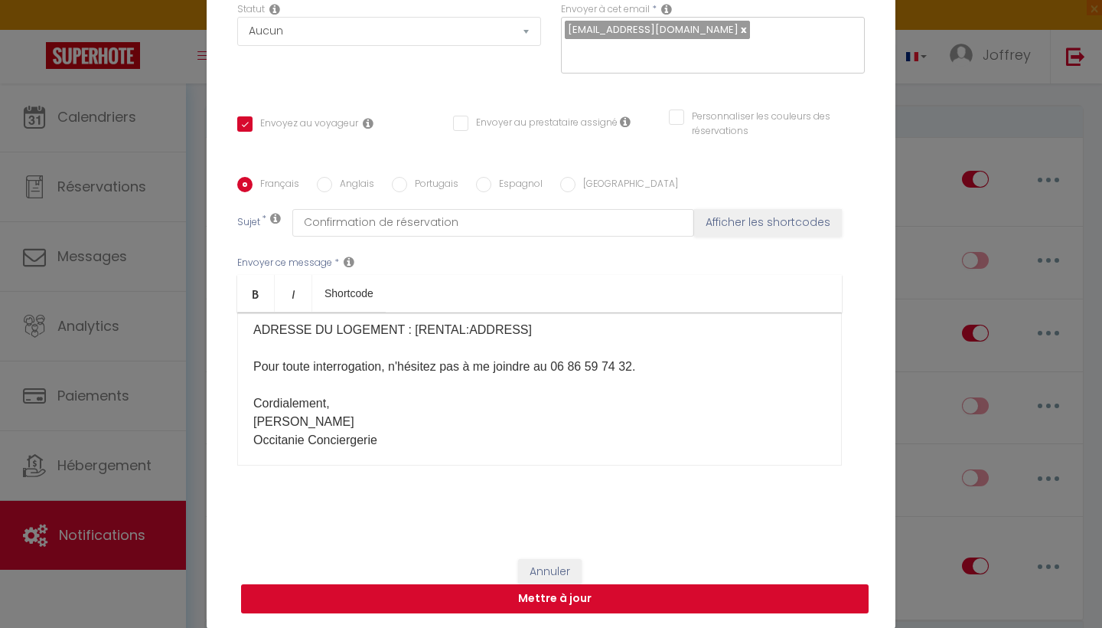
click at [574, 574] on button "Mettre à jour" at bounding box center [555, 598] width 628 height 29
